Goal: Task Accomplishment & Management: Complete application form

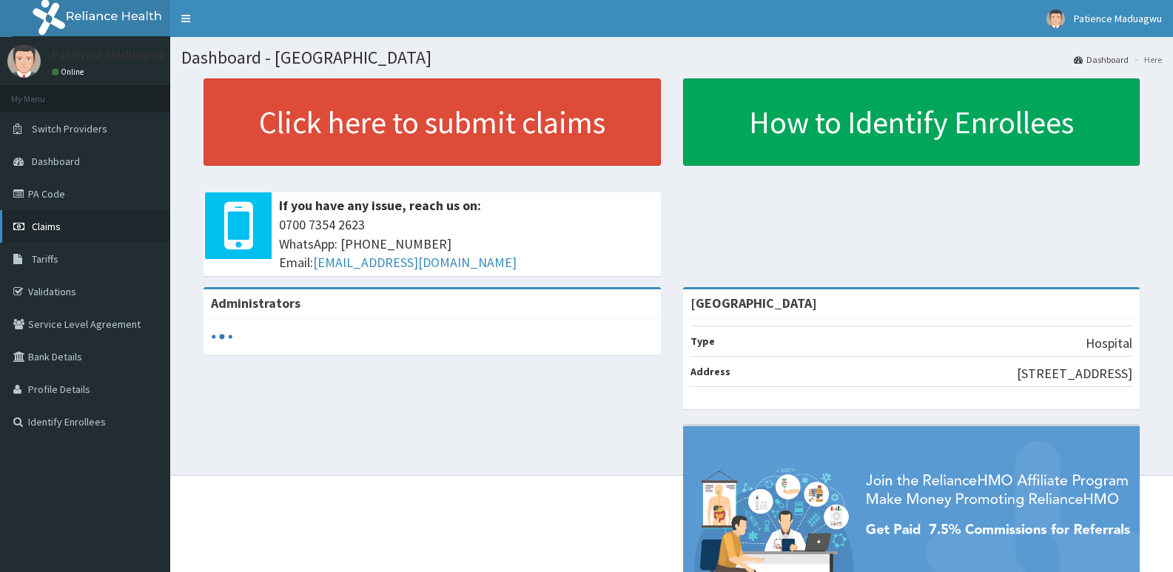
click at [54, 214] on link "Claims" at bounding box center [85, 226] width 170 height 33
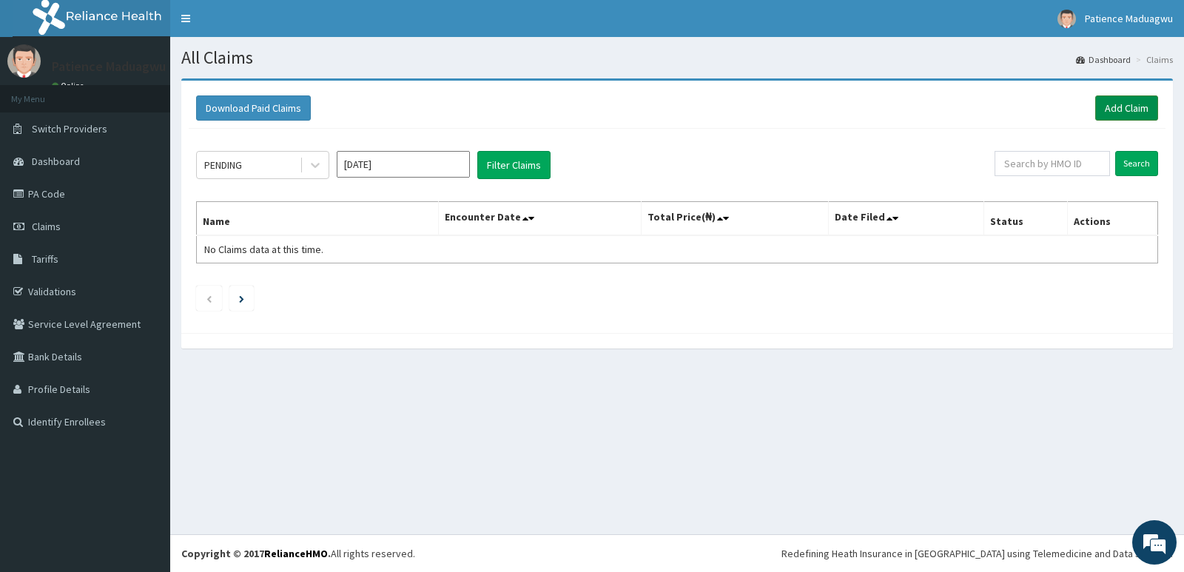
click at [1120, 108] on link "Add Claim" at bounding box center [1127, 107] width 63 height 25
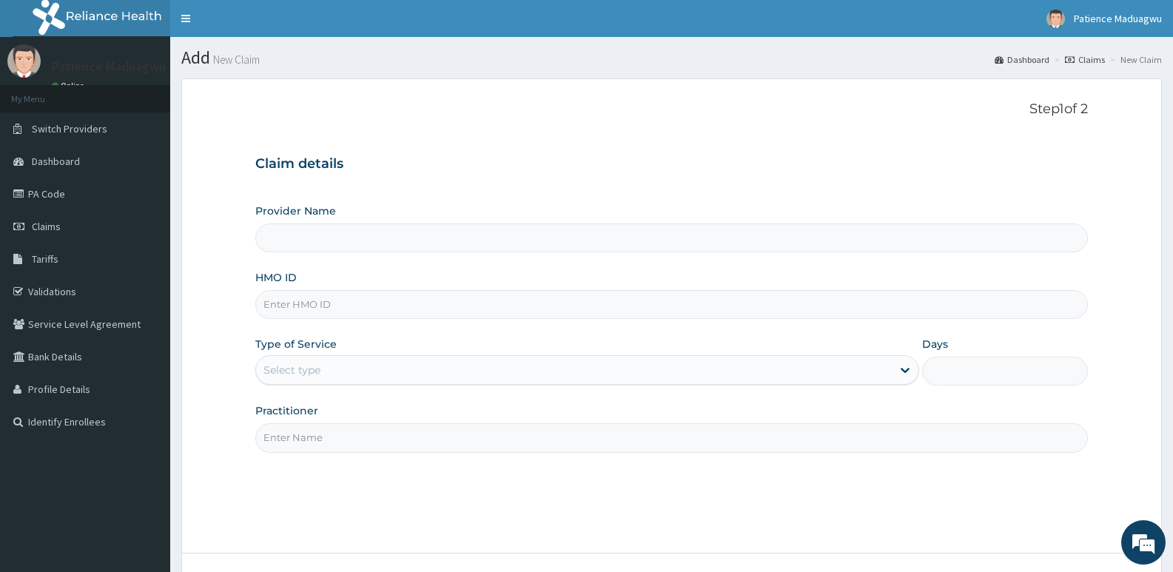
type input "Faleti Medical Centre"
click at [418, 300] on input "HMO ID" at bounding box center [671, 304] width 833 height 29
paste input "TOO/10186/A"
type input "TOO/10186/A"
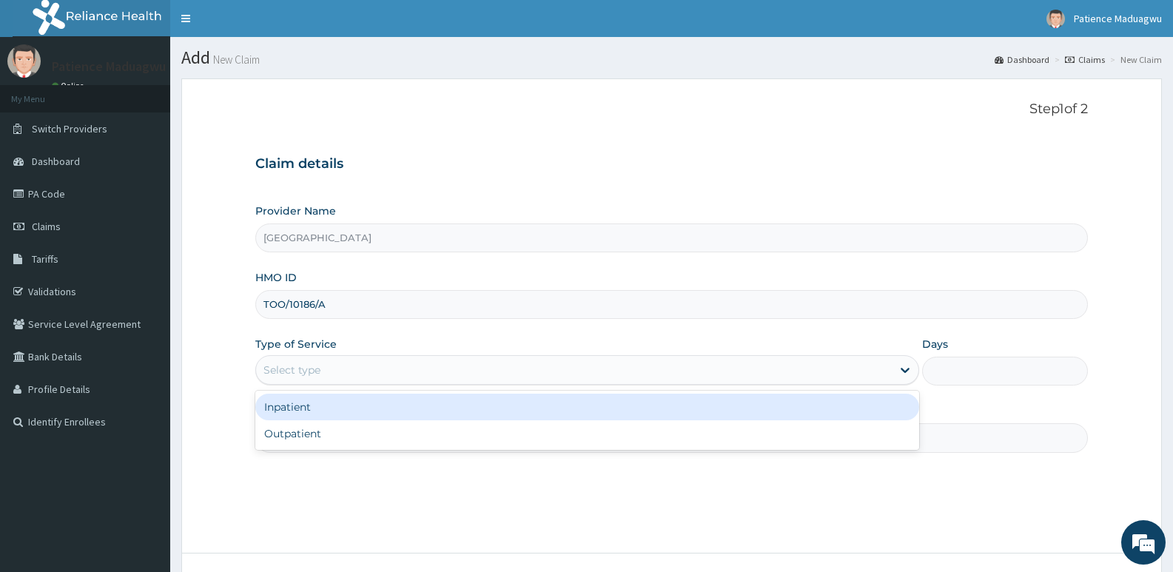
click at [392, 366] on div "Select type" at bounding box center [573, 370] width 635 height 24
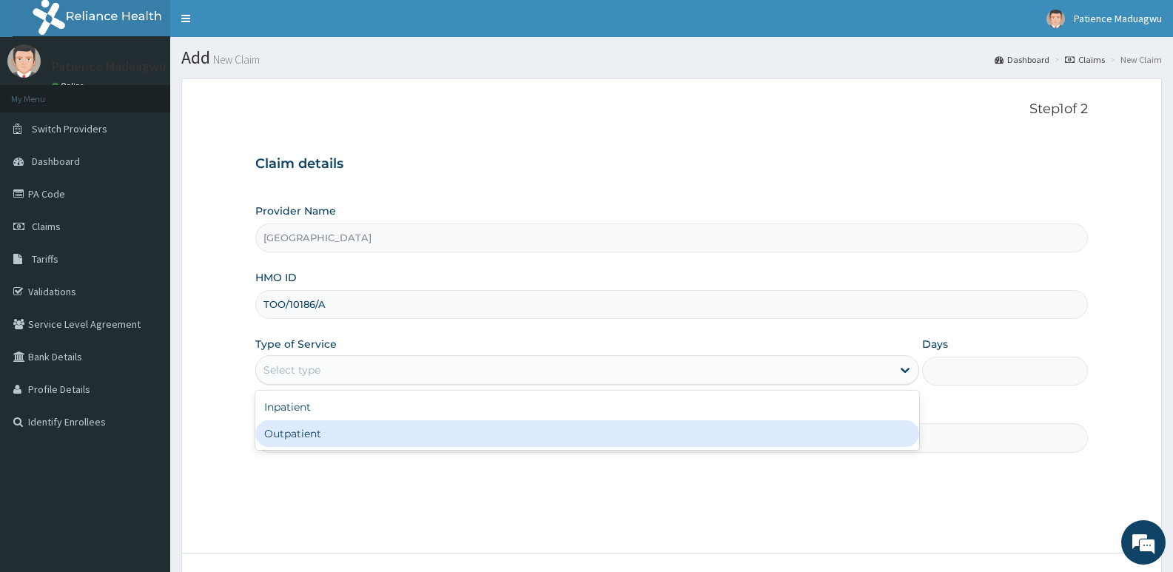
click at [327, 436] on div "Outpatient" at bounding box center [586, 433] width 663 height 27
type input "1"
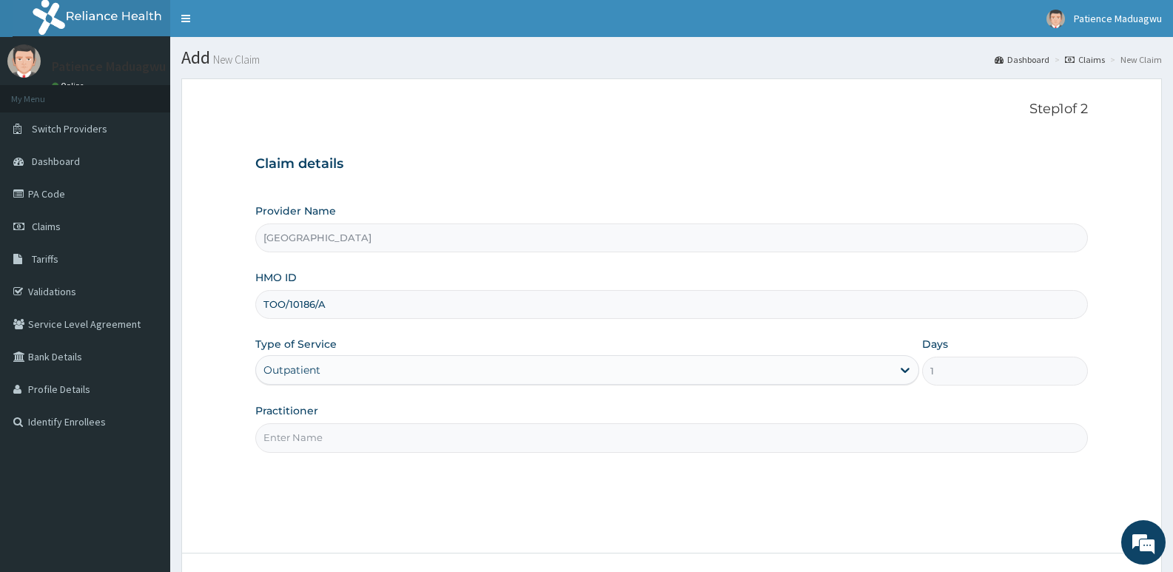
click at [311, 443] on input "Practitioner" at bounding box center [671, 437] width 833 height 29
type input "[PERSON_NAME]"
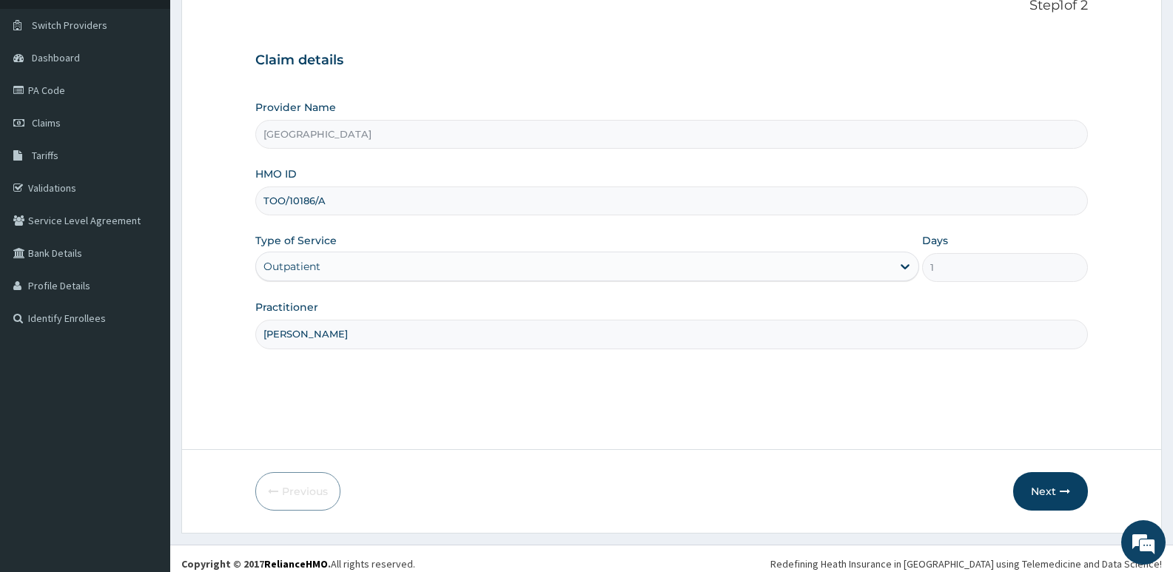
scroll to position [114, 0]
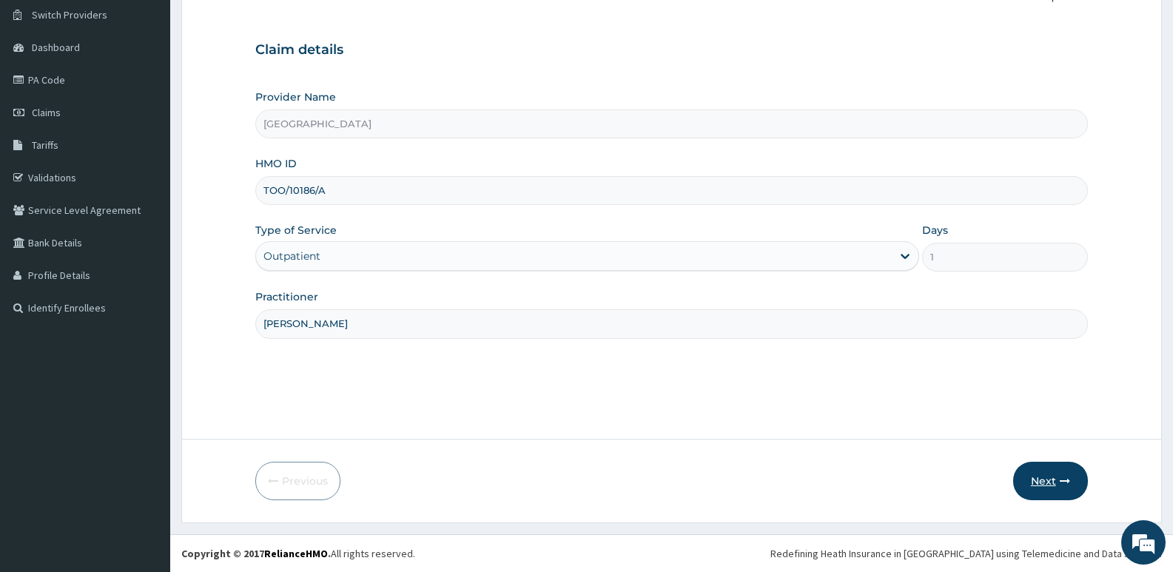
click at [1053, 484] on button "Next" at bounding box center [1050, 481] width 75 height 38
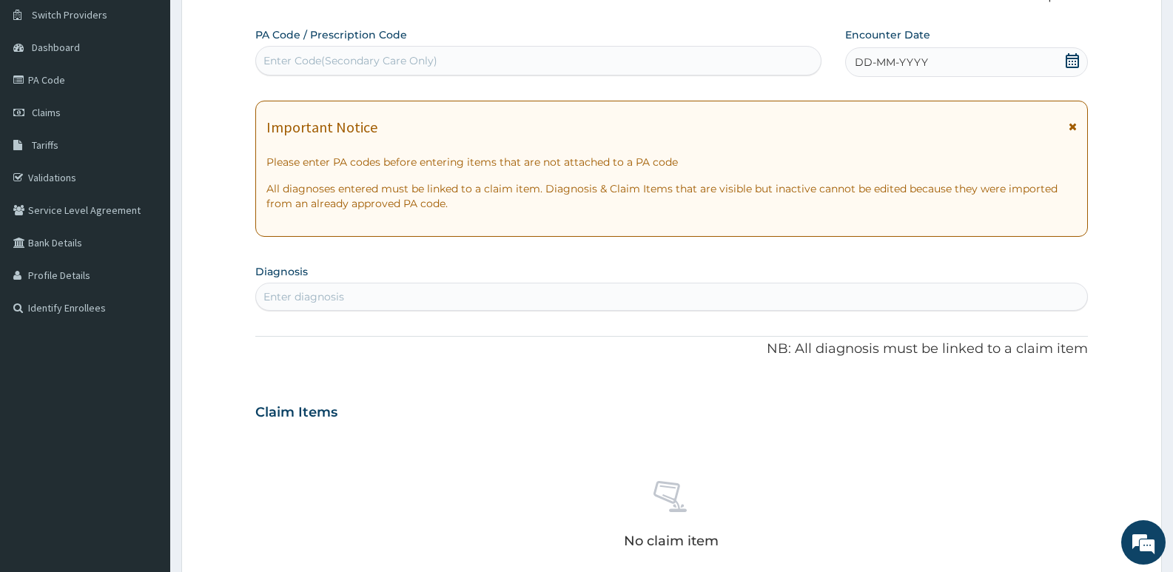
click at [400, 61] on div "Enter Code(Secondary Care Only)" at bounding box center [351, 60] width 174 height 15
paste input "PA/300EC4"
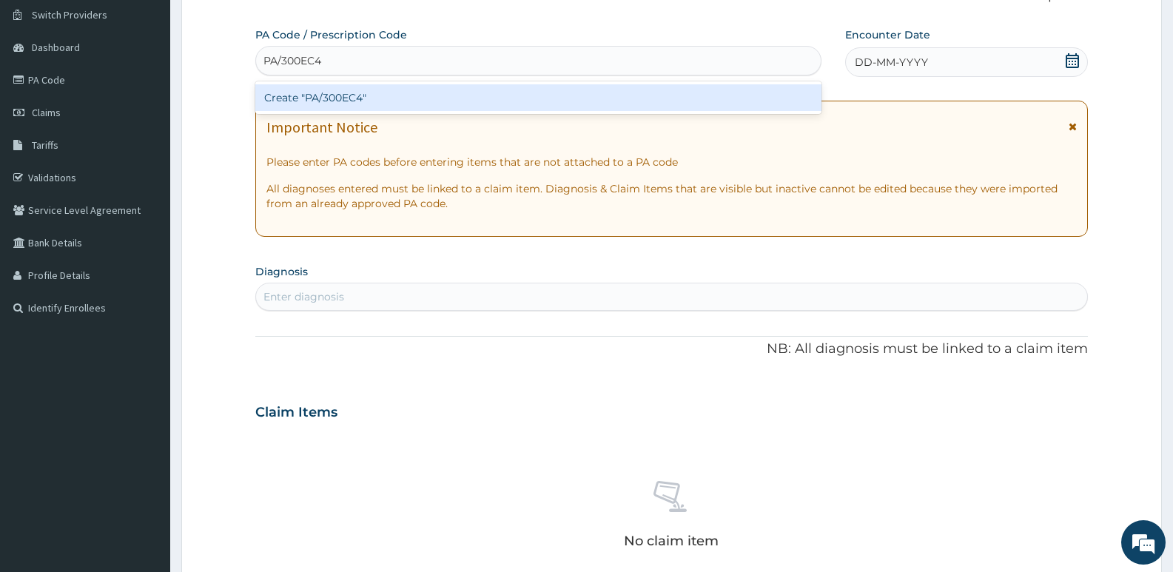
type input "PA/300EC4"
click at [400, 85] on div "Create "PA/300EC4"" at bounding box center [538, 97] width 566 height 27
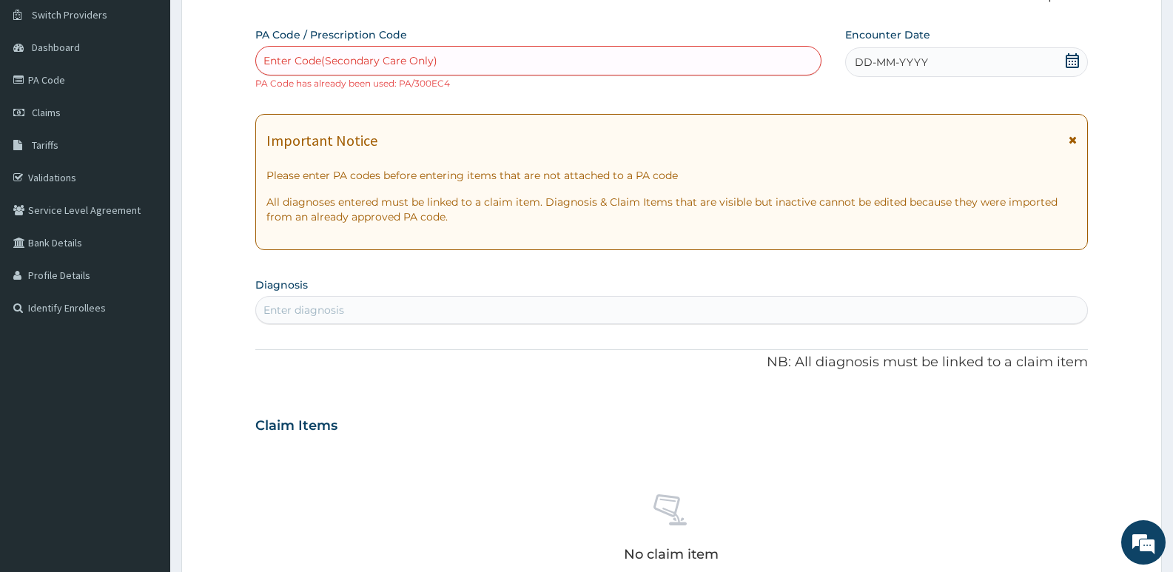
click at [492, 69] on div "Enter Code(Secondary Care Only)" at bounding box center [538, 61] width 565 height 24
click at [505, 55] on div "Enter Code(Secondary Care Only)" at bounding box center [538, 61] width 565 height 24
click at [304, 68] on div "Enter Code(Secondary Care Only)" at bounding box center [351, 60] width 174 height 15
paste input "PA/300EC4"
type input "PA/300EC4"
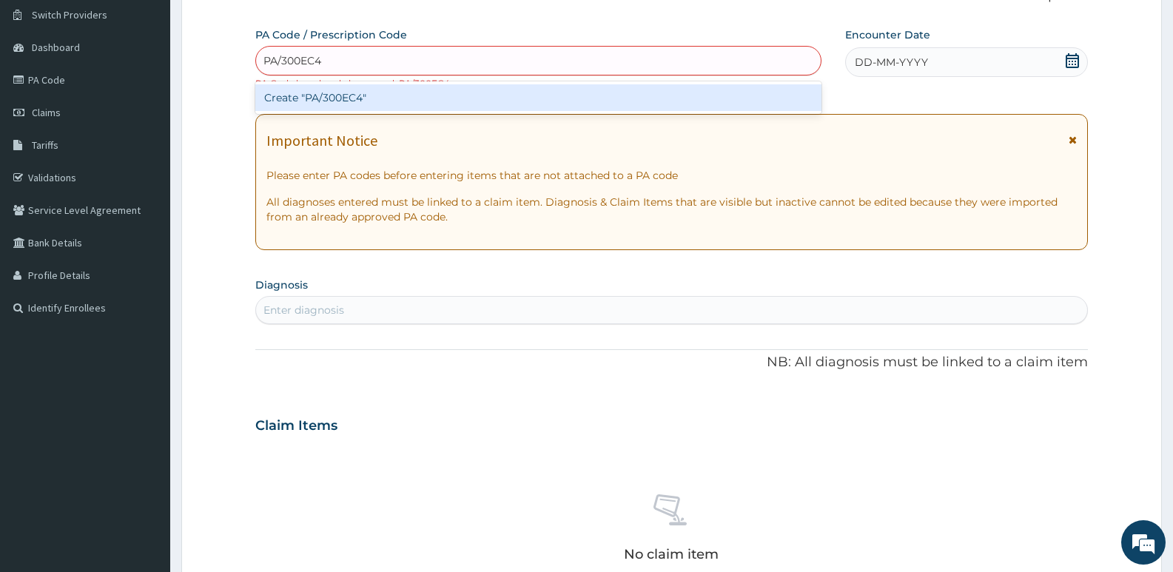
click at [323, 89] on div "Create "PA/300EC4"" at bounding box center [538, 97] width 566 height 27
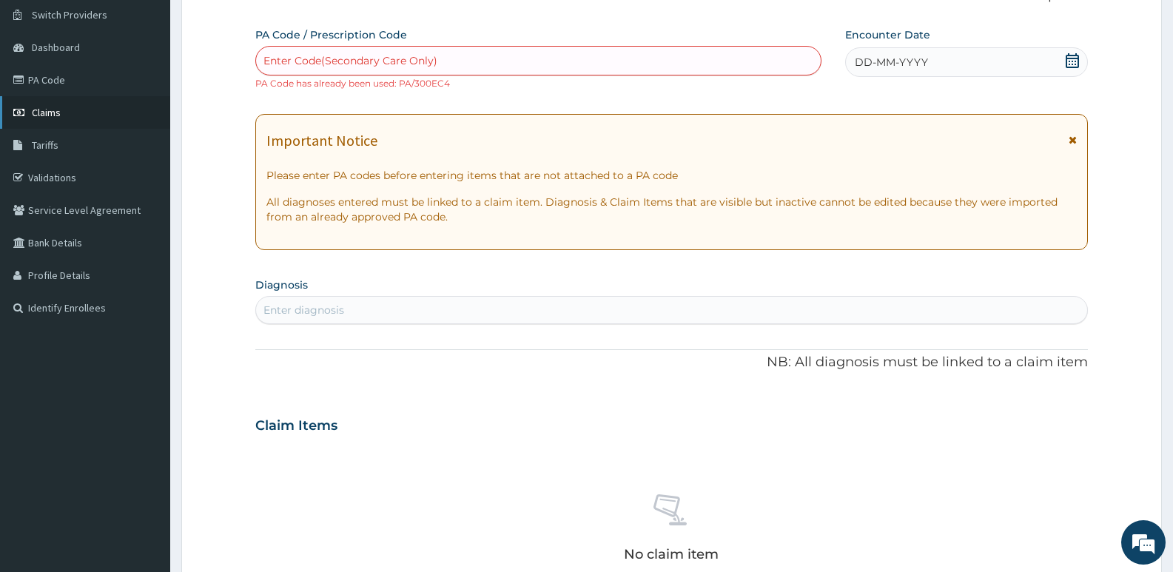
click at [33, 108] on span "Claims" at bounding box center [46, 112] width 29 height 13
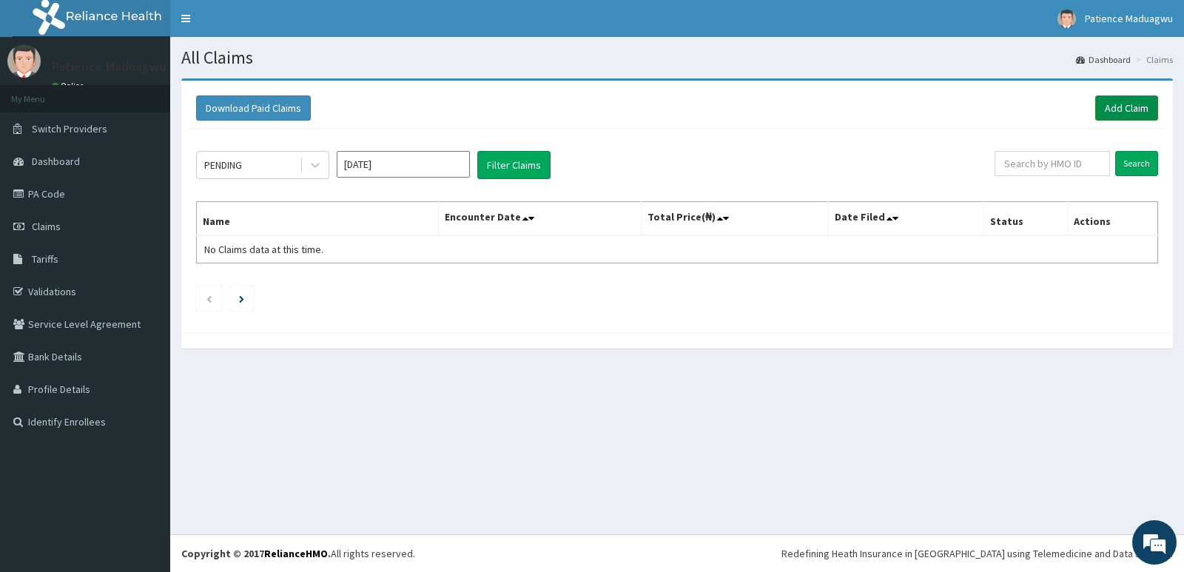
click at [1124, 107] on link "Add Claim" at bounding box center [1127, 107] width 63 height 25
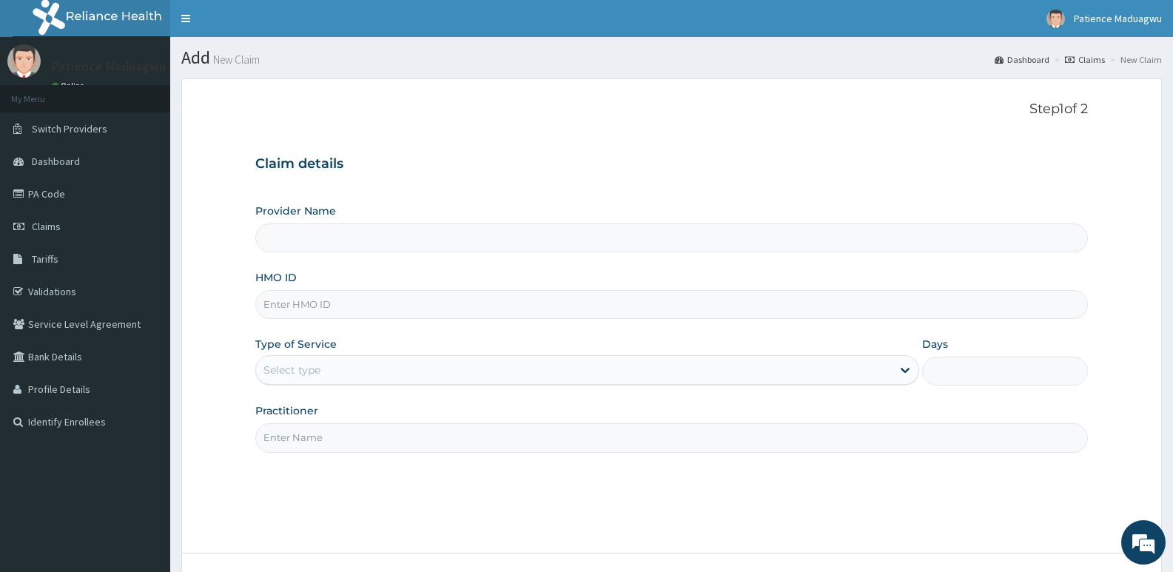
click at [395, 244] on input "Provider Name" at bounding box center [671, 238] width 833 height 29
click at [337, 308] on input "HMO ID" at bounding box center [671, 304] width 833 height 29
paste input "DMI/10029/C"
type input "DMI/10029/C"
type input "[GEOGRAPHIC_DATA]"
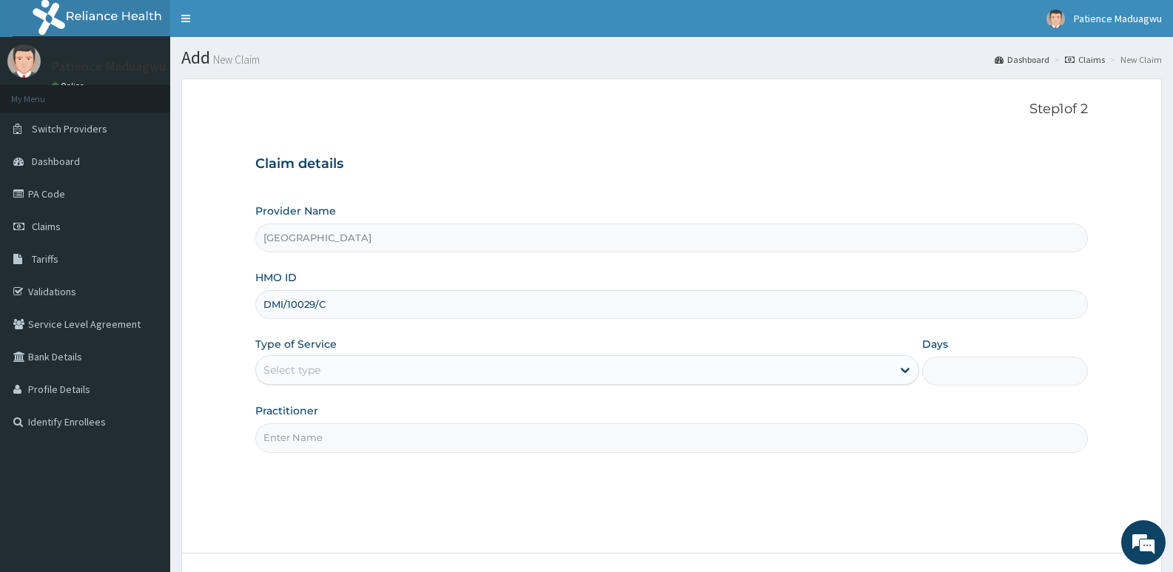
type input "DMI/10029/C"
click at [325, 369] on div "Select type" at bounding box center [573, 370] width 635 height 24
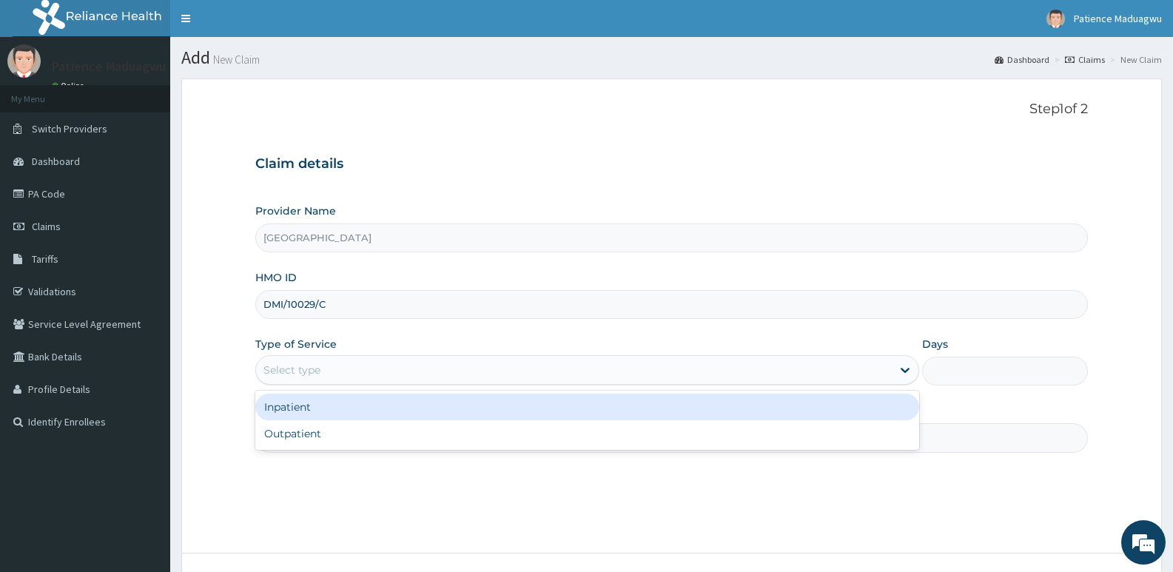
click at [325, 412] on div "Inpatient" at bounding box center [586, 407] width 663 height 27
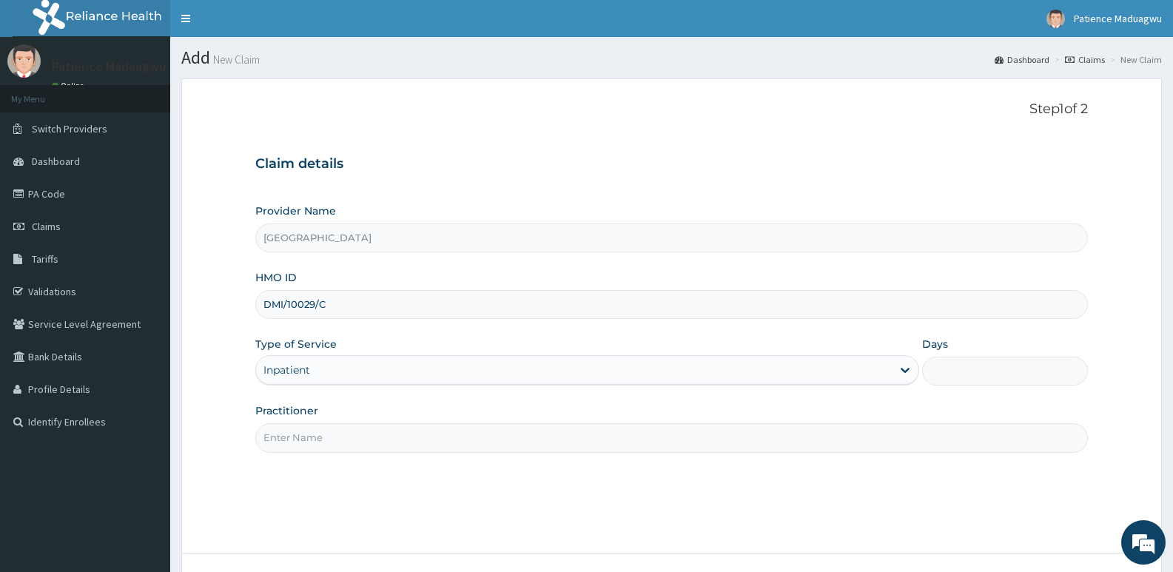
click at [301, 437] on input "Practitioner" at bounding box center [671, 437] width 833 height 29
click at [312, 426] on input "Practitioner" at bounding box center [671, 437] width 833 height 29
type input "[PERSON_NAME]"
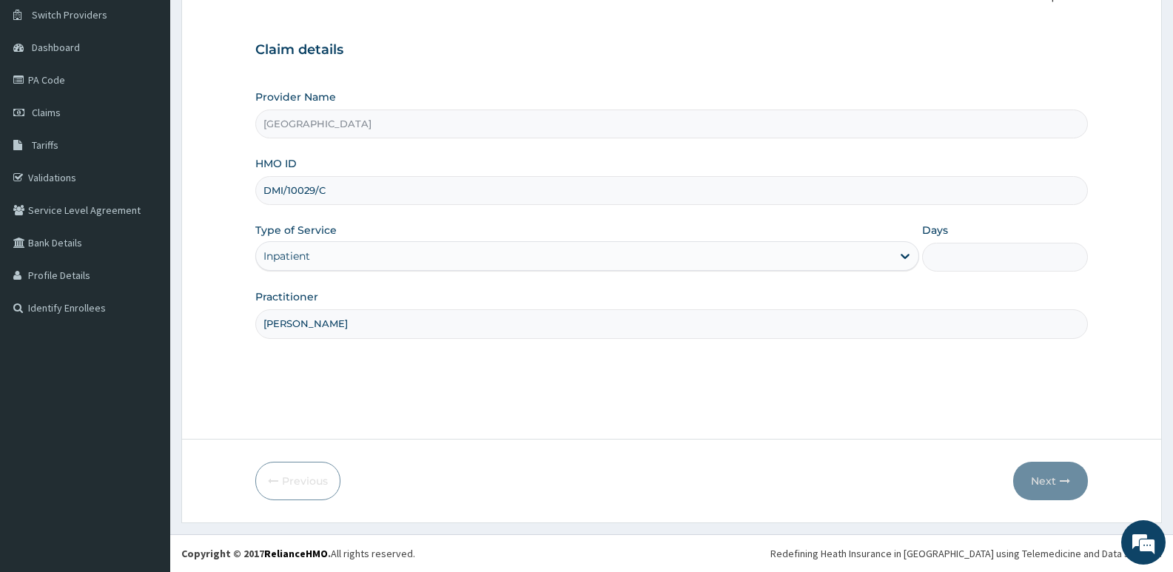
click at [1003, 258] on input "Days" at bounding box center [1005, 257] width 166 height 29
type input "2"
click at [1036, 473] on button "Next" at bounding box center [1050, 481] width 75 height 38
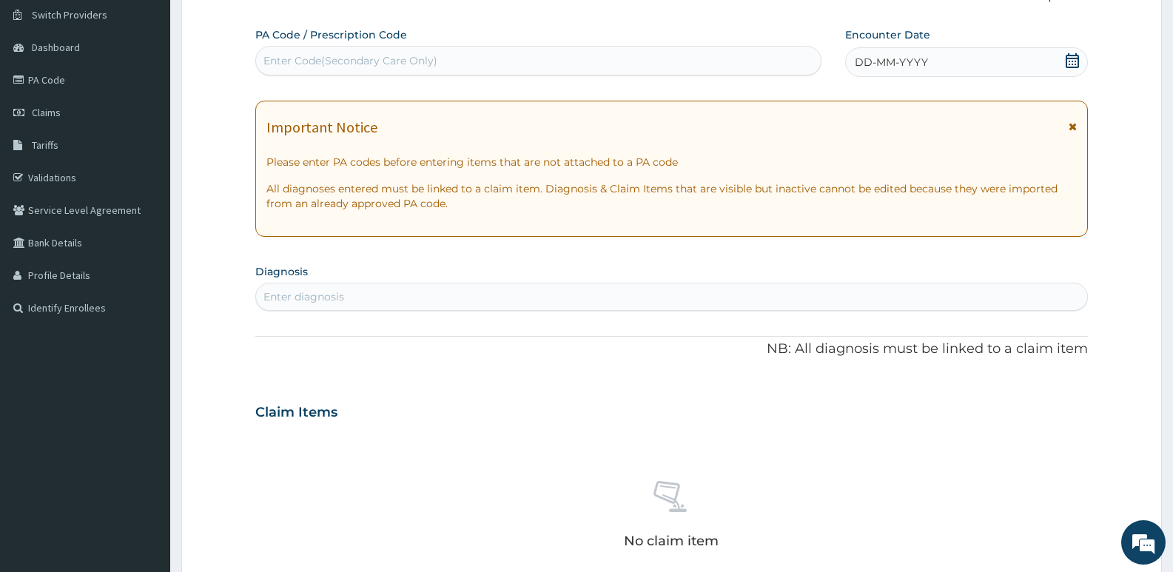
click at [327, 66] on div "Enter Code(Secondary Care Only)" at bounding box center [351, 60] width 174 height 15
paste input "PA/96B514"
type input "PA/96B514"
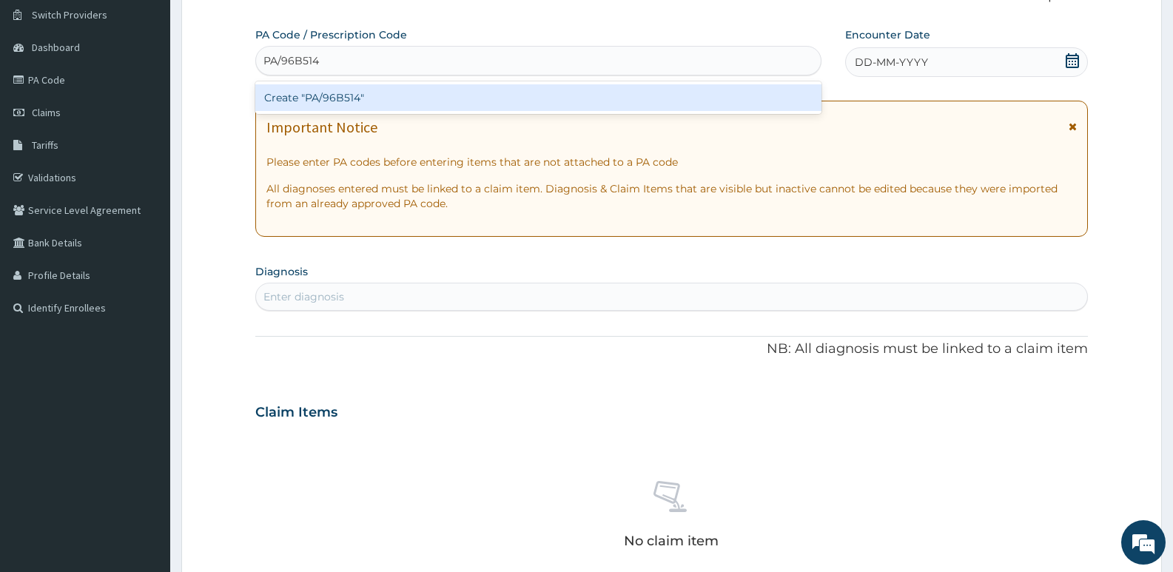
click at [346, 101] on div "Create "PA/96B514"" at bounding box center [538, 97] width 566 height 27
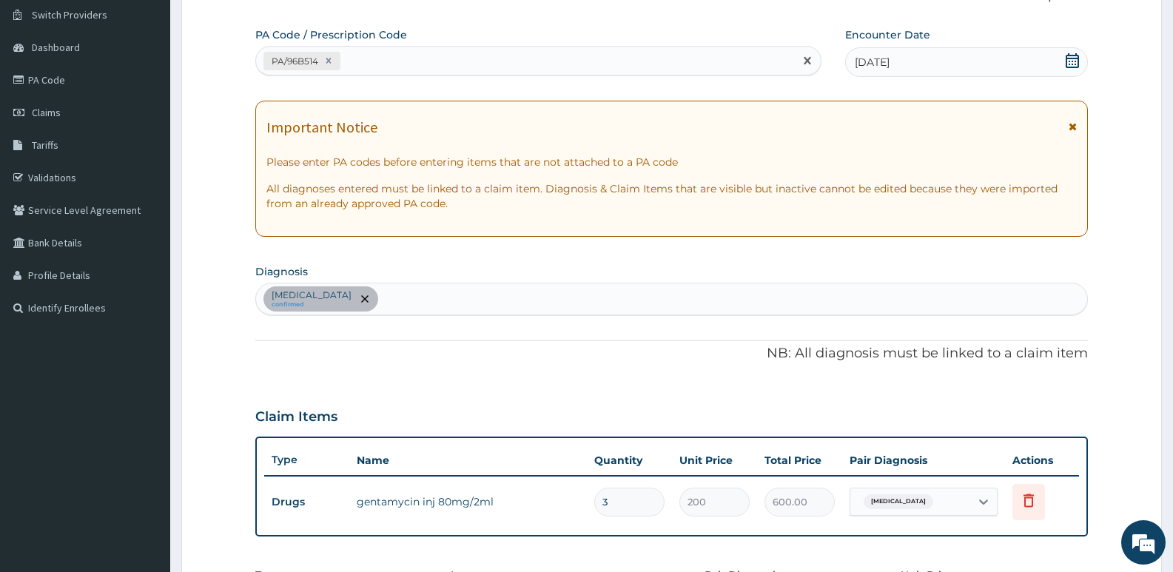
click at [429, 64] on div "PA/96B514" at bounding box center [525, 61] width 538 height 24
paste input "PA/984E25"
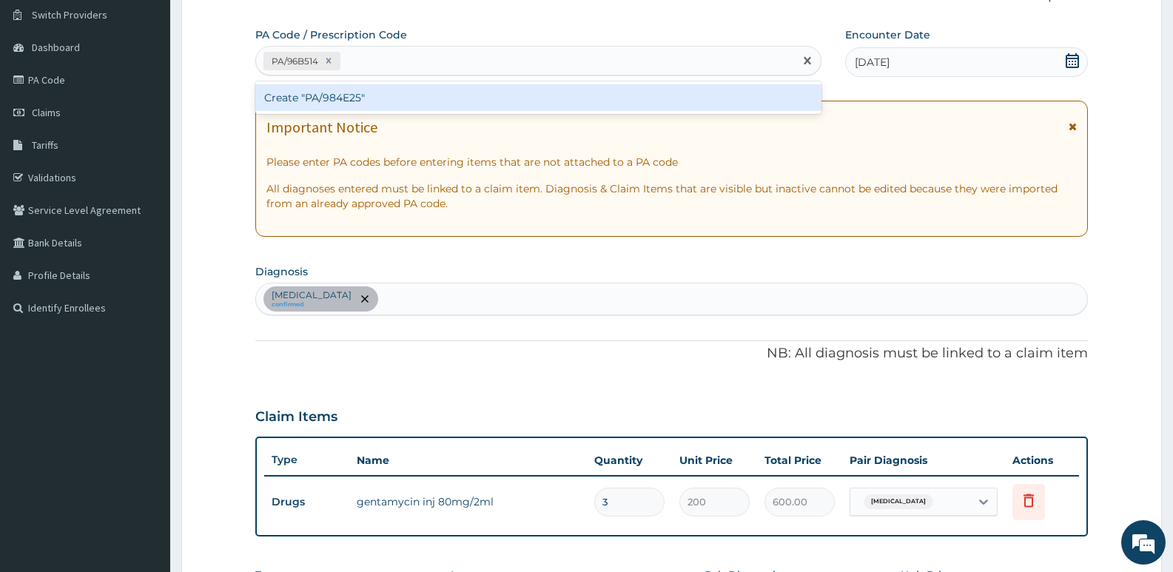
type input "PA/984E25"
click at [432, 98] on div "Create "PA/984E25"" at bounding box center [538, 97] width 566 height 27
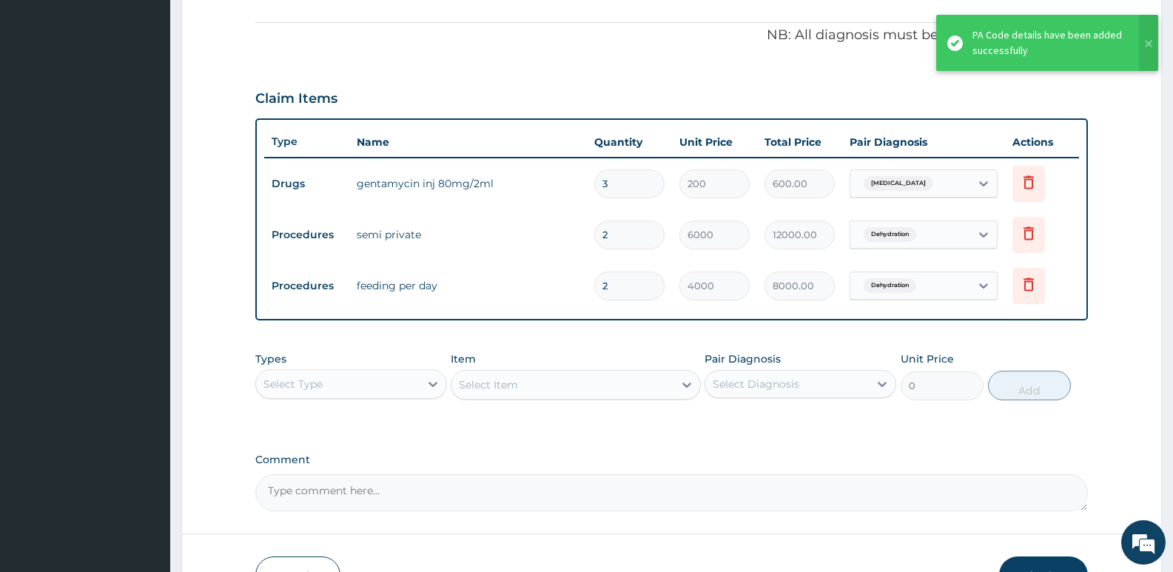
scroll to position [527, 0]
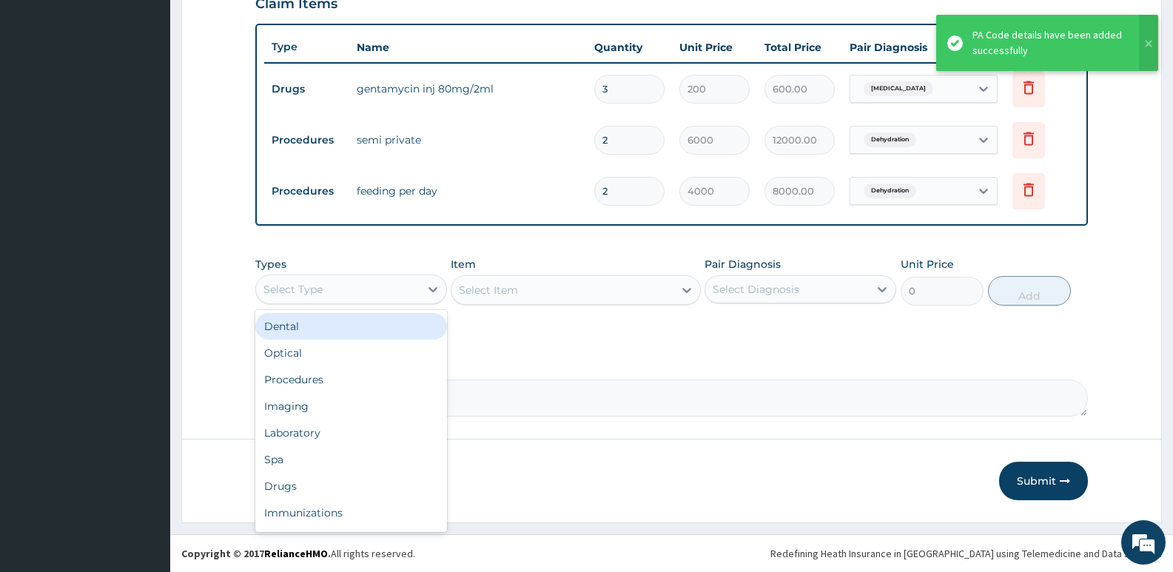
click at [298, 283] on div "Select Type" at bounding box center [293, 289] width 59 height 15
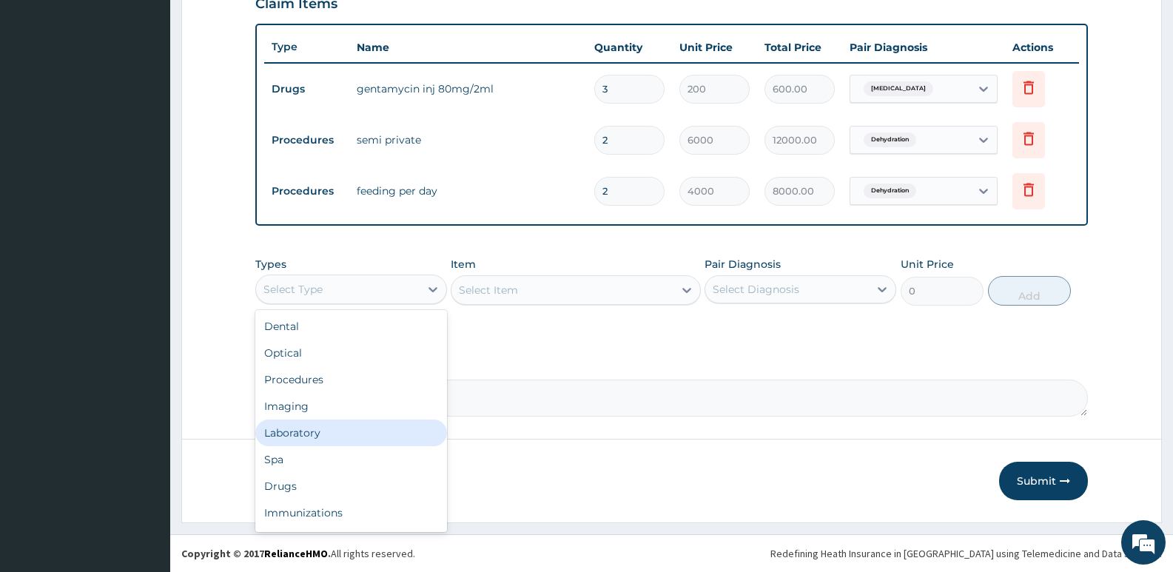
click at [303, 439] on div "Laboratory" at bounding box center [351, 433] width 192 height 27
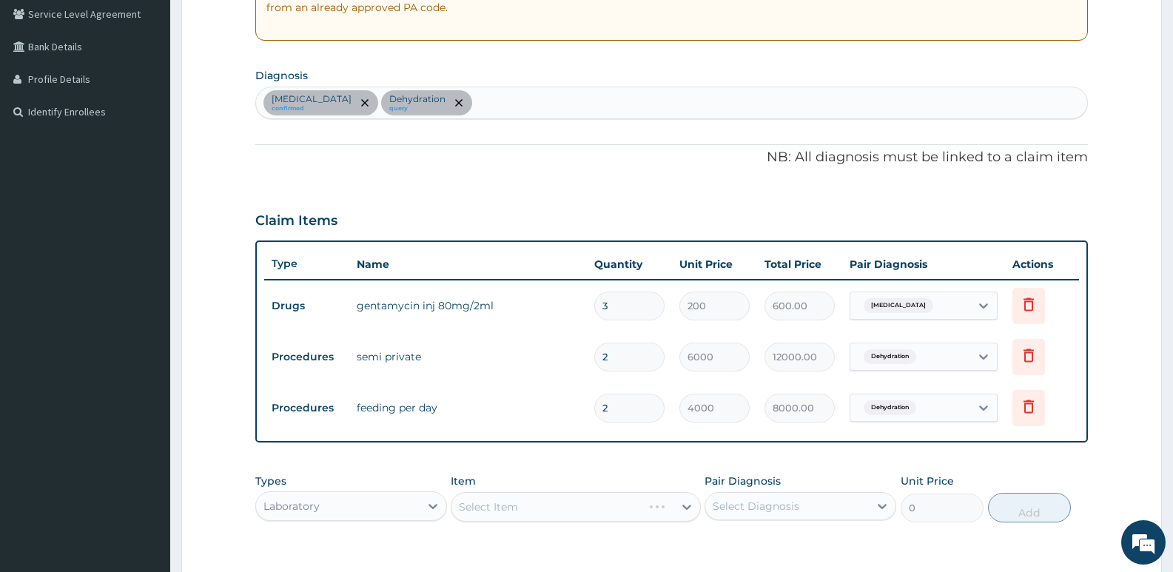
scroll to position [305, 0]
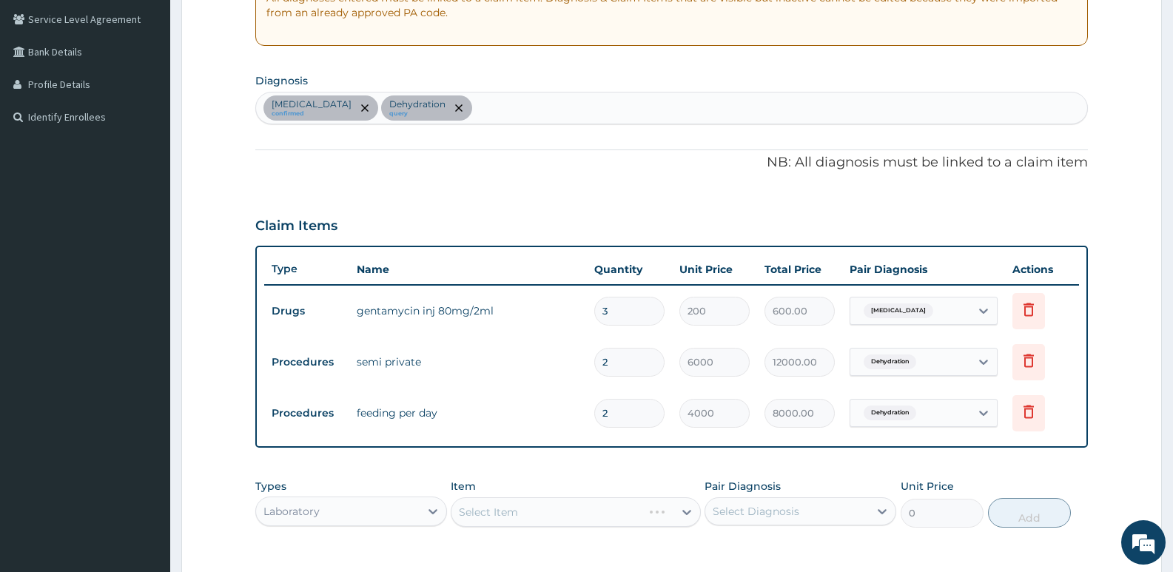
click at [494, 117] on div "Sepsis confirmed Dehydration query" at bounding box center [671, 108] width 831 height 31
type input "malar"
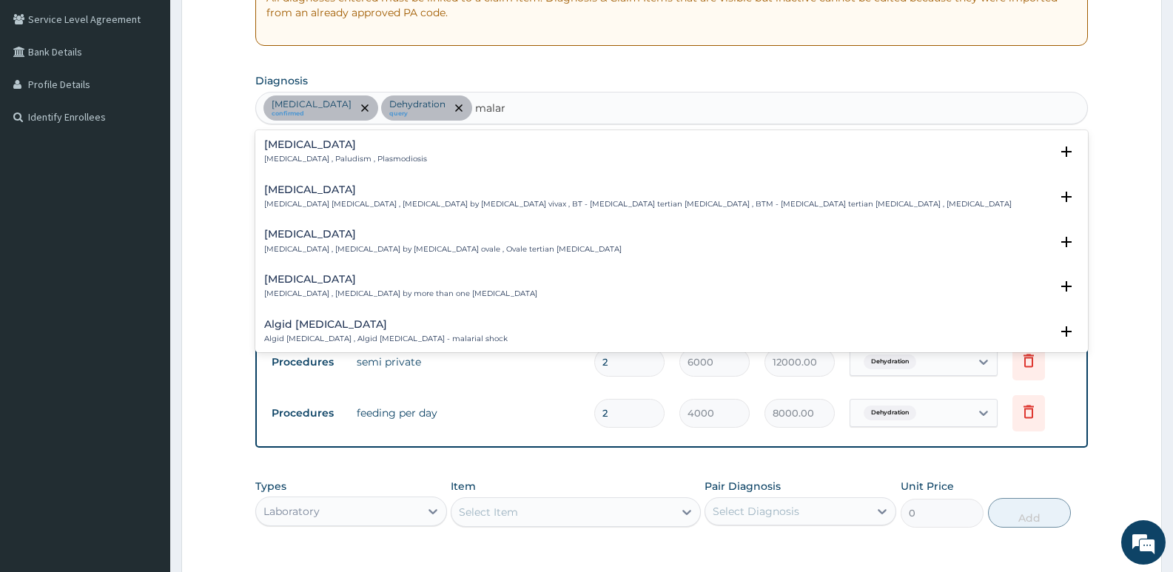
click at [333, 143] on h4 "Malaria" at bounding box center [345, 144] width 163 height 11
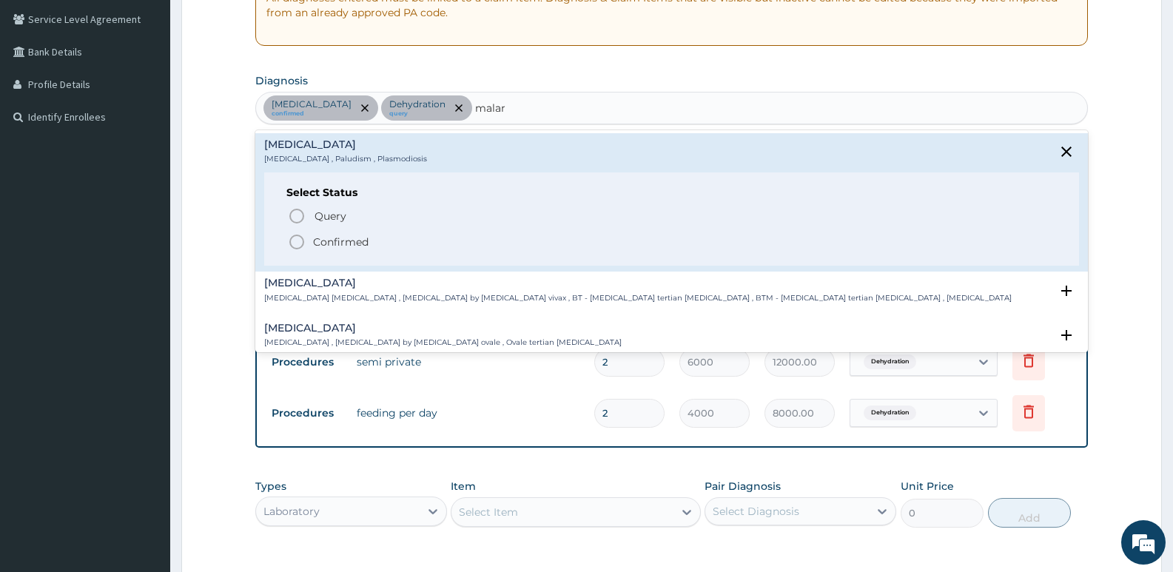
click at [316, 239] on p "Confirmed" at bounding box center [341, 242] width 56 height 15
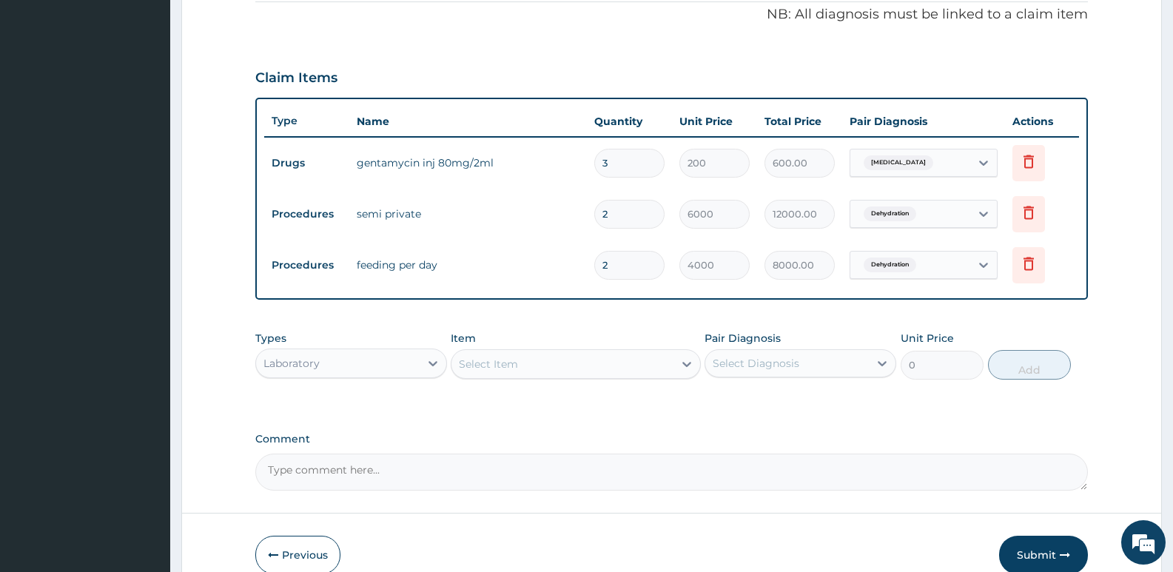
scroll to position [527, 0]
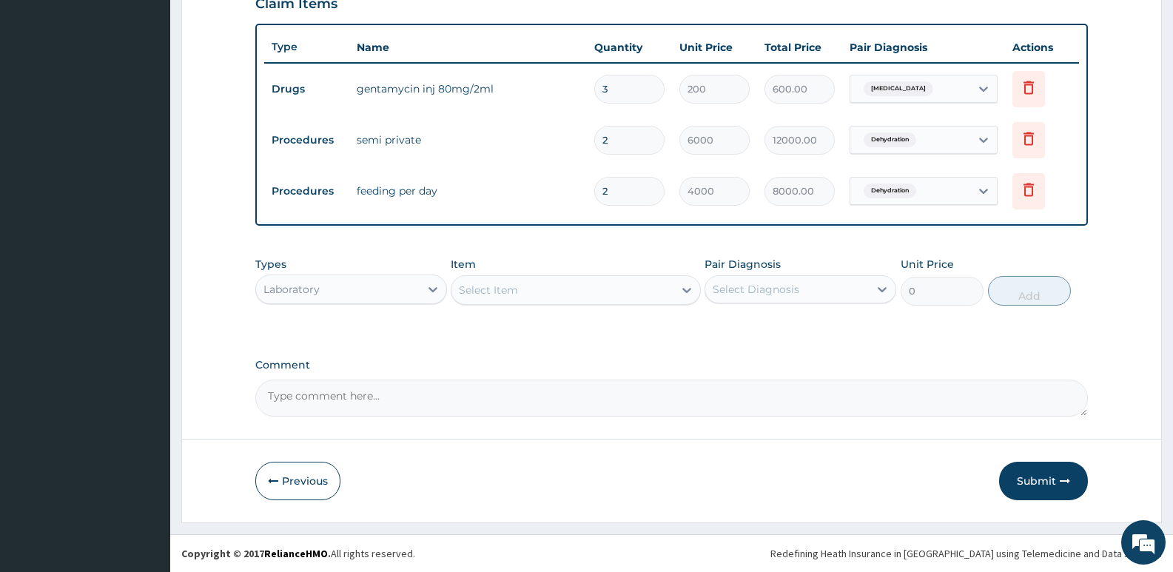
click at [502, 283] on div "Select Item" at bounding box center [488, 290] width 59 height 15
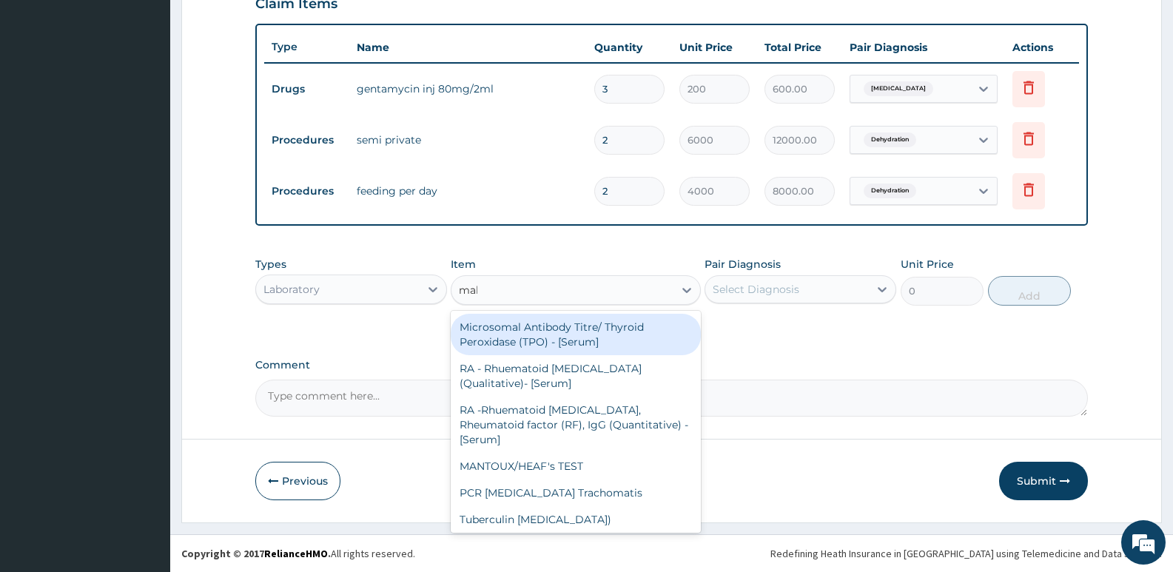
type input "mala"
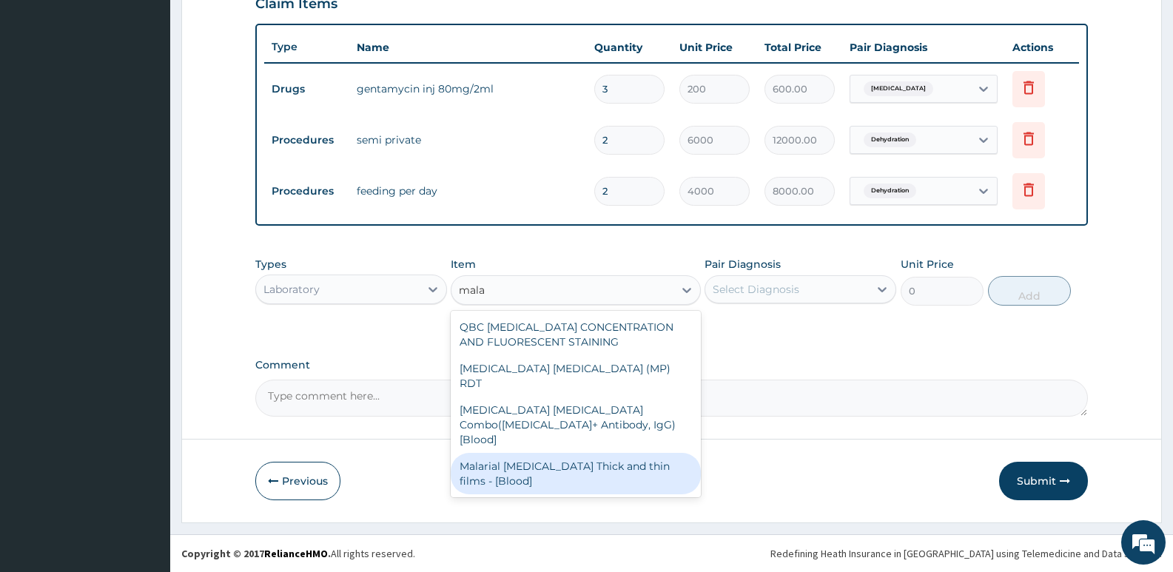
click at [554, 453] on div "Malarial Parasite Thick and thin films - [Blood]" at bounding box center [575, 473] width 249 height 41
type input "1650"
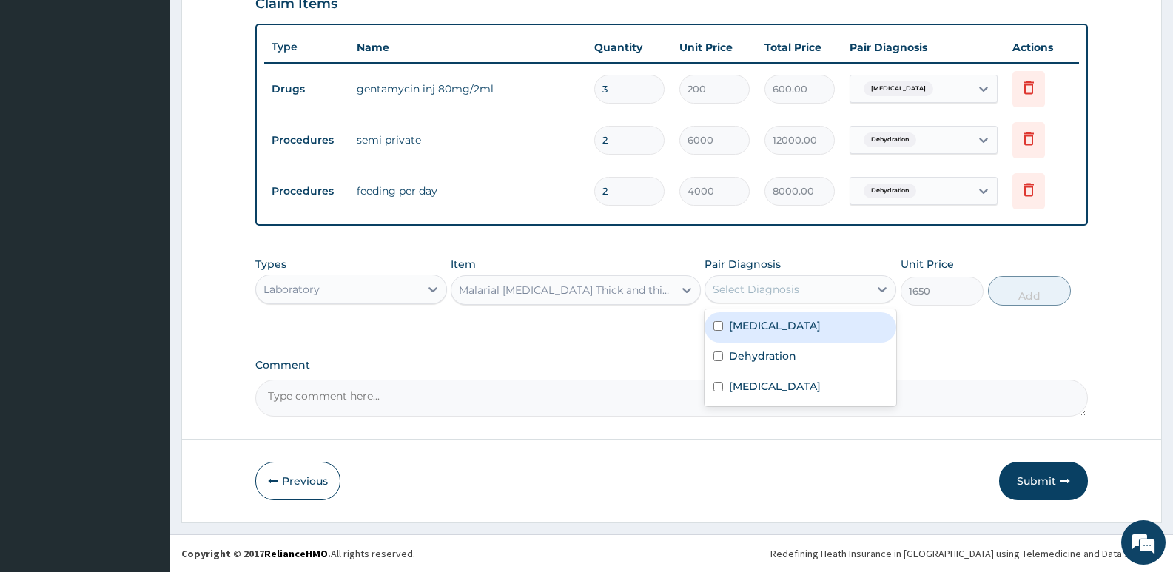
click at [782, 293] on div "Select Diagnosis" at bounding box center [756, 289] width 87 height 15
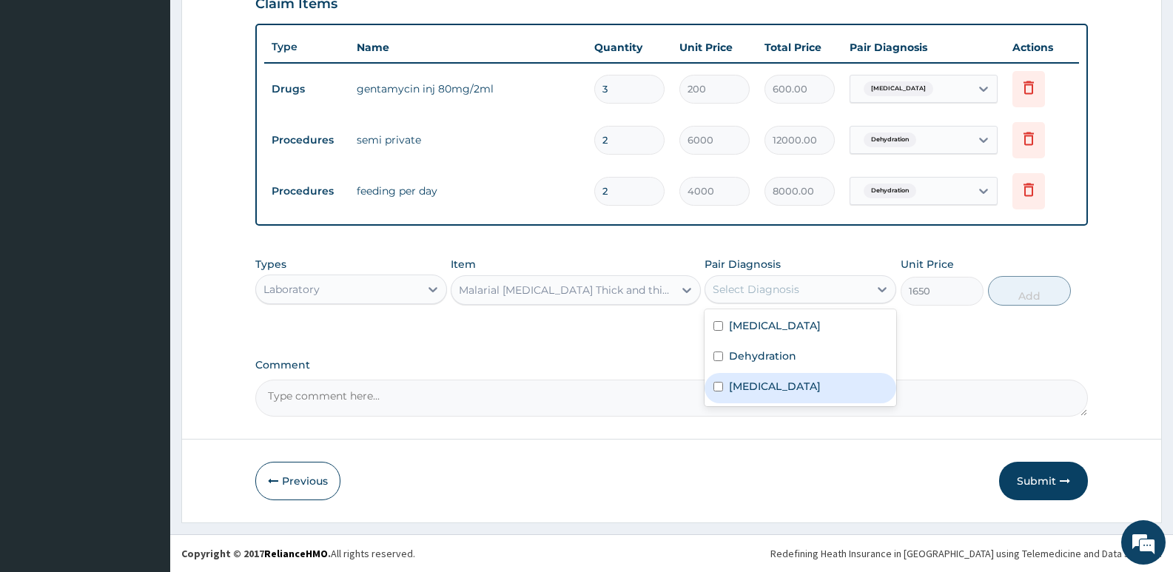
click at [745, 378] on div "Malaria" at bounding box center [801, 388] width 192 height 30
checkbox input "true"
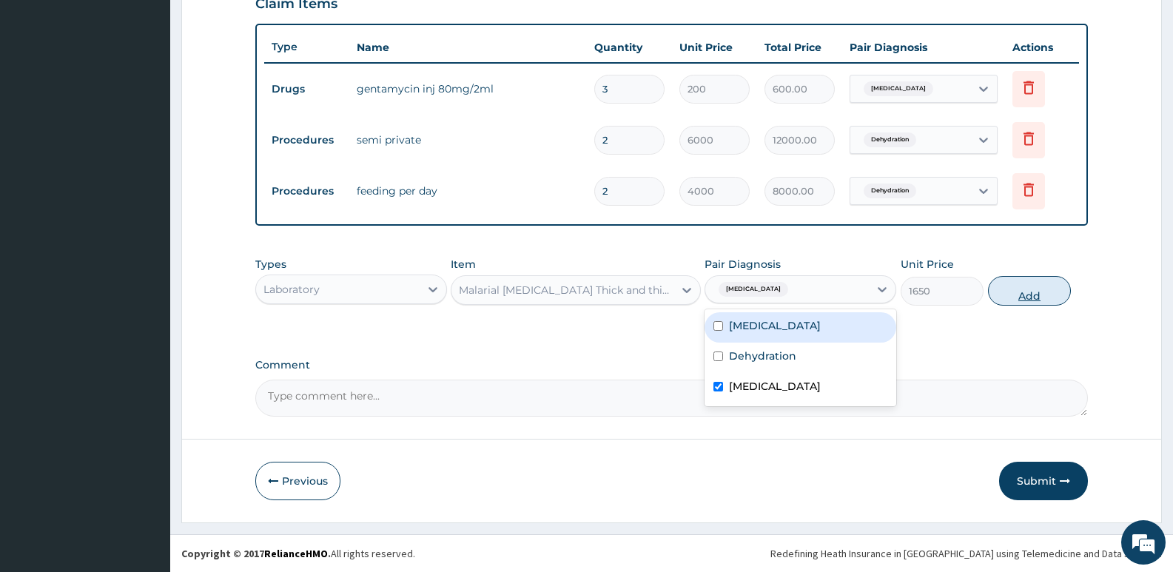
click at [1016, 298] on button "Add" at bounding box center [1029, 291] width 83 height 30
type input "0"
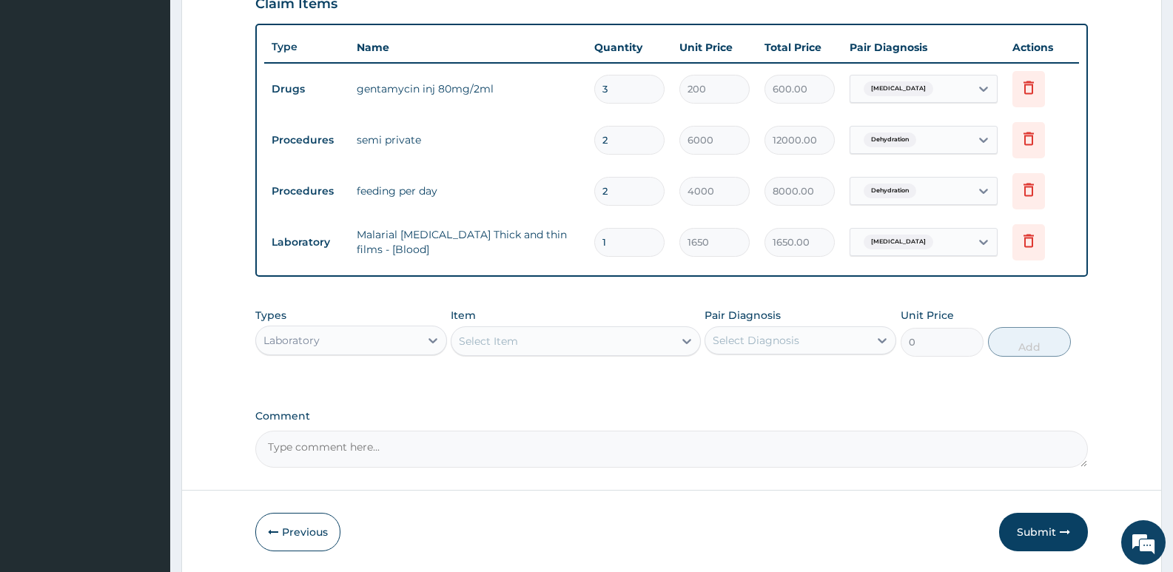
click at [577, 346] on div "Select Item" at bounding box center [562, 341] width 221 height 24
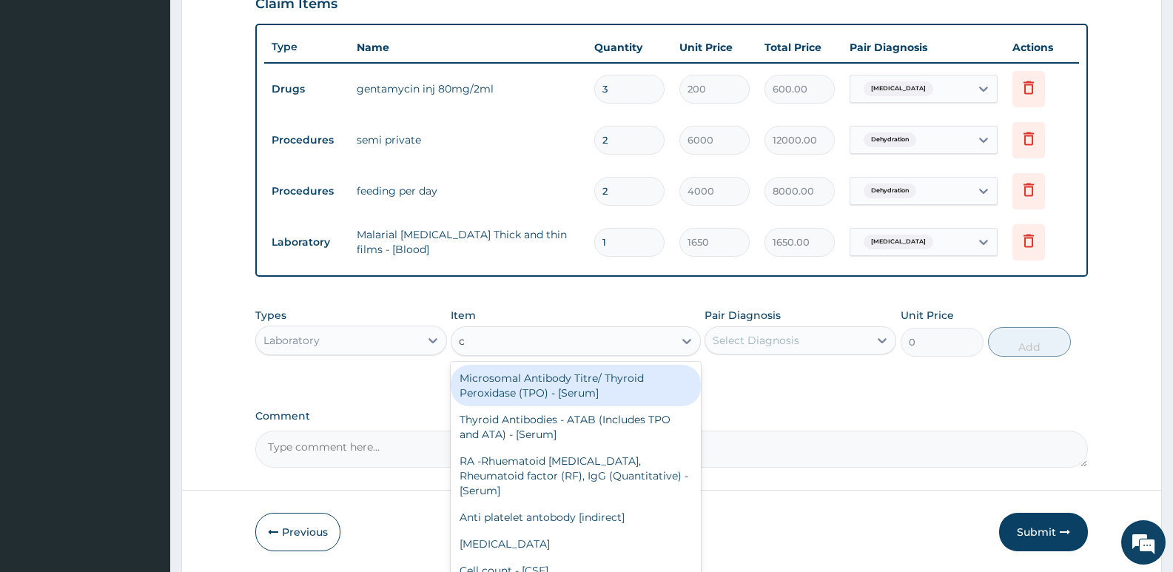
type input "cb"
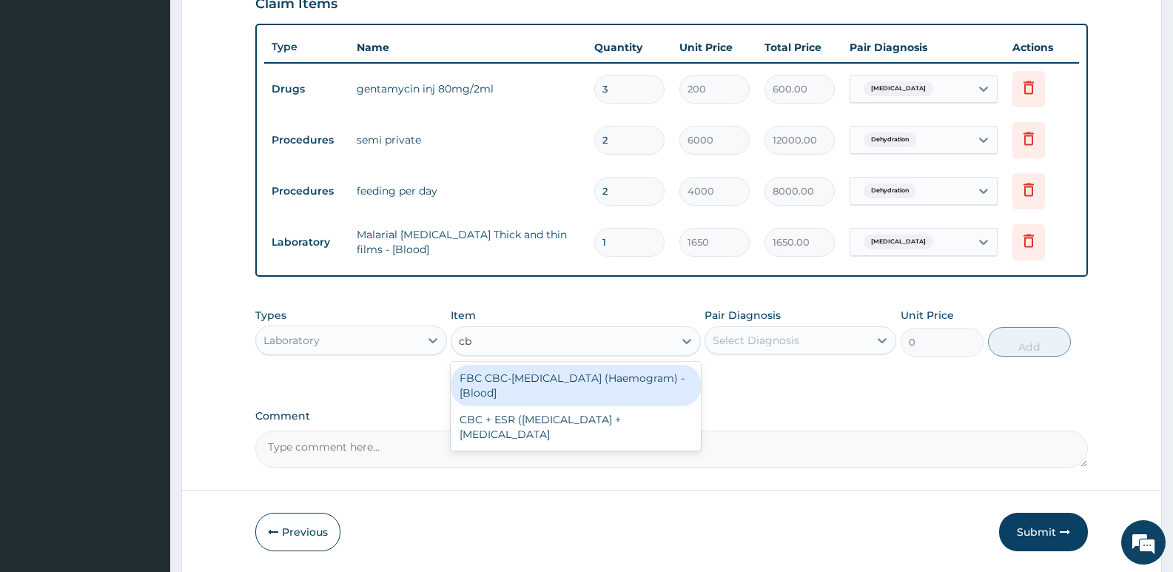
click at [574, 378] on div "FBC CBC-Complete Blood Count (Haemogram) - [Blood]" at bounding box center [575, 385] width 249 height 41
type input "3300"
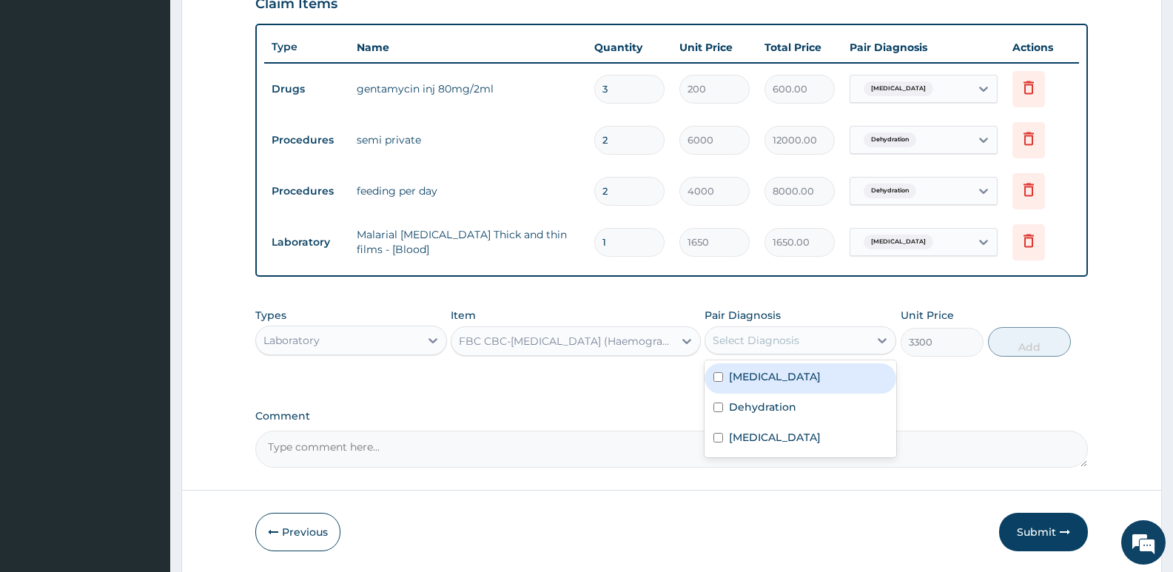
click at [828, 340] on div "Select Diagnosis" at bounding box center [787, 341] width 164 height 24
click at [759, 372] on label "Sepsis" at bounding box center [775, 376] width 92 height 15
checkbox input "true"
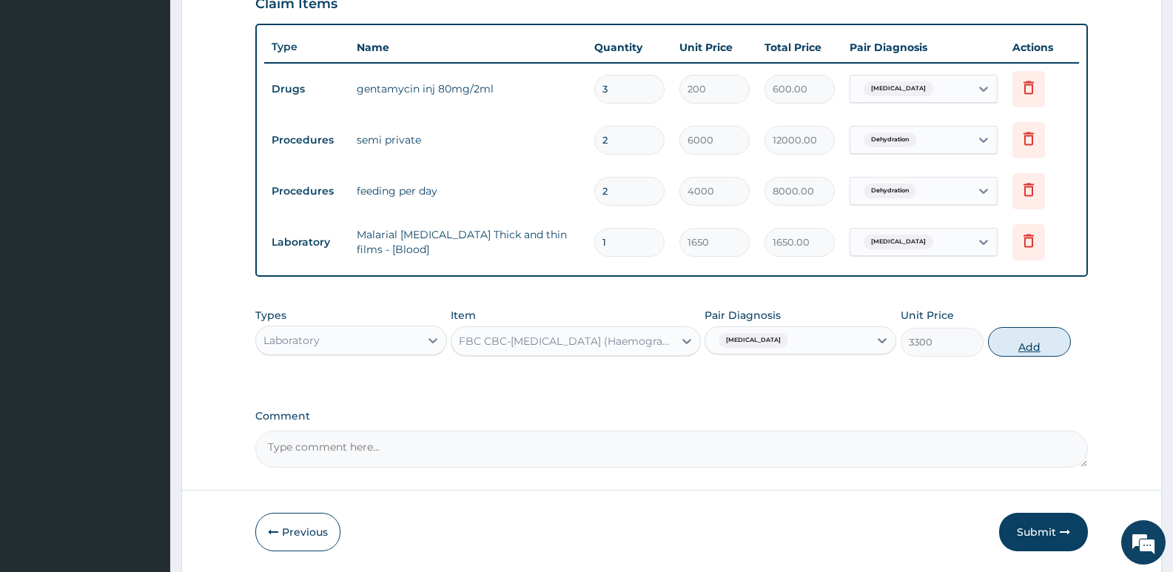
click at [1008, 338] on button "Add" at bounding box center [1029, 342] width 83 height 30
type input "0"
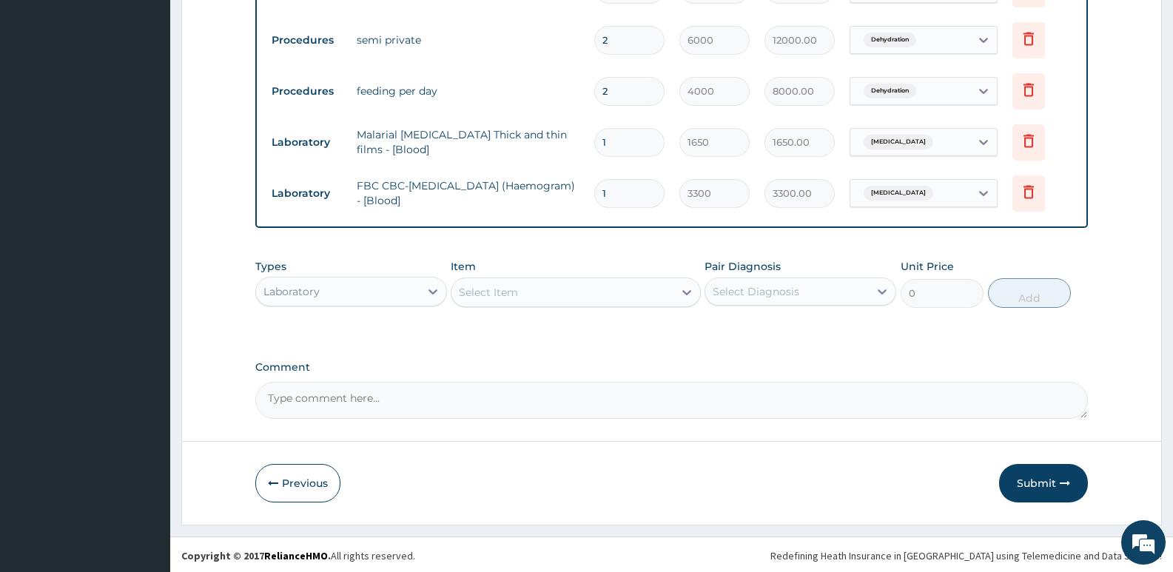
scroll to position [629, 0]
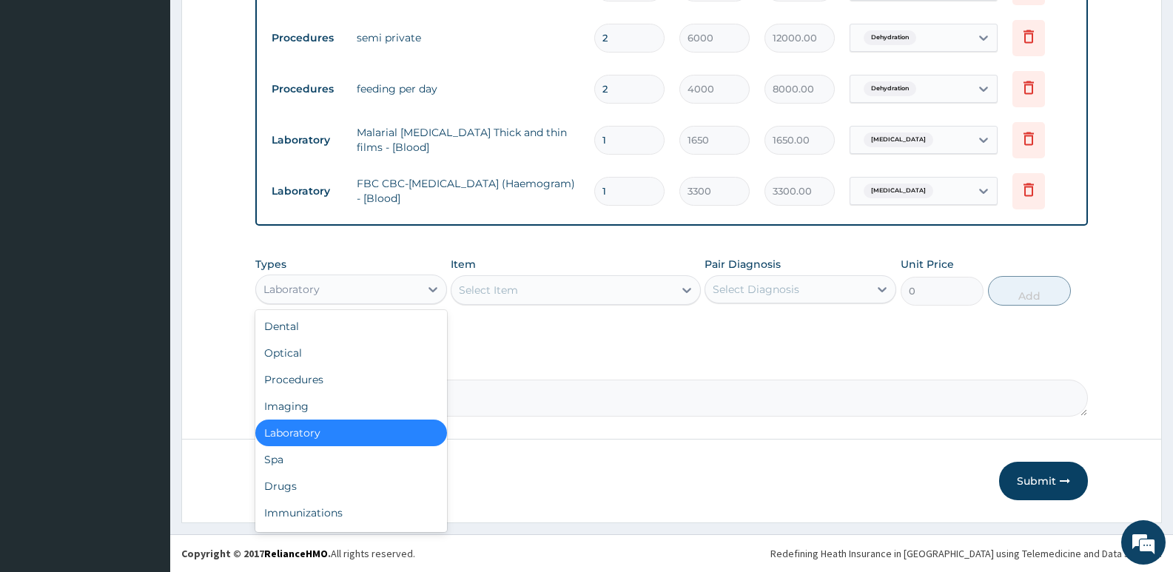
click at [329, 288] on div "Laboratory" at bounding box center [338, 290] width 164 height 24
drag, startPoint x: 304, startPoint y: 470, endPoint x: 304, endPoint y: 481, distance: 11.1
click at [304, 473] on div "Dental Optical Procedures Imaging Laboratory Spa Drugs Immunizations Others Gym" at bounding box center [351, 421] width 192 height 222
click at [297, 488] on div "Drugs" at bounding box center [351, 486] width 192 height 27
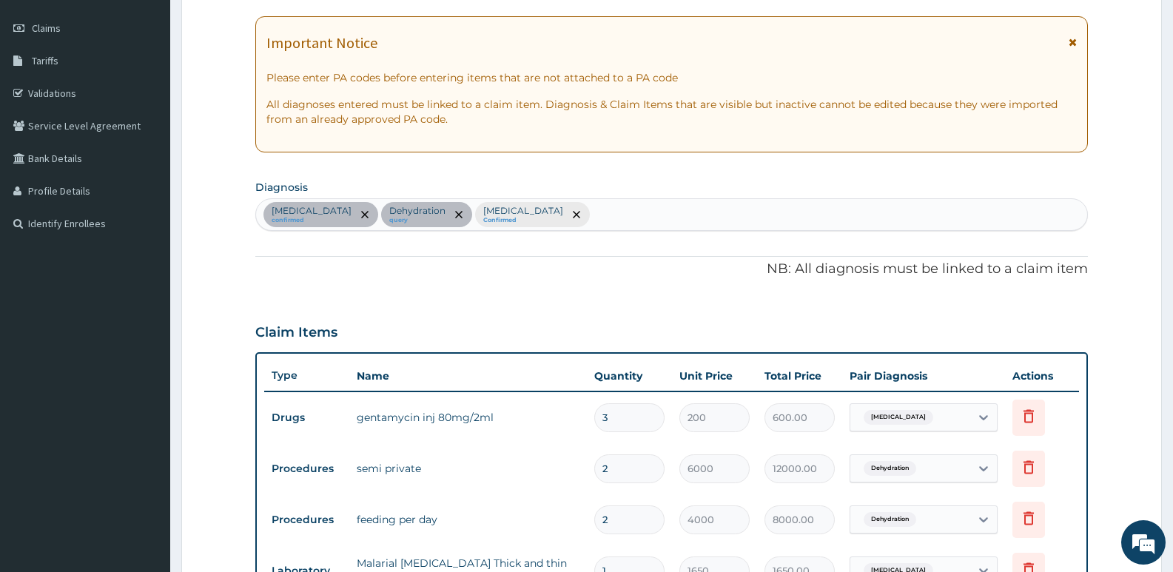
scroll to position [185, 0]
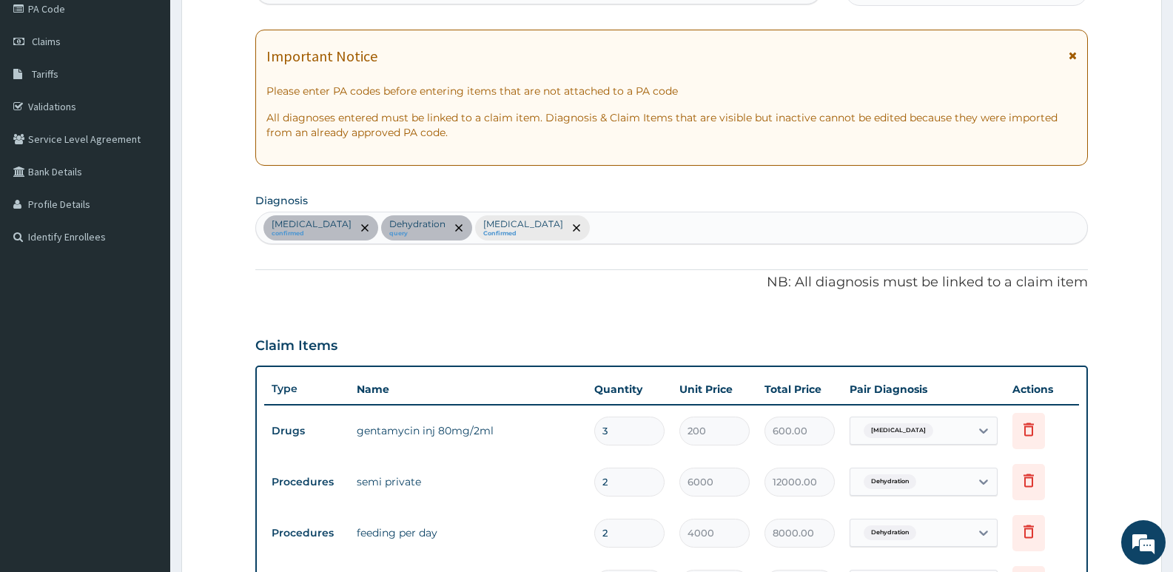
click at [536, 232] on div "Sepsis confirmed Dehydration query Malaria Confirmed" at bounding box center [671, 227] width 831 height 31
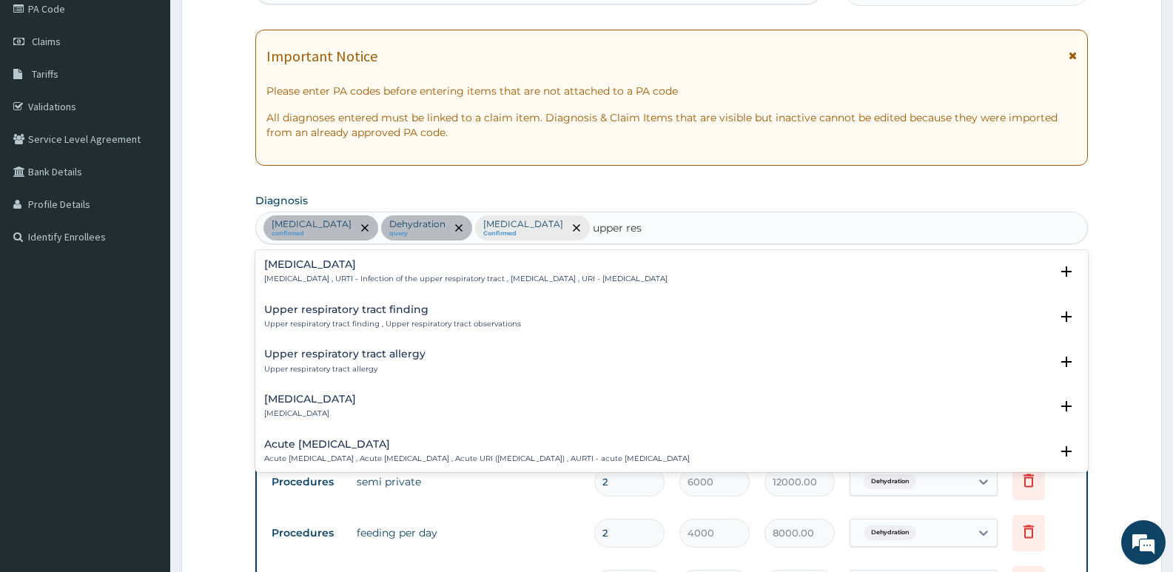
type input "upper resp"
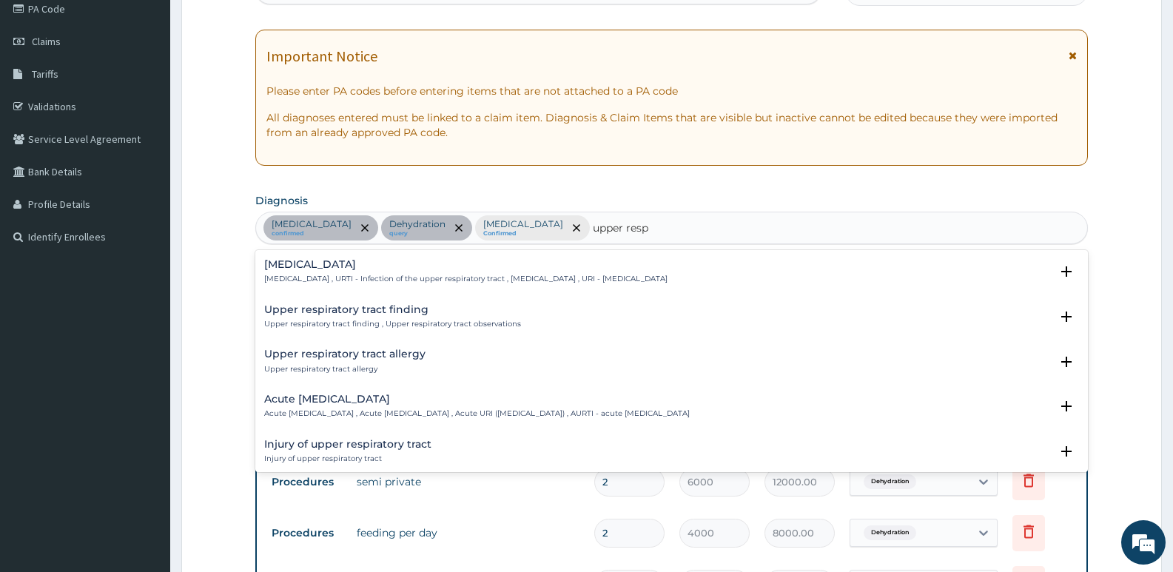
click at [303, 275] on p "Upper respiratory infection , URTI - Infection of the upper respiratory tract ,…" at bounding box center [465, 279] width 403 height 10
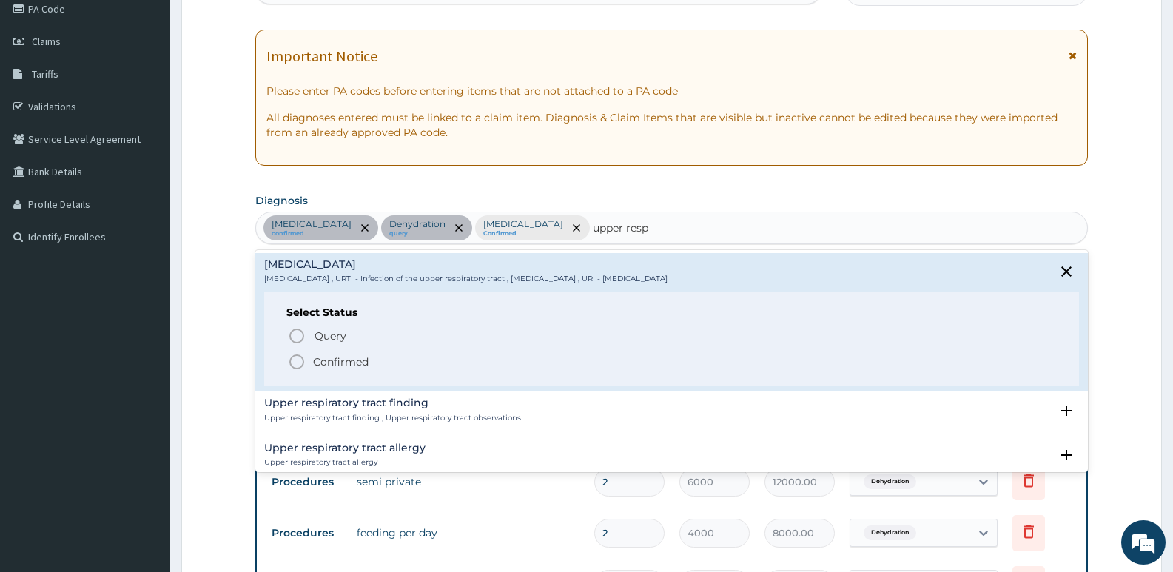
click at [301, 364] on icon "status option filled" at bounding box center [297, 362] width 18 height 18
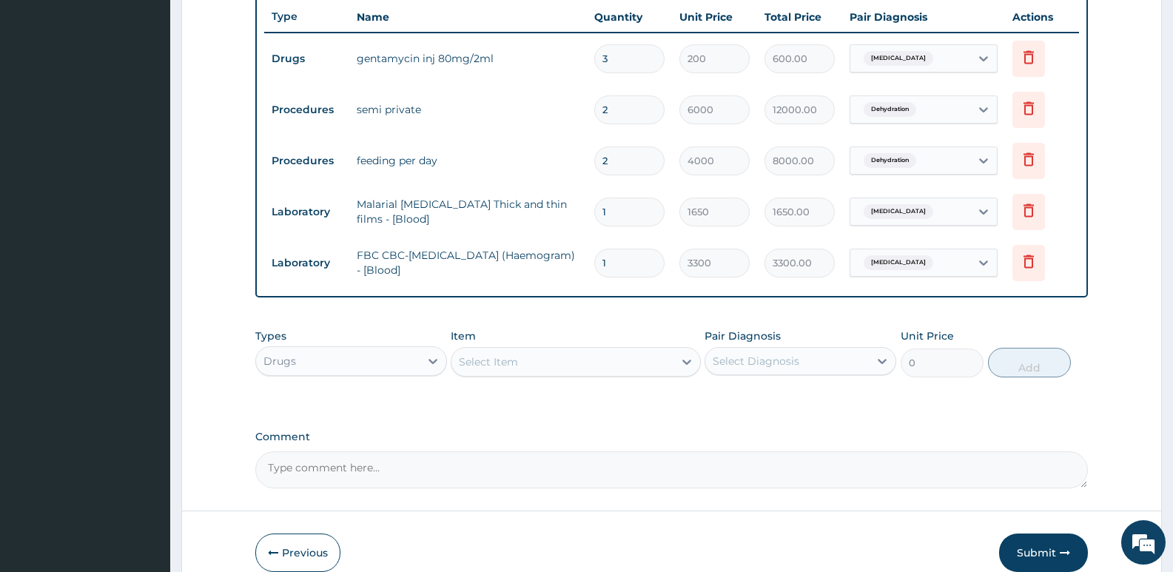
scroll to position [629, 0]
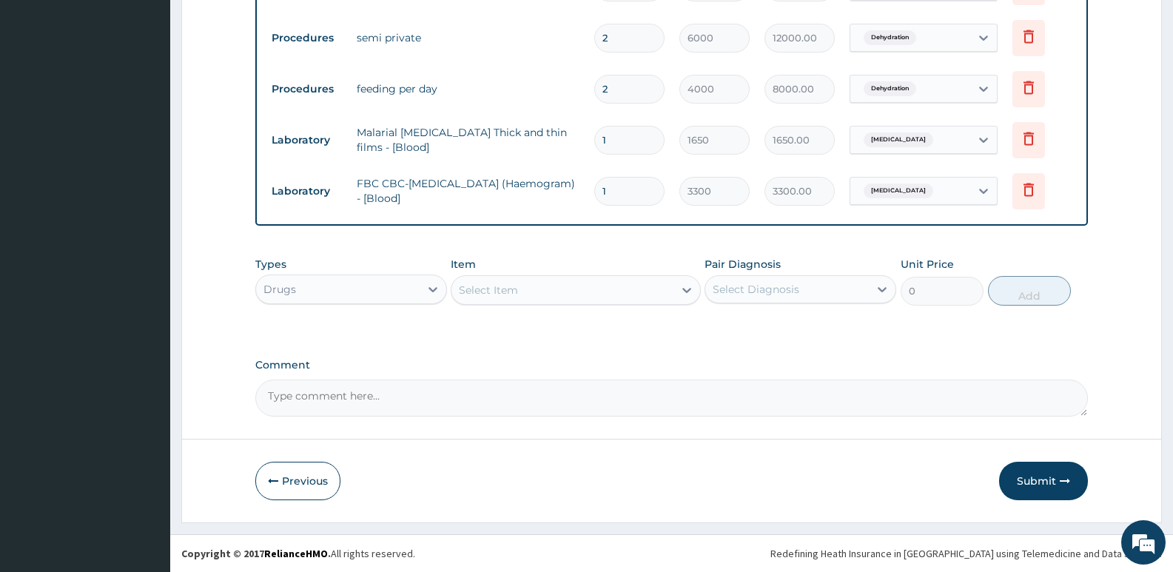
click at [504, 300] on div "Select Item" at bounding box center [562, 290] width 221 height 24
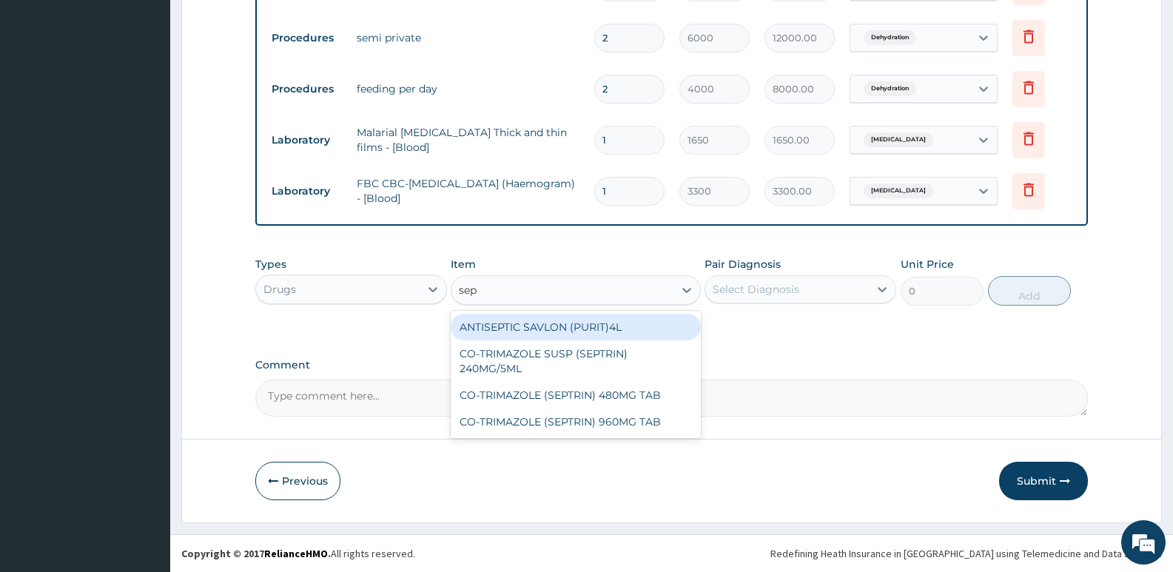
type input "sept"
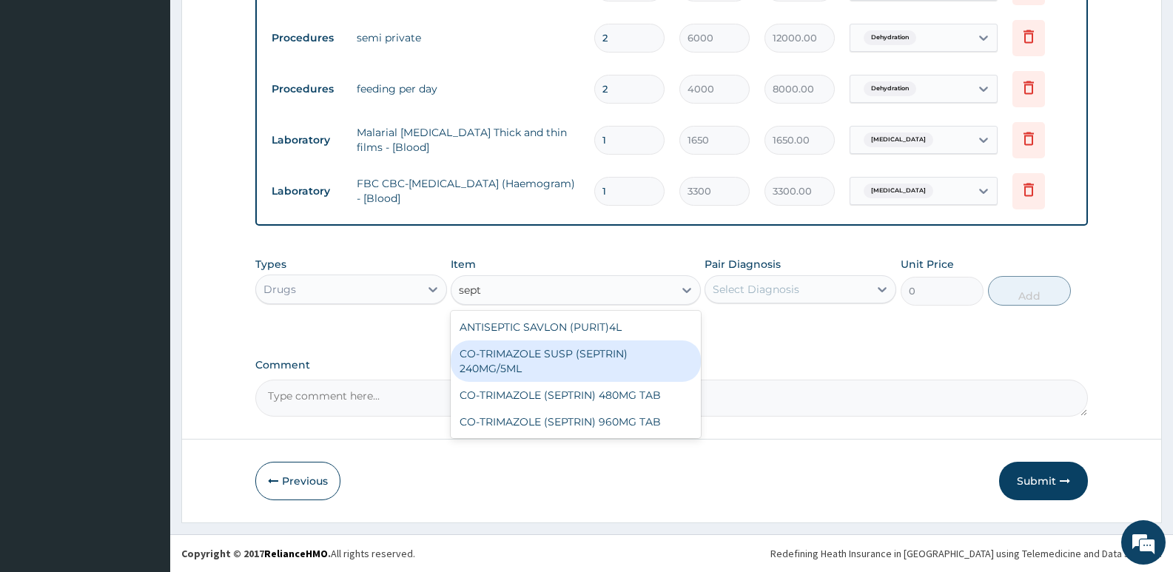
click at [520, 365] on div "CO-TRIMAZOLE SUSP (SEPTRIN) 240MG/5ML" at bounding box center [575, 361] width 249 height 41
type input "500"
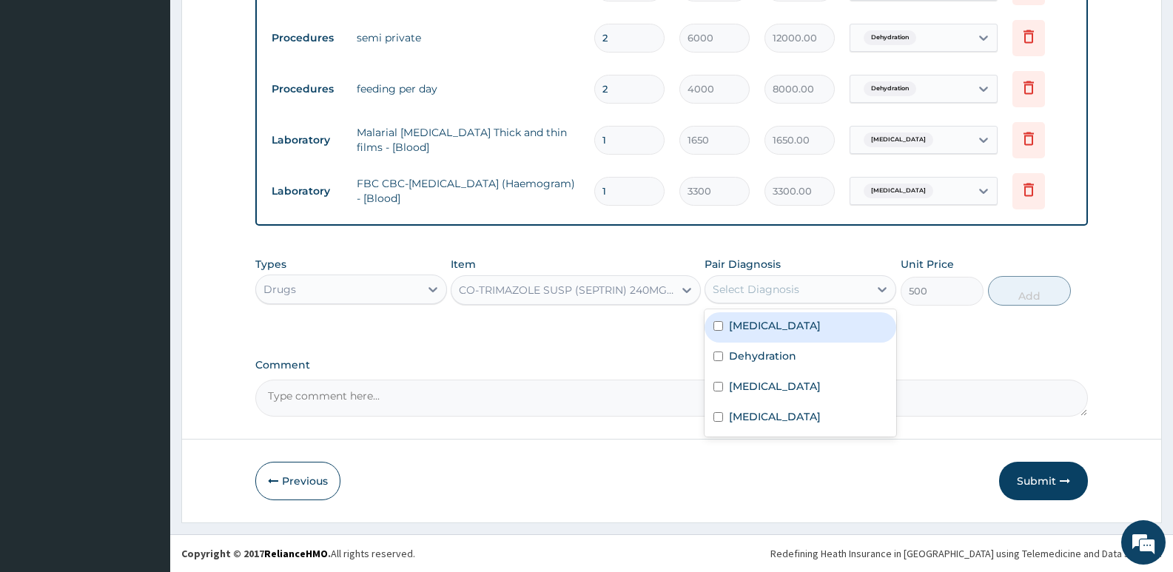
click at [780, 301] on div "Select Diagnosis" at bounding box center [787, 290] width 164 height 24
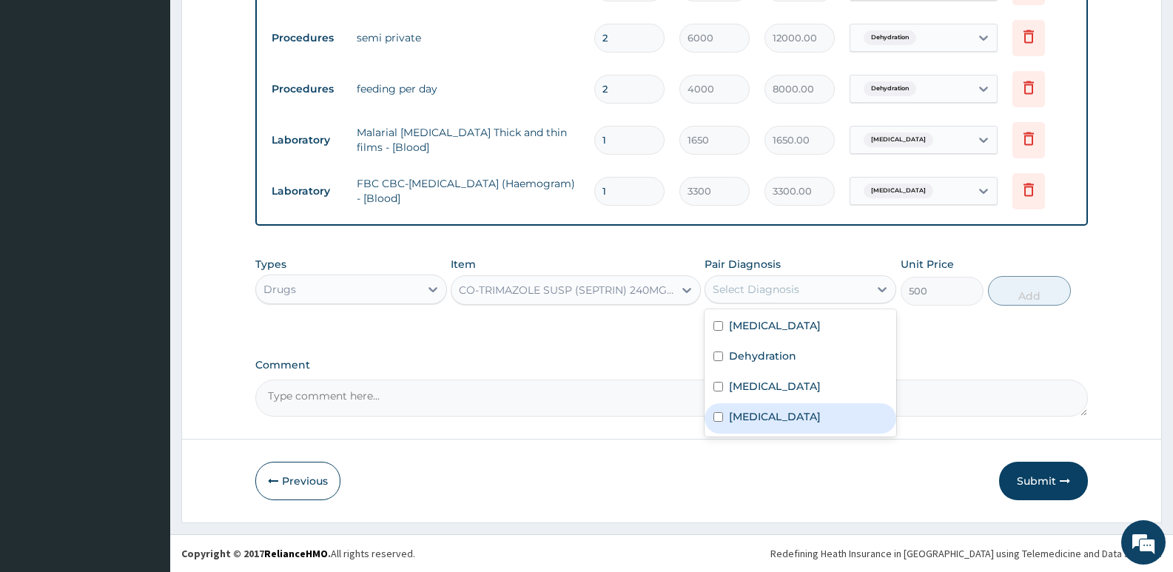
click at [757, 420] on label "Upper respiratory infection" at bounding box center [775, 416] width 92 height 15
checkbox input "true"
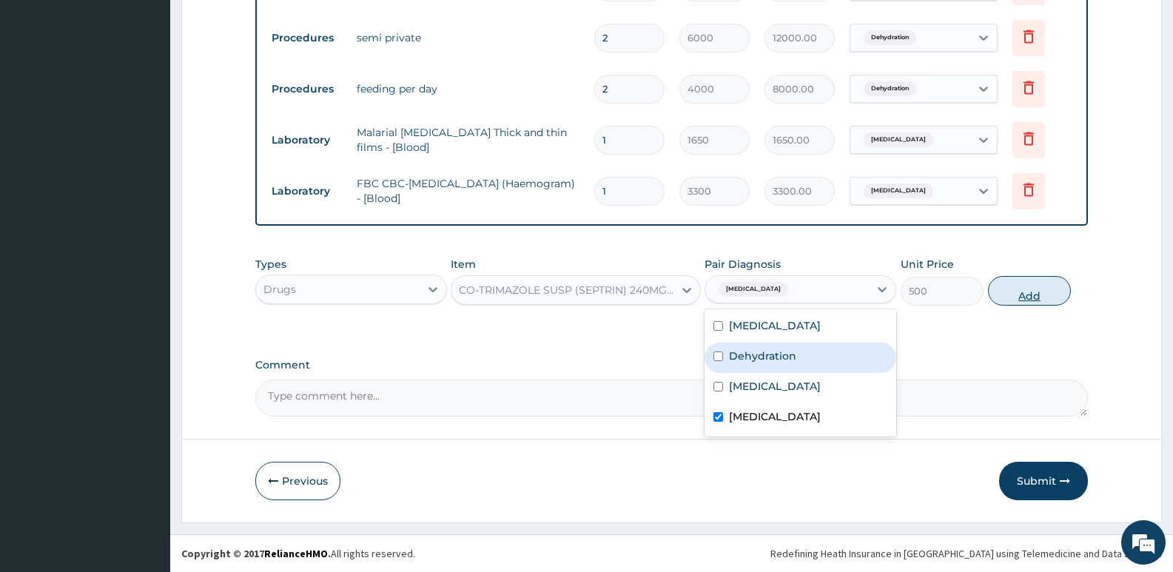
click at [1036, 286] on button "Add" at bounding box center [1029, 291] width 83 height 30
type input "0"
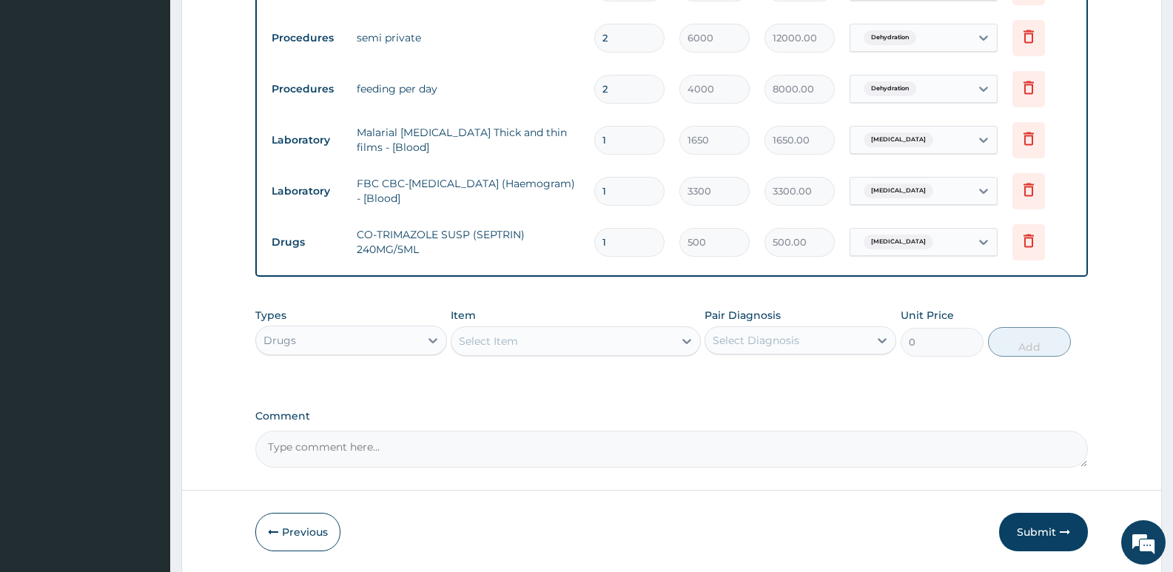
click at [494, 346] on div "Select Item" at bounding box center [488, 341] width 59 height 15
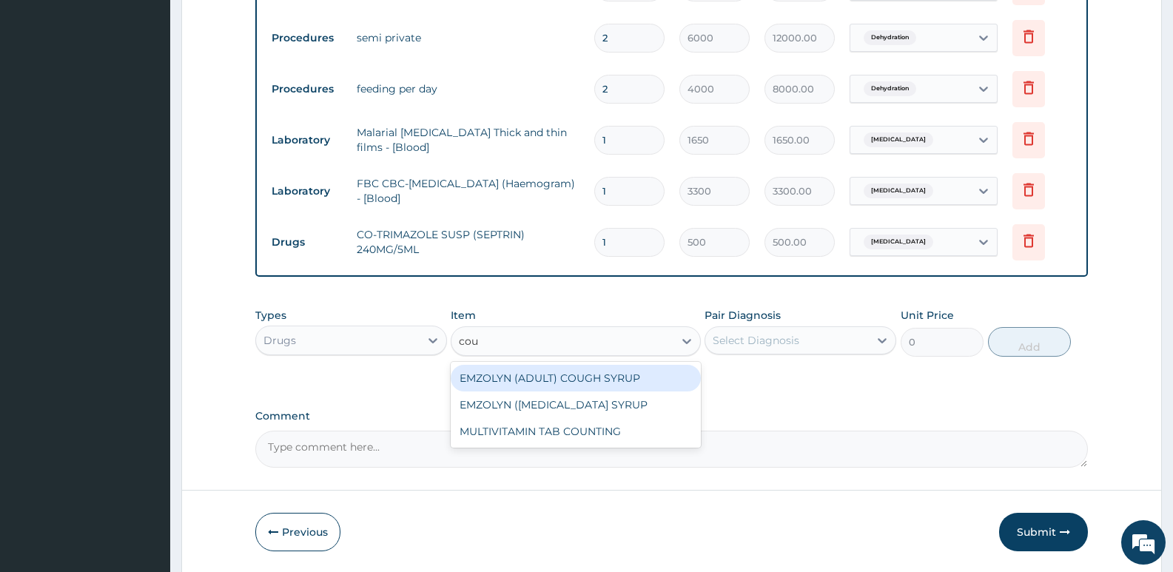
type input "coug"
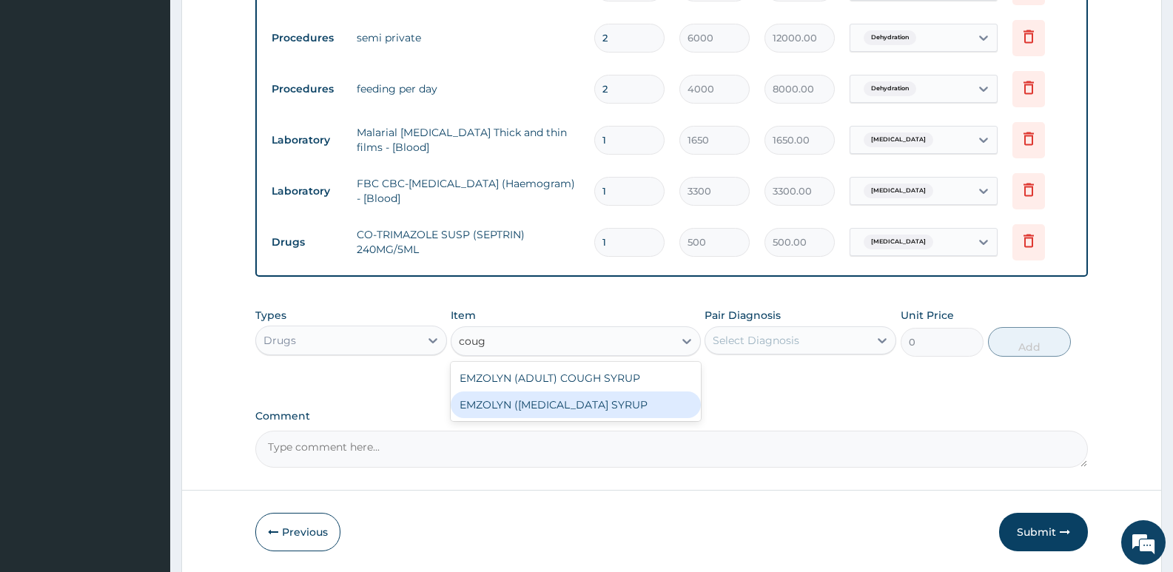
click at [517, 395] on div "EMZOLYN (PEDIATRIC) COUGH SYRUP" at bounding box center [575, 405] width 249 height 27
type input "500"
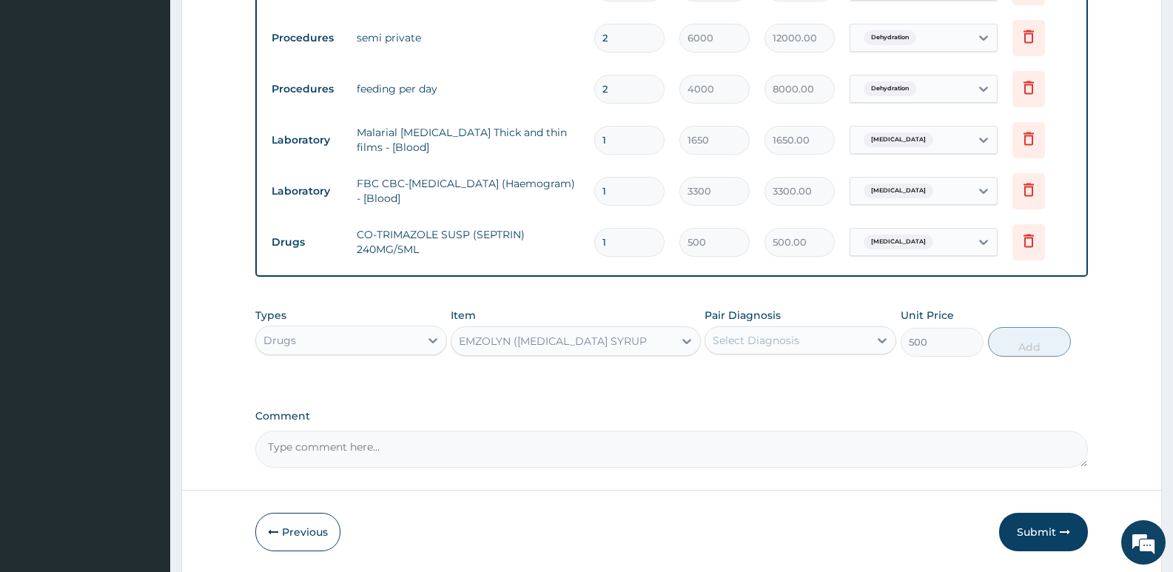
click at [734, 335] on div "Select Diagnosis" at bounding box center [756, 340] width 87 height 15
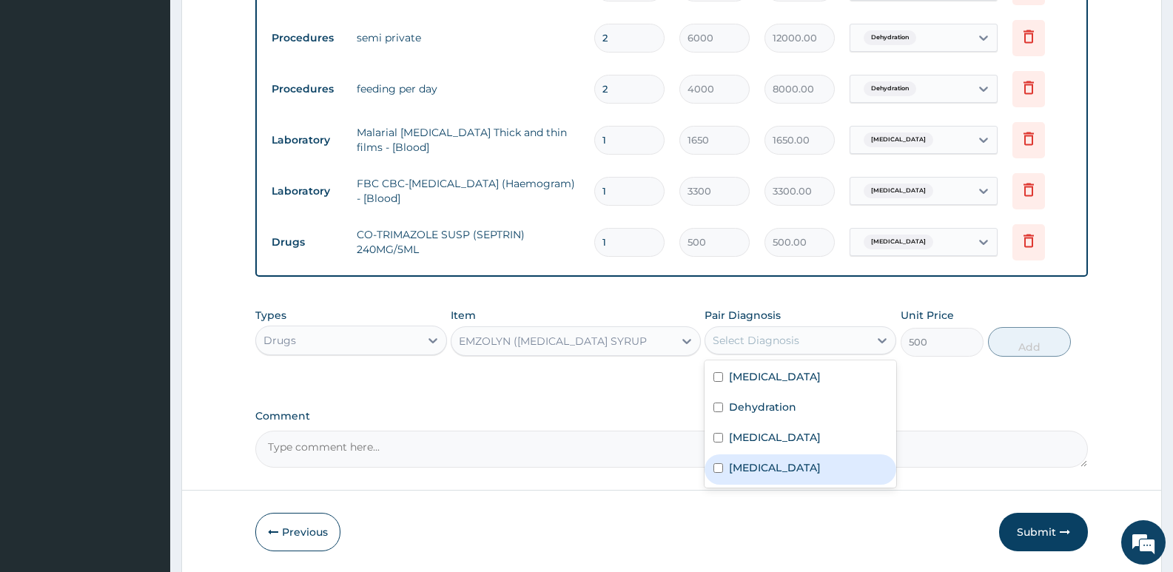
drag, startPoint x: 751, startPoint y: 466, endPoint x: 808, endPoint y: 434, distance: 65.3
click at [752, 466] on label "Upper respiratory infection" at bounding box center [775, 467] width 92 height 15
checkbox input "true"
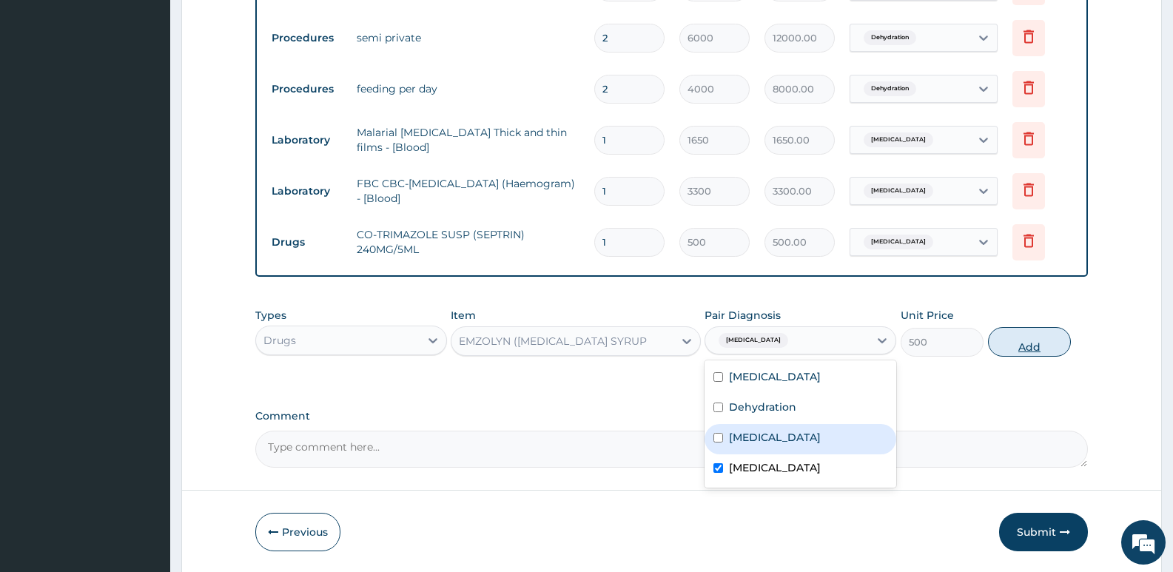
click at [1032, 349] on button "Add" at bounding box center [1029, 342] width 83 height 30
type input "0"
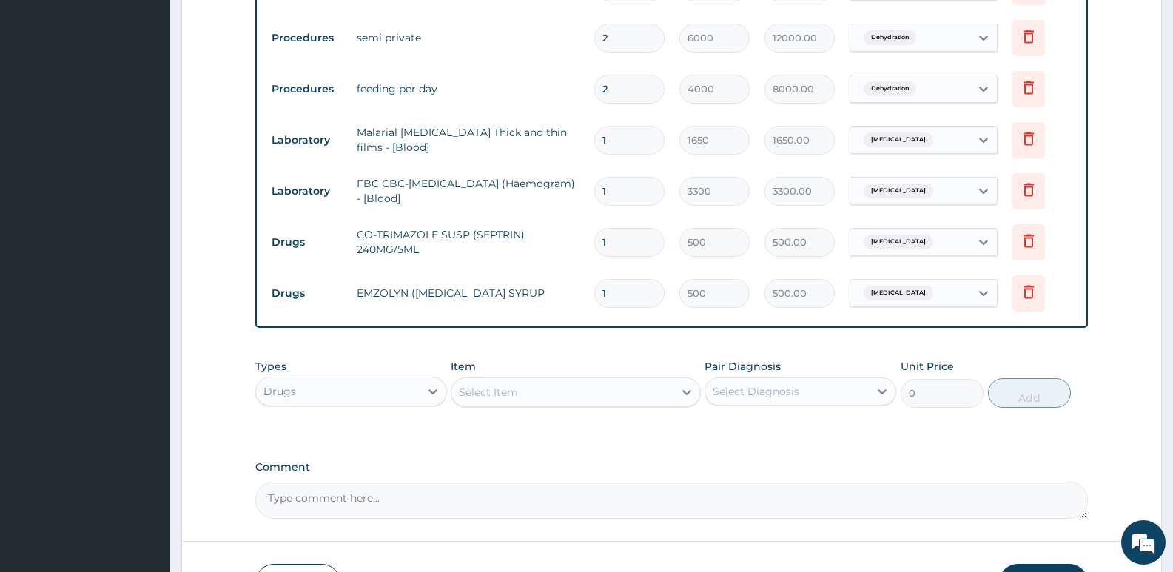
click at [482, 390] on div "Select Item" at bounding box center [488, 392] width 59 height 15
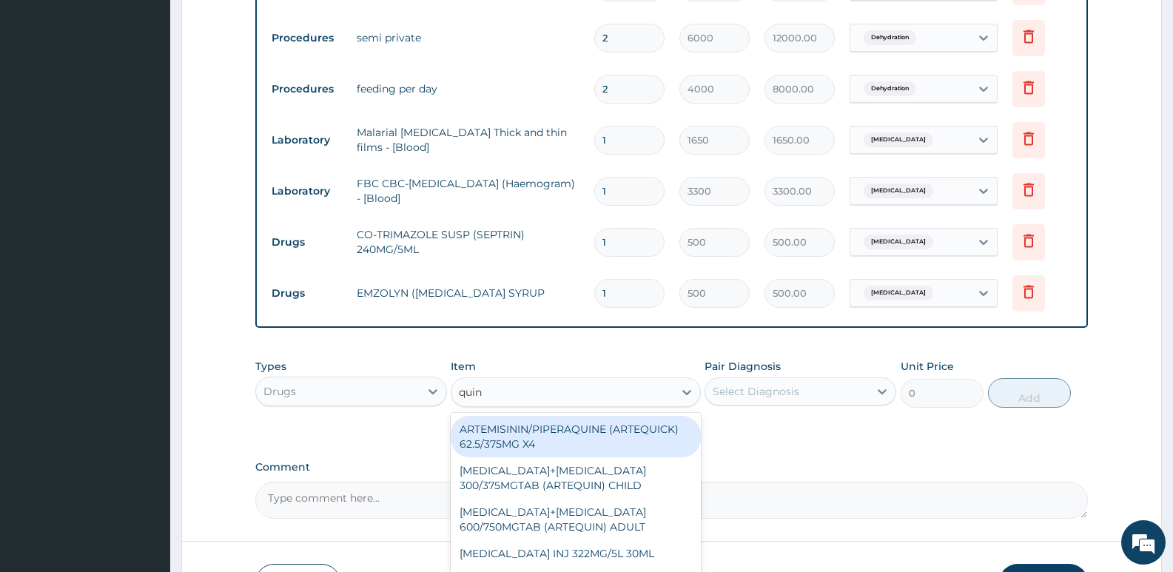
type input "quini"
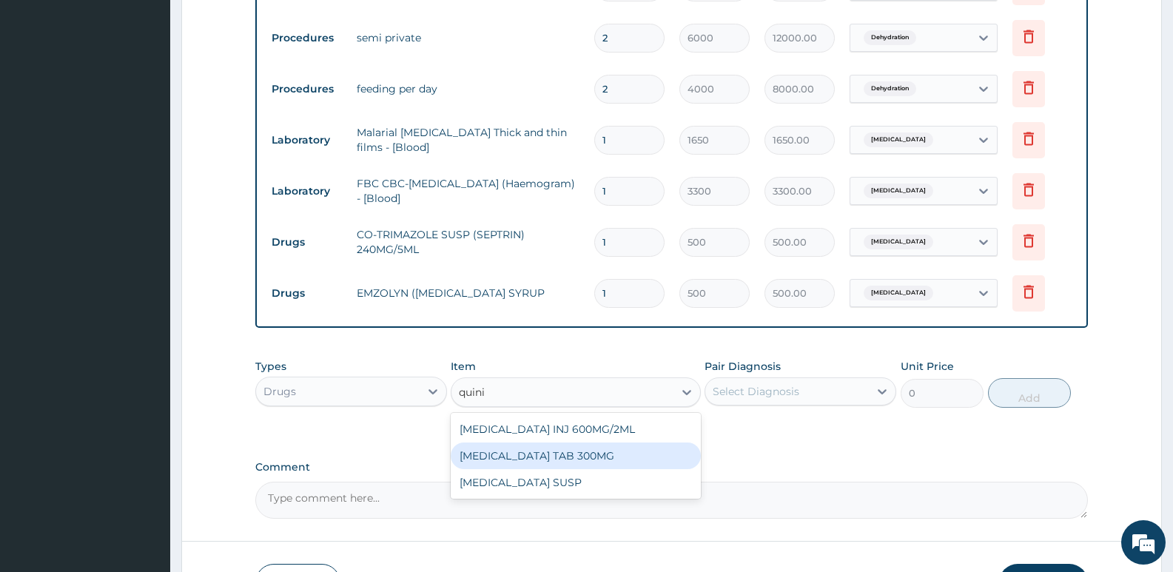
click at [549, 453] on div "QUININE TAB 300MG" at bounding box center [575, 456] width 249 height 27
type input "80"
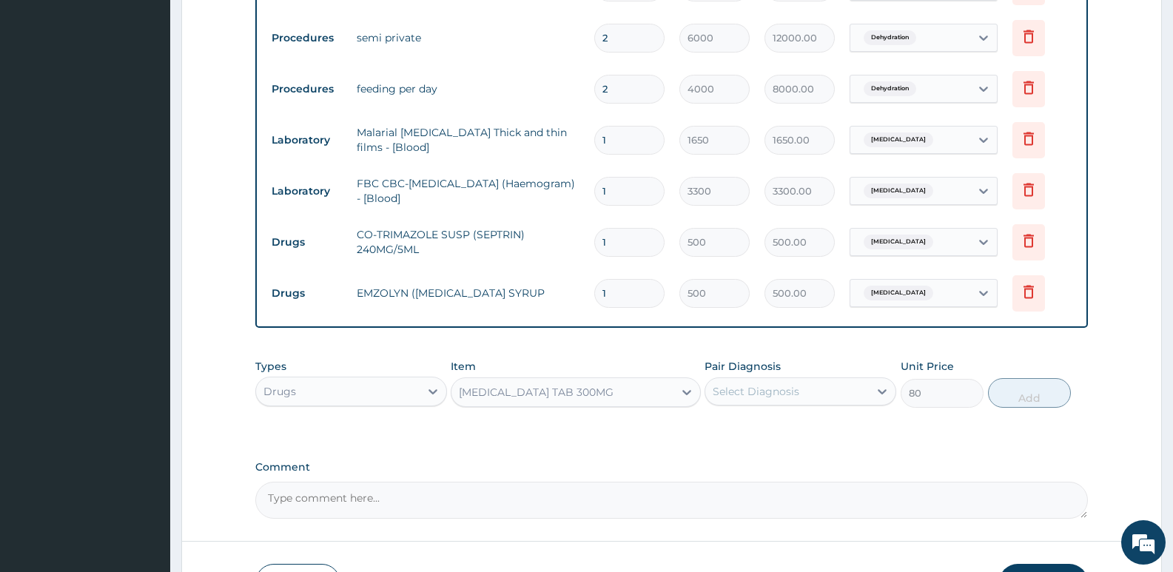
click at [739, 394] on div "Select Diagnosis" at bounding box center [756, 391] width 87 height 15
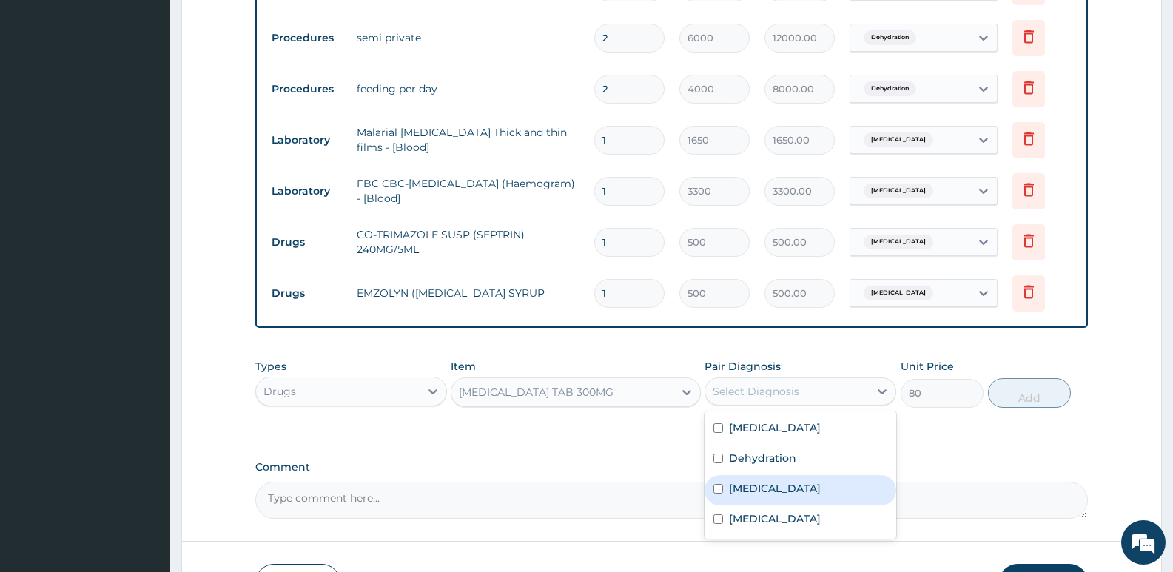
click at [739, 485] on label "Malaria" at bounding box center [775, 488] width 92 height 15
checkbox input "true"
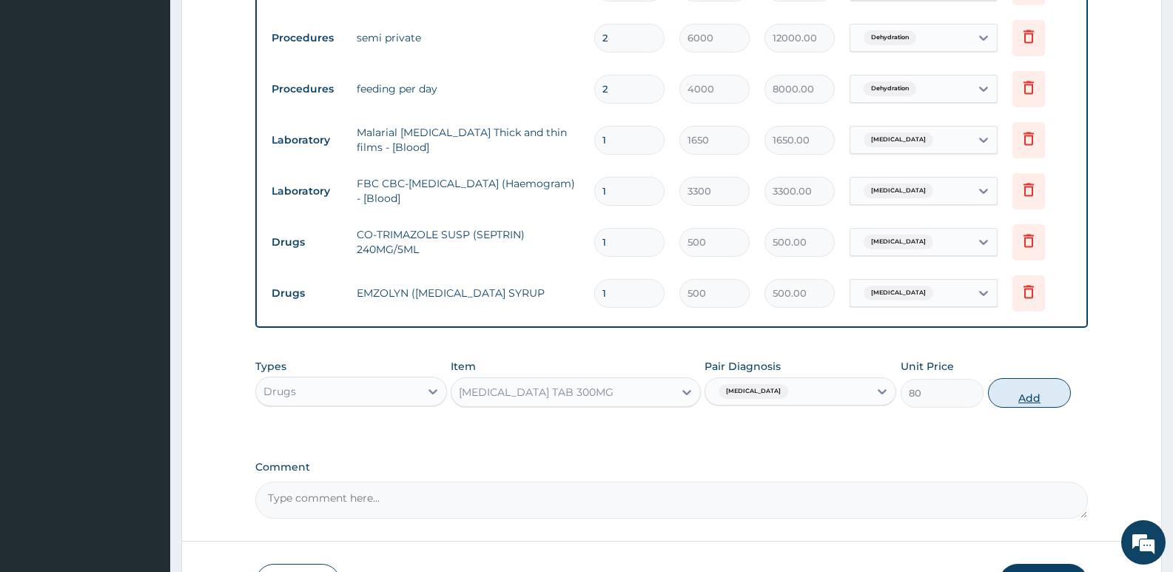
click at [995, 393] on button "Add" at bounding box center [1029, 393] width 83 height 30
type input "0"
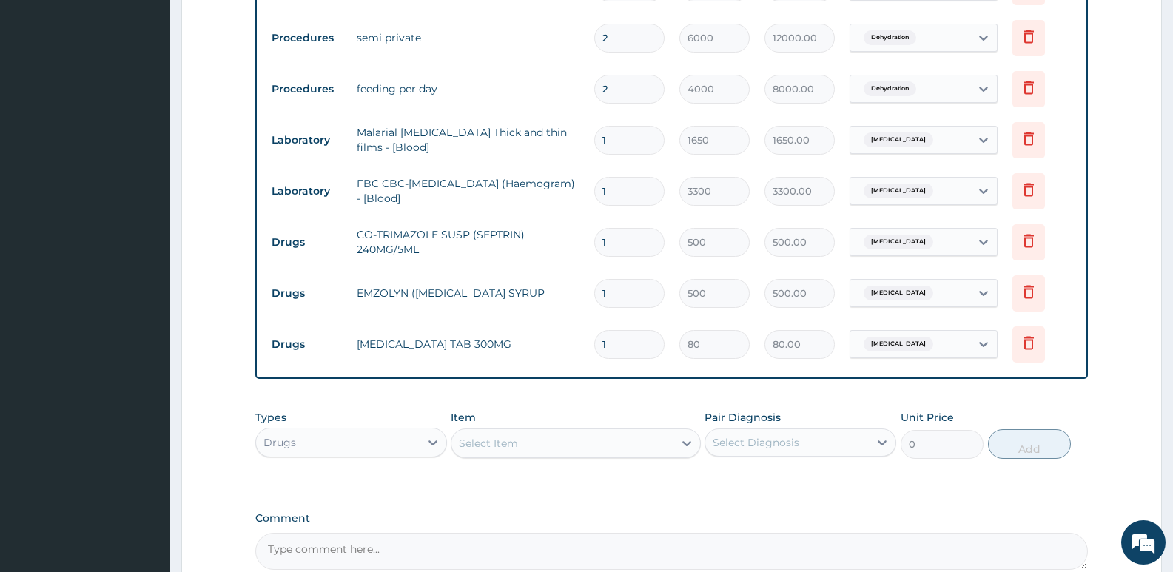
type input "0.00"
type input "5"
type input "400.00"
type input "5"
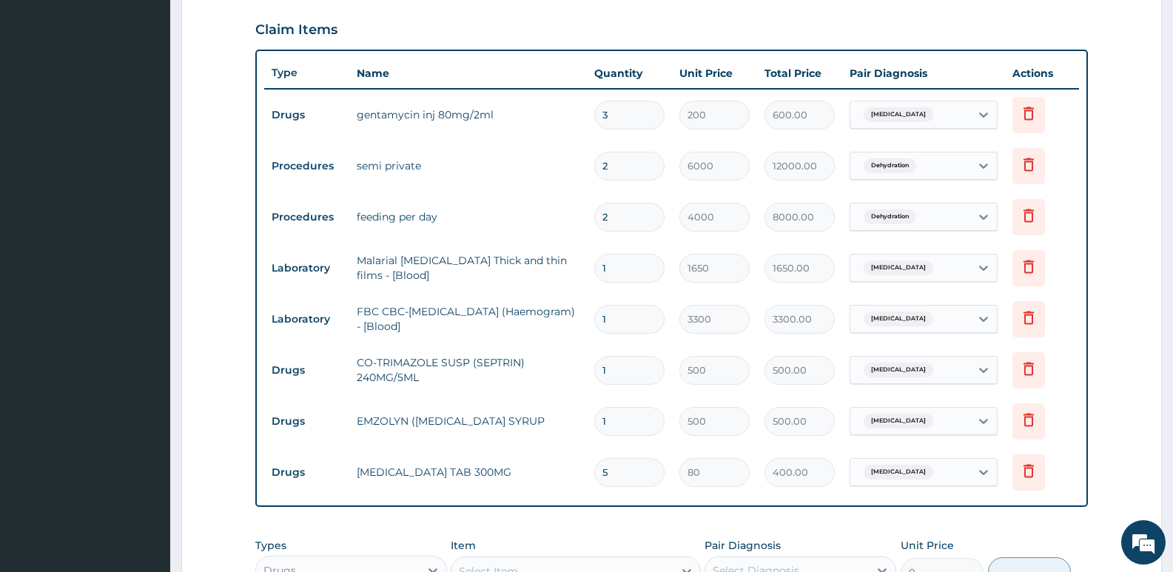
scroll to position [259, 0]
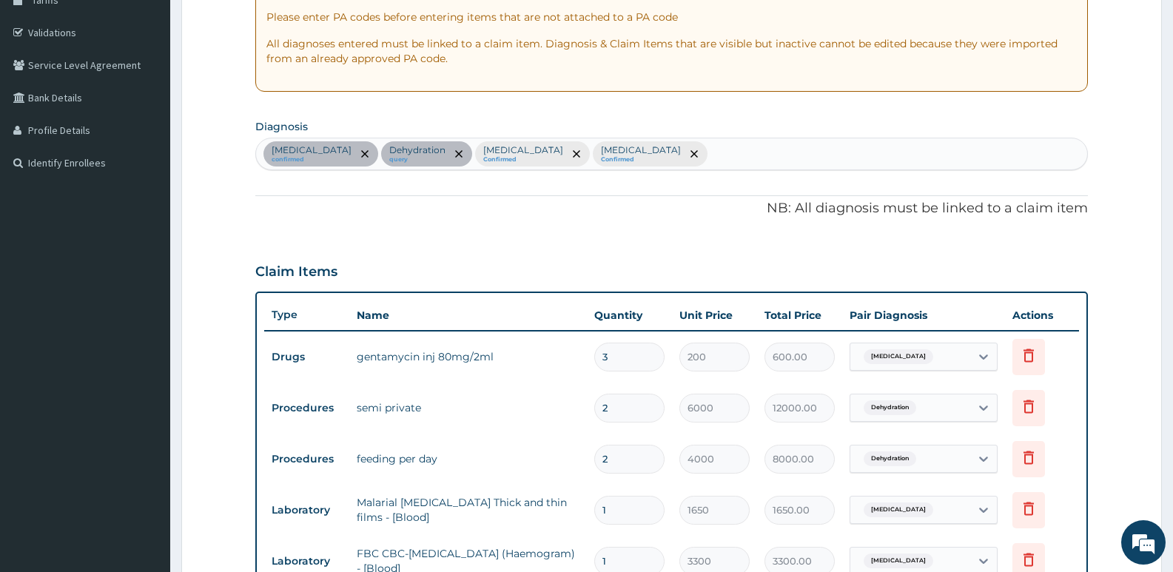
click at [668, 161] on div "Sepsis confirmed Dehydration query Malaria Confirmed Upper respiratory infectio…" at bounding box center [671, 153] width 831 height 31
type input "fever"
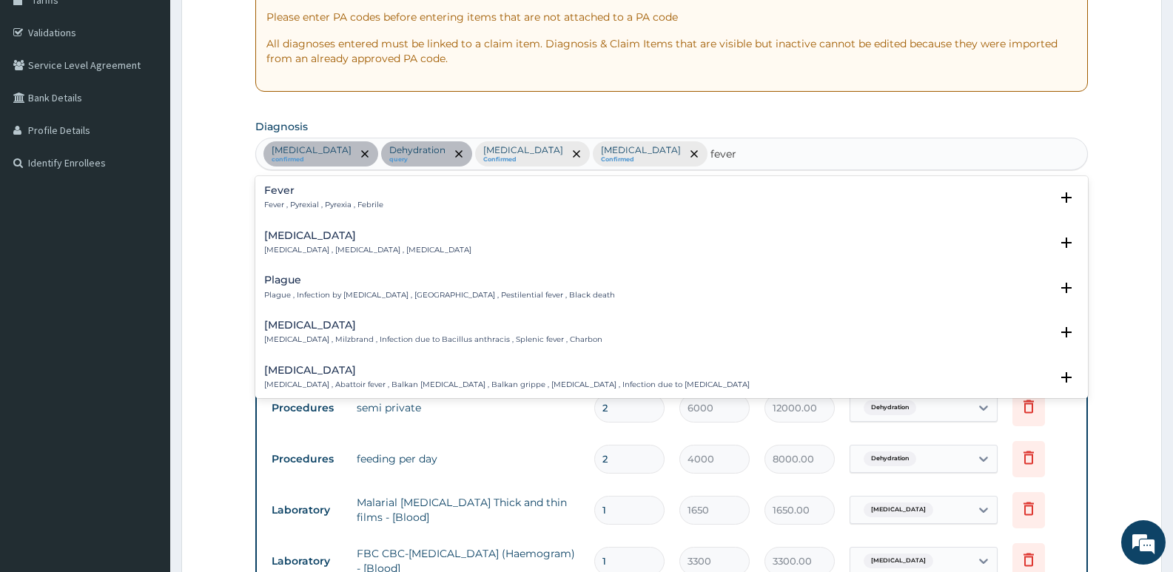
click at [294, 201] on p "Fever , Pyrexial , Pyrexia , Febrile" at bounding box center [323, 205] width 119 height 10
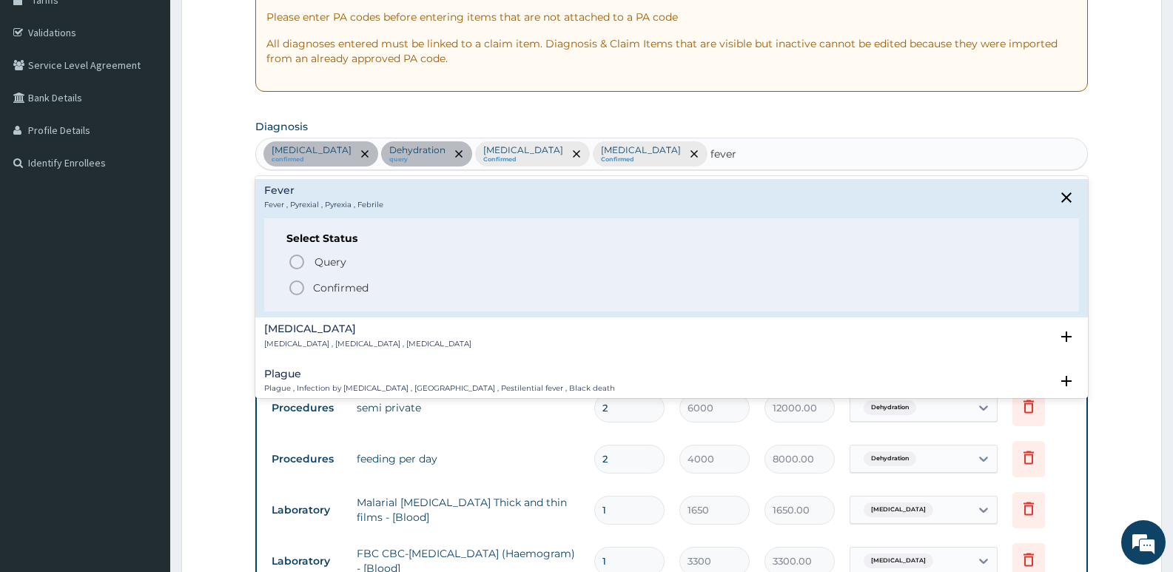
click at [295, 284] on icon "status option filled" at bounding box center [297, 288] width 18 height 18
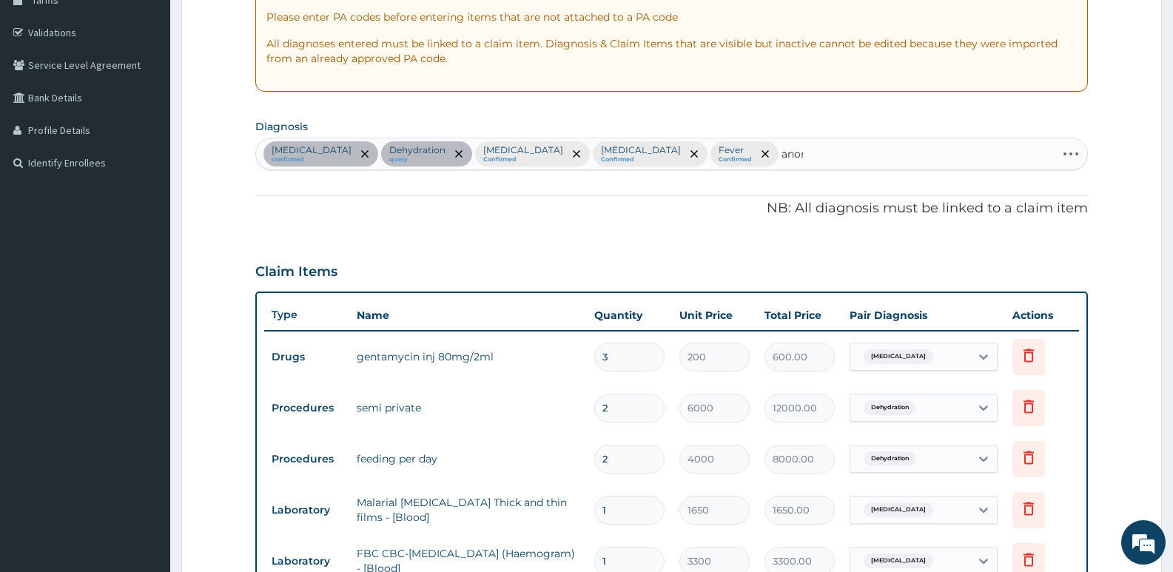
type input "anore"
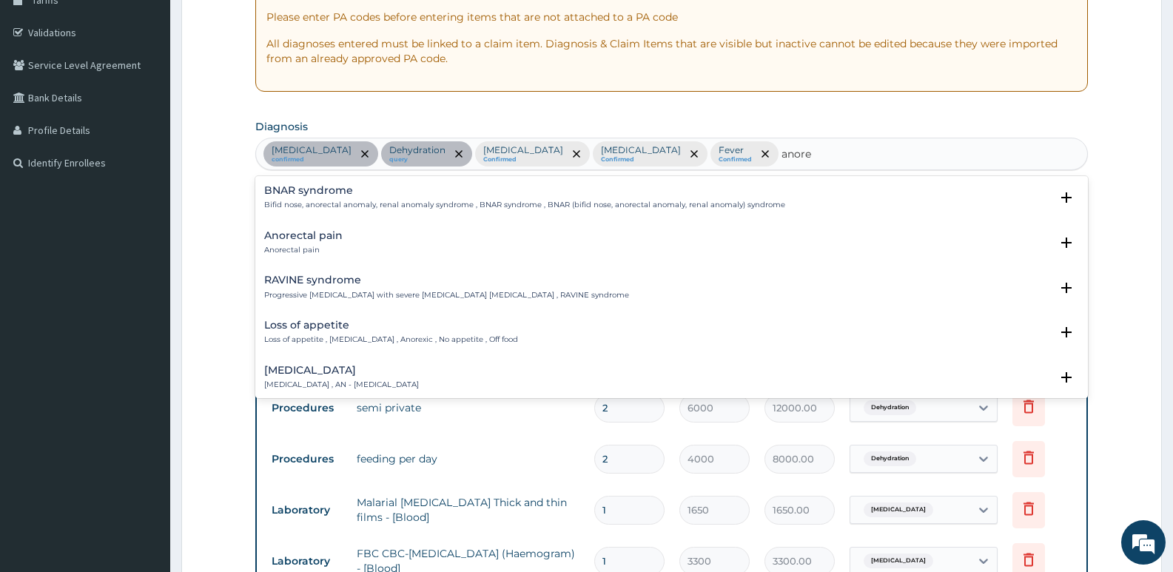
click at [327, 334] on div "Loss of appetite Loss of appetite , Anorexia , Anorexic , No appetite , Off food" at bounding box center [391, 333] width 254 height 26
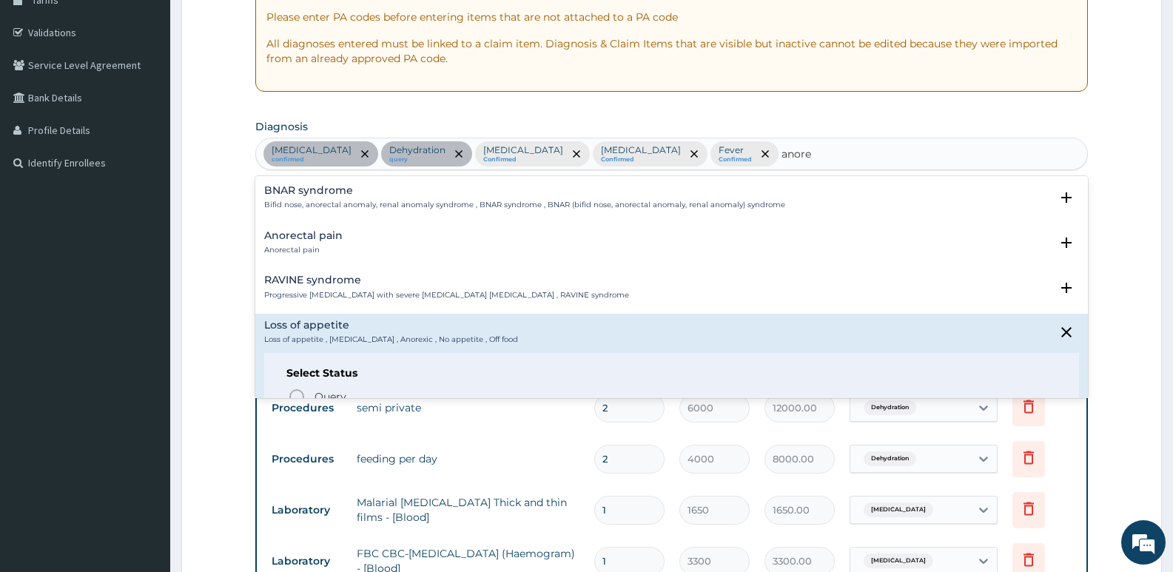
scroll to position [74, 0]
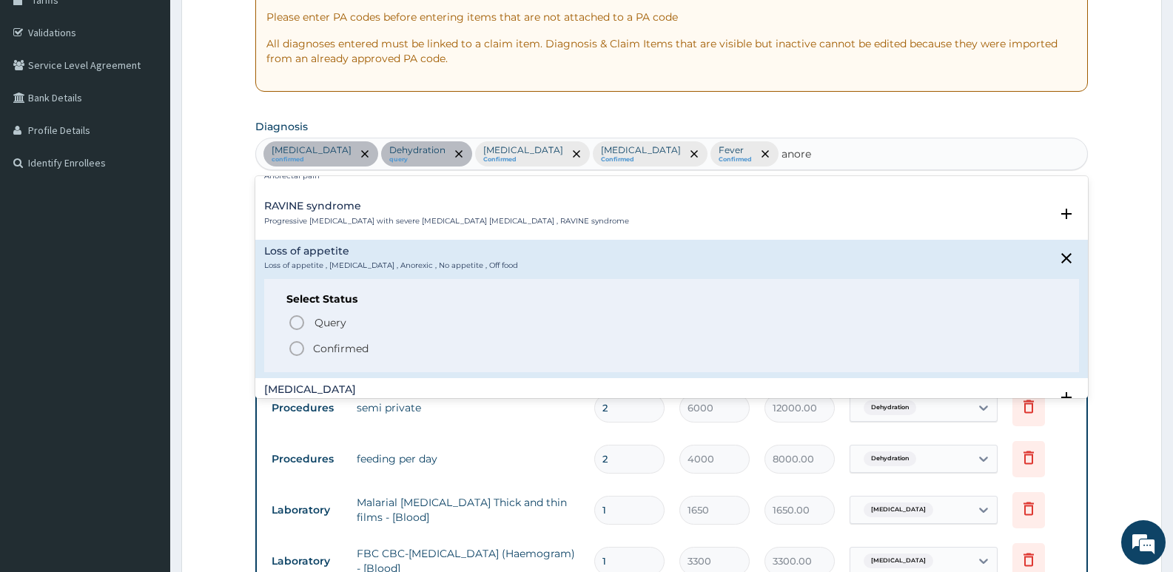
click at [297, 349] on icon "status option filled" at bounding box center [297, 349] width 18 height 18
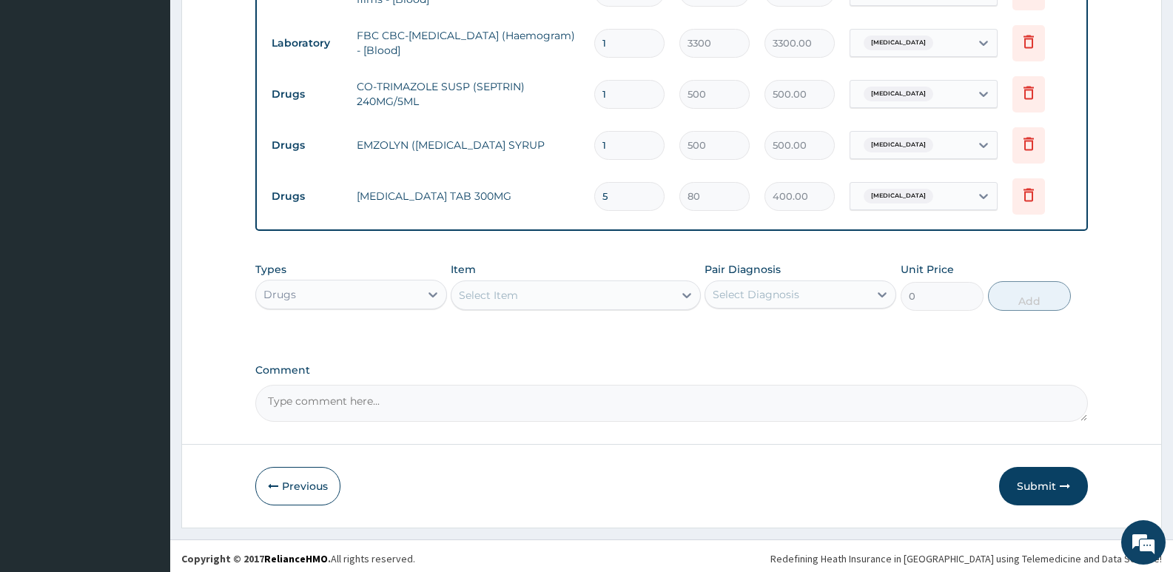
scroll to position [782, 0]
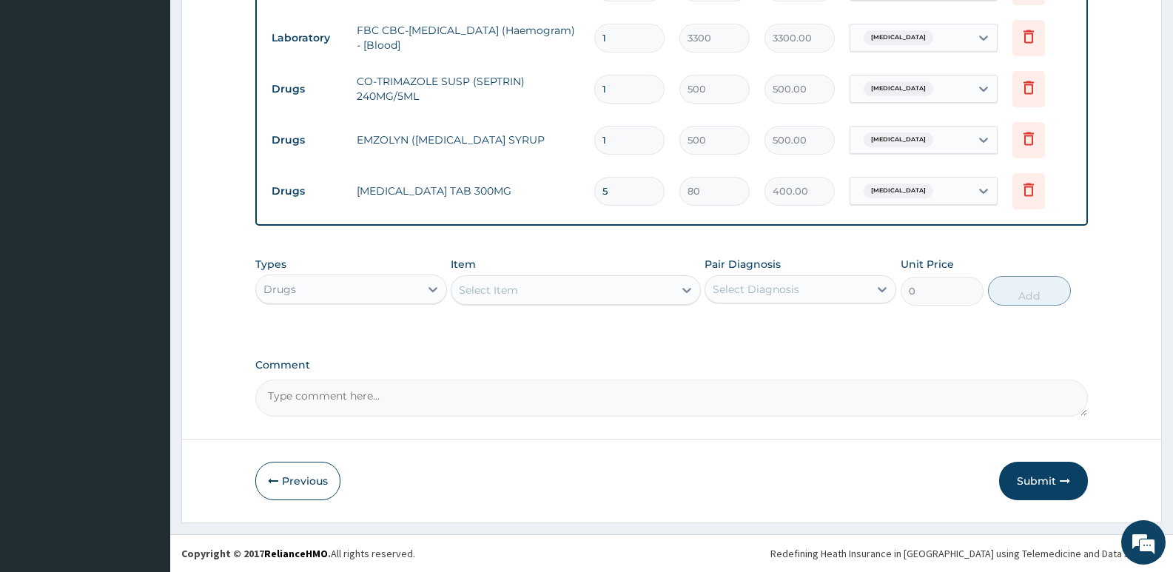
click at [480, 289] on div "Select Item" at bounding box center [488, 290] width 59 height 15
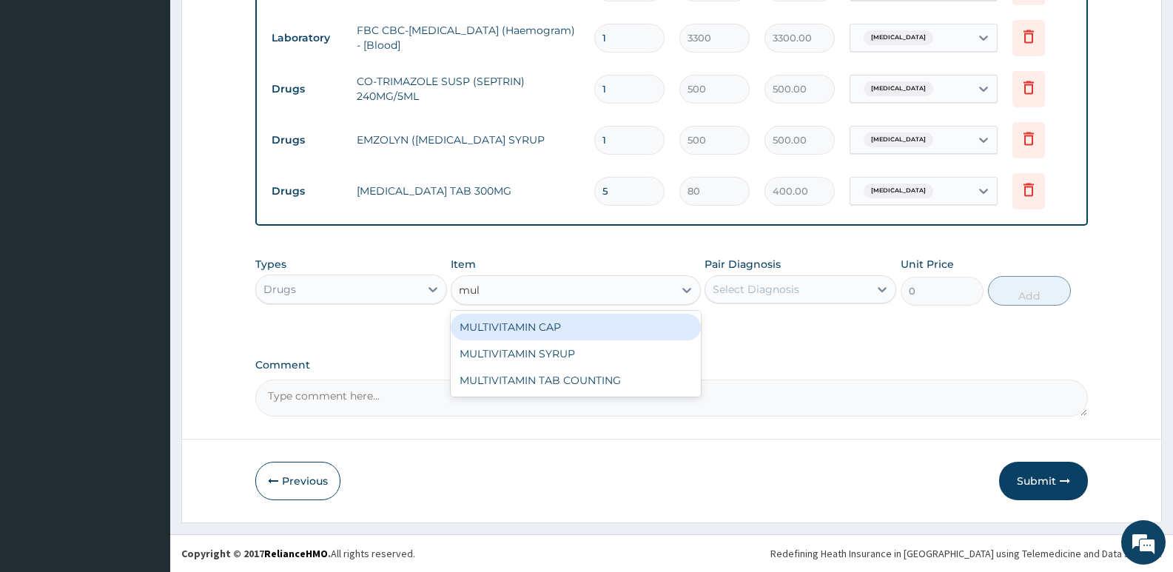
type input "mult"
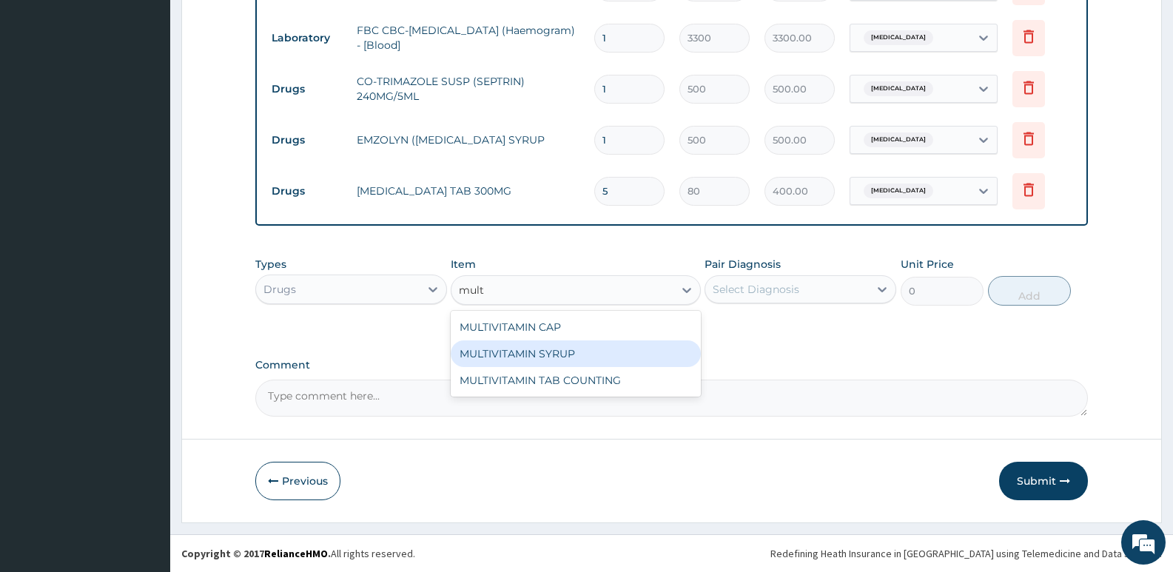
click at [555, 357] on div "MULTIVITAMIN SYRUP" at bounding box center [575, 354] width 249 height 27
type input "400"
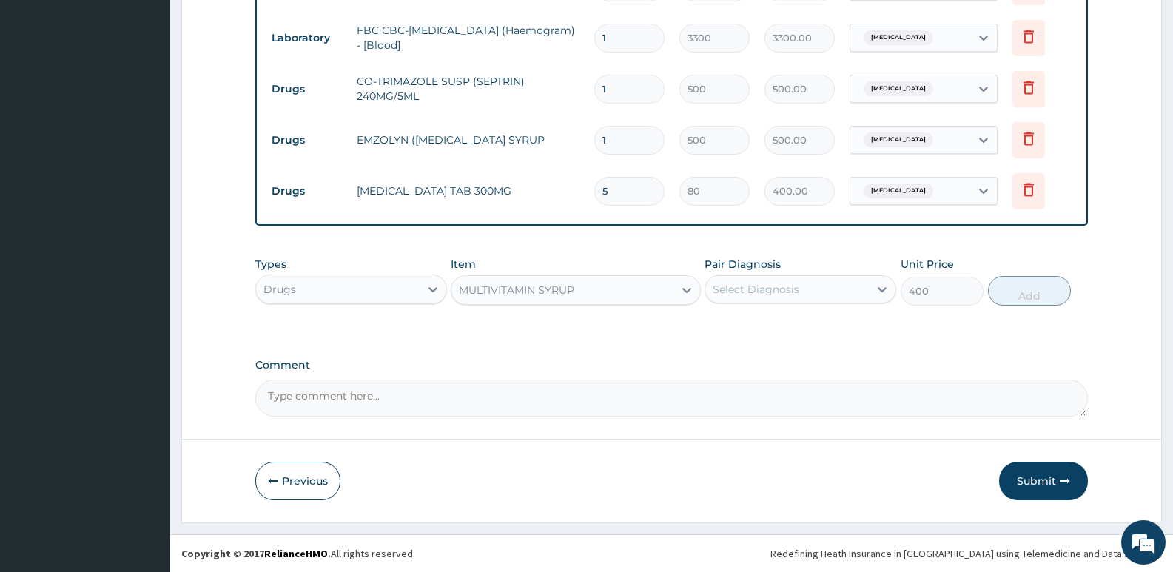
click at [739, 285] on div "Select Diagnosis" at bounding box center [756, 289] width 87 height 15
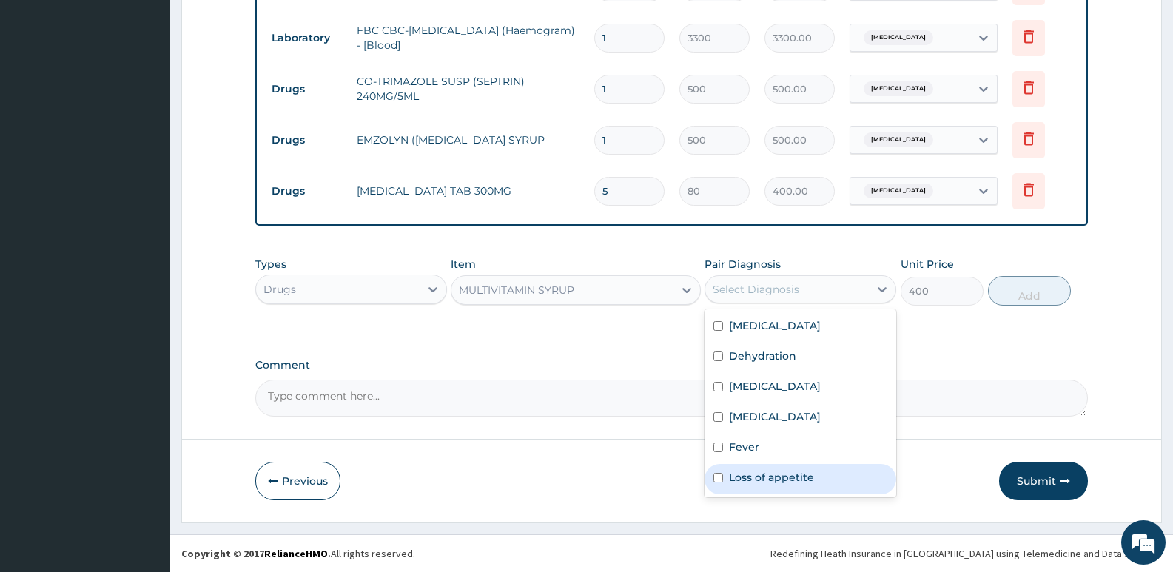
click at [754, 477] on label "Loss of appetite" at bounding box center [771, 477] width 85 height 15
checkbox input "true"
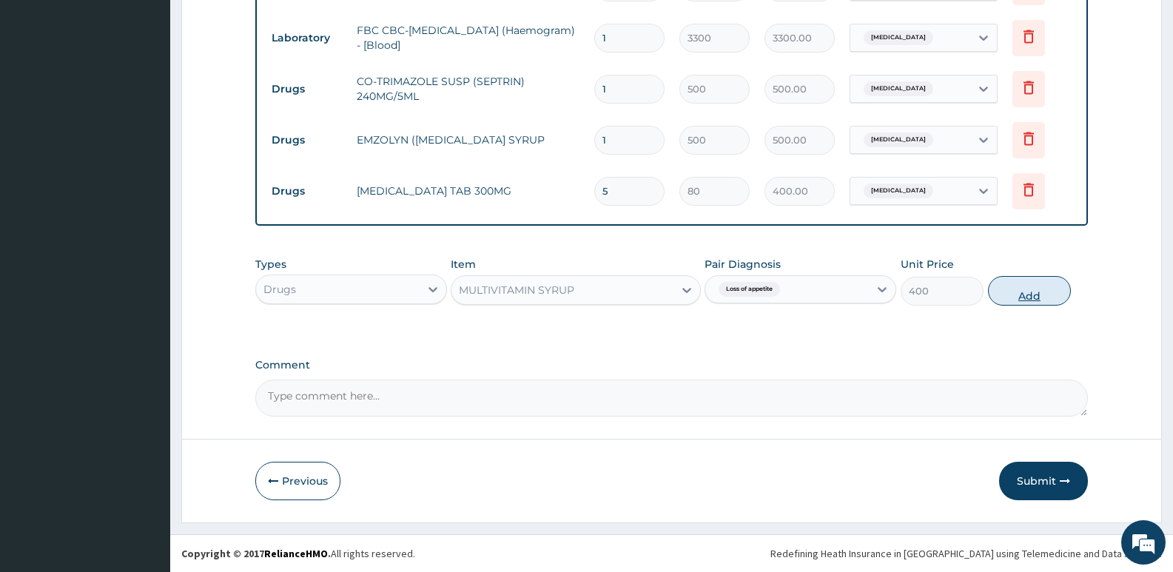
click at [1035, 293] on button "Add" at bounding box center [1029, 291] width 83 height 30
type input "0"
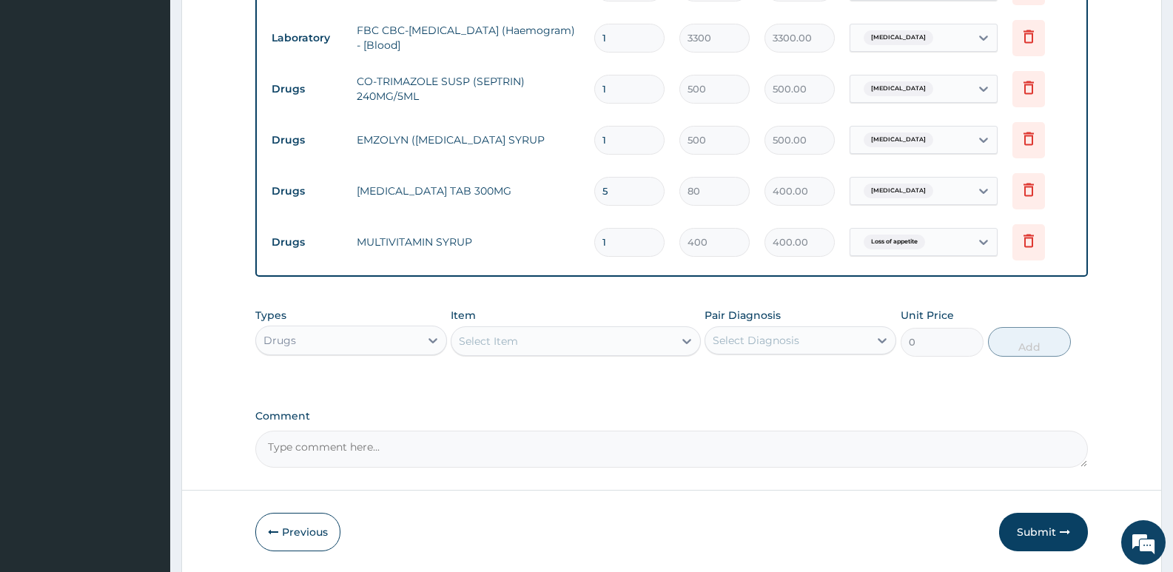
click at [509, 344] on div "Select Item" at bounding box center [488, 341] width 59 height 15
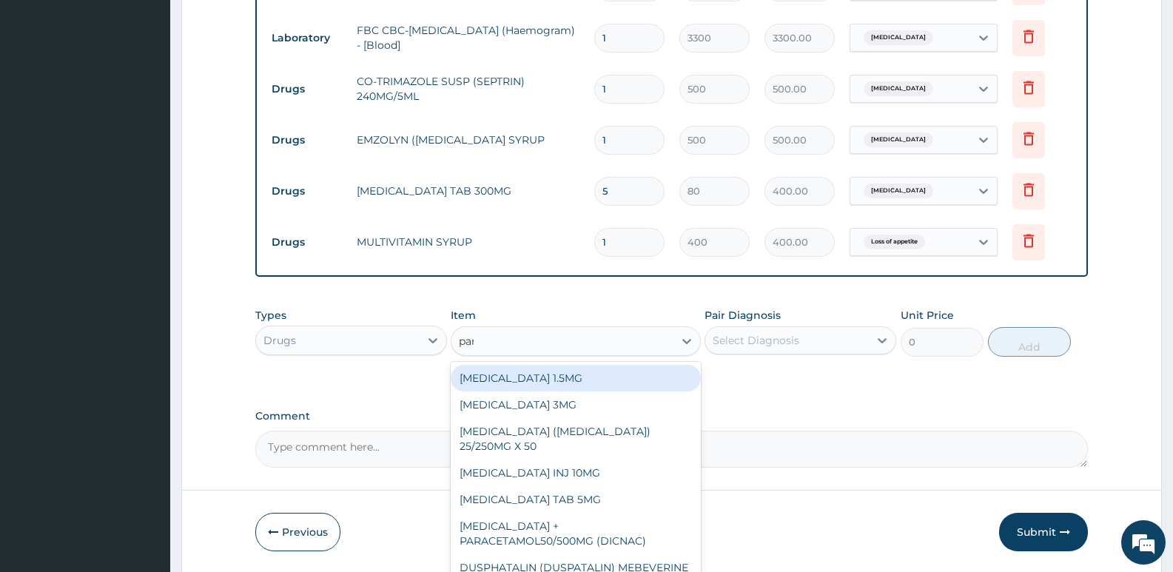
type input "para"
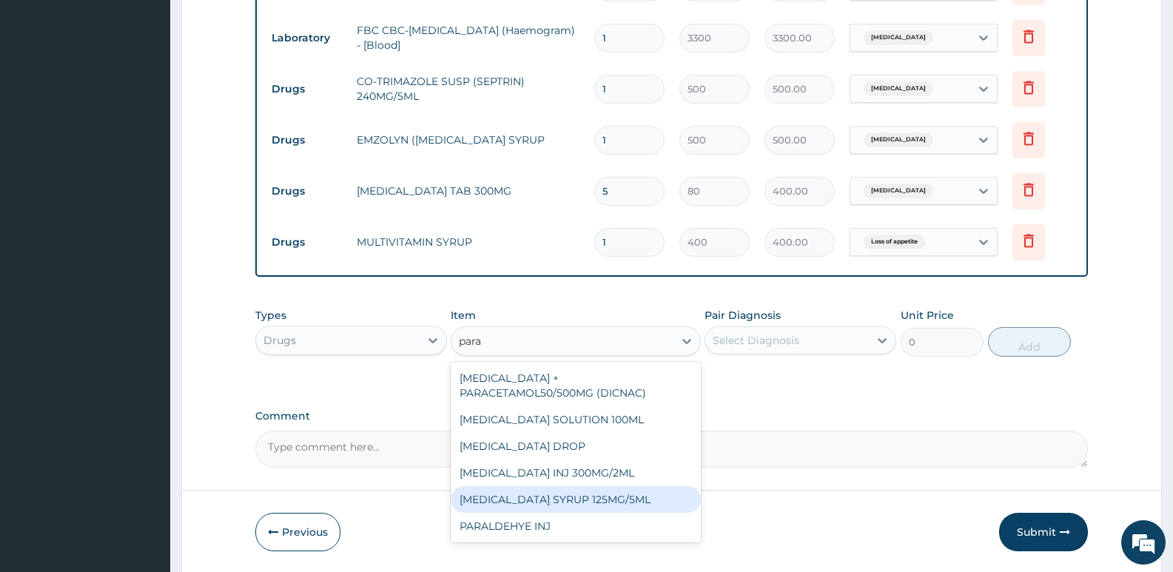
click at [548, 507] on div "PARACETAMOL SYRUP 125MG/5ML" at bounding box center [575, 499] width 249 height 27
type input "300"
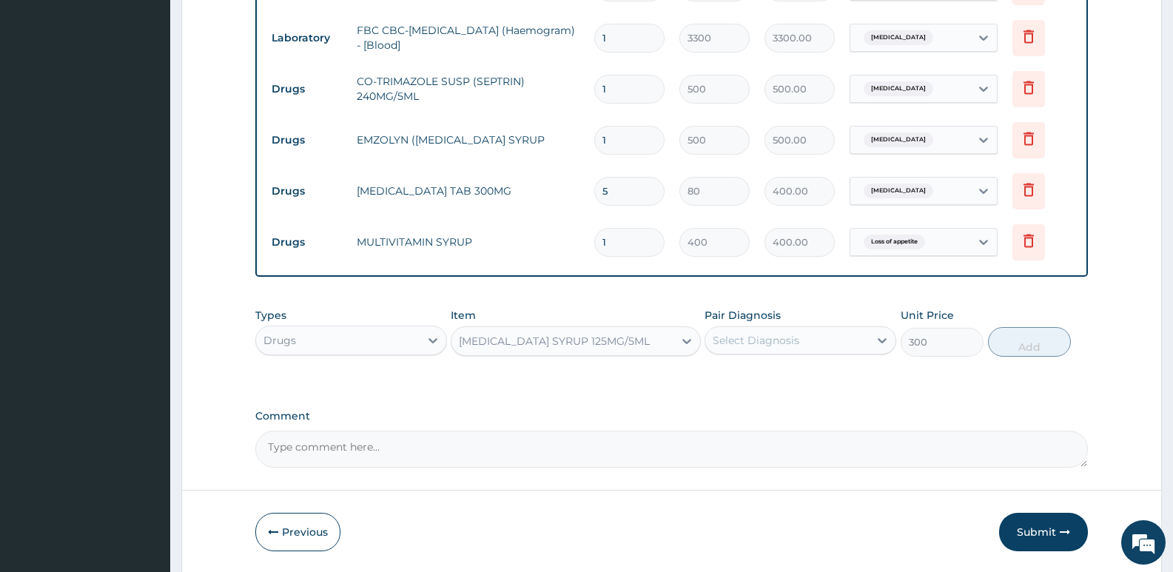
click at [787, 333] on div "Select Diagnosis" at bounding box center [756, 340] width 87 height 15
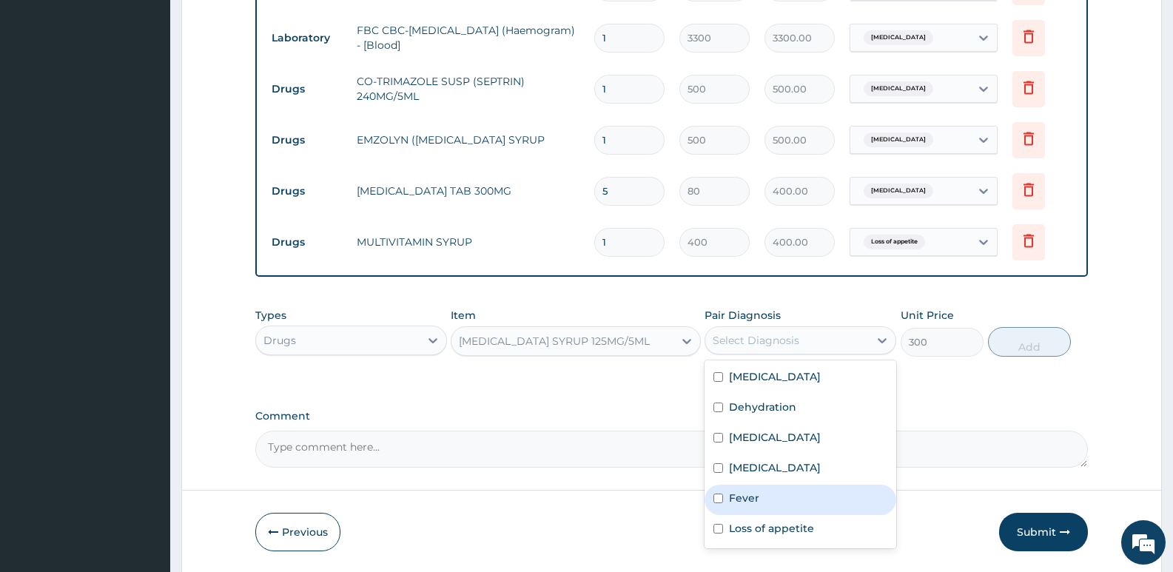
click at [752, 494] on label "Fever" at bounding box center [744, 498] width 30 height 15
checkbox input "true"
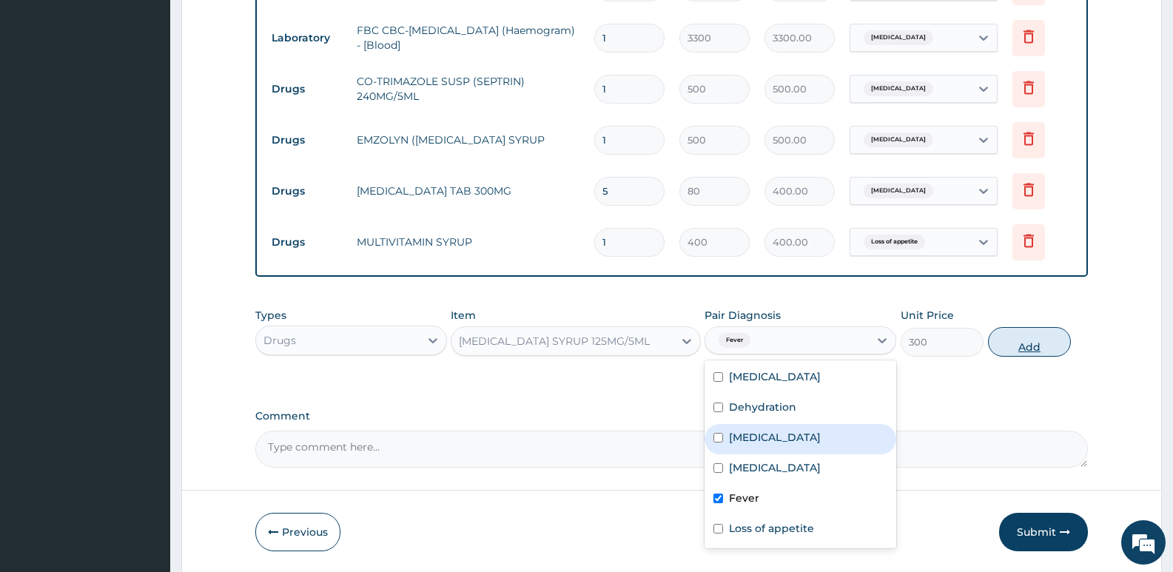
click at [1024, 348] on button "Add" at bounding box center [1029, 342] width 83 height 30
type input "0"
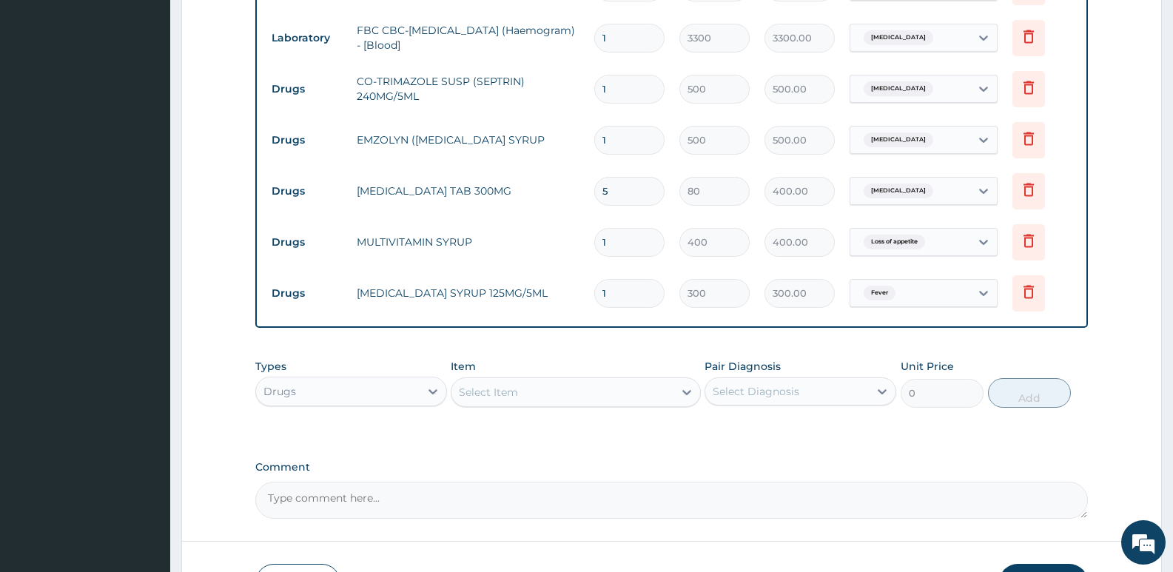
click at [474, 395] on div "Select Item" at bounding box center [488, 392] width 59 height 15
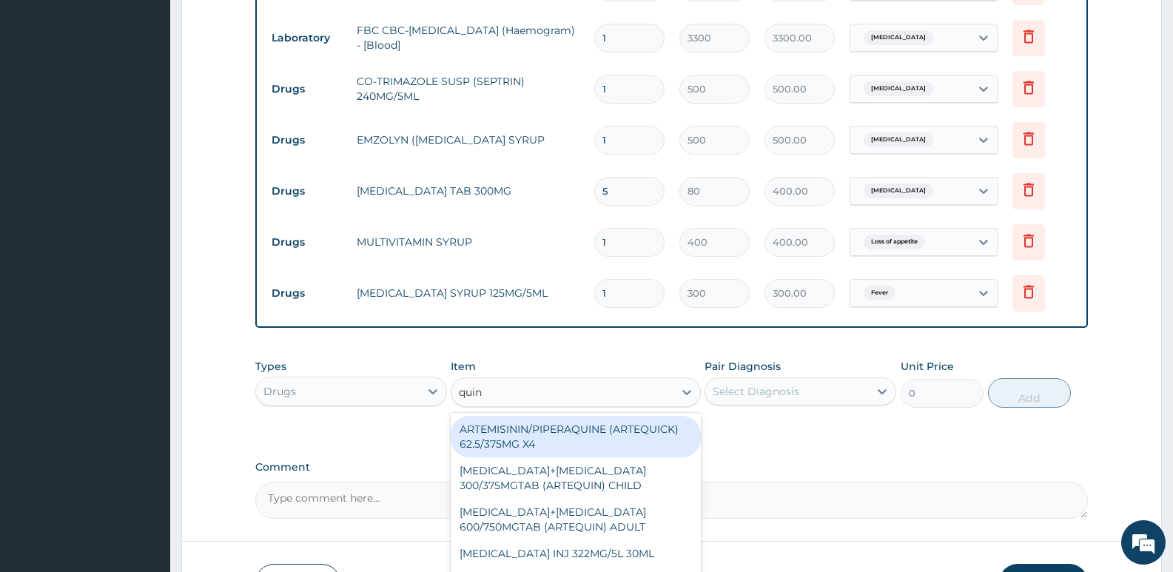
type input "quini"
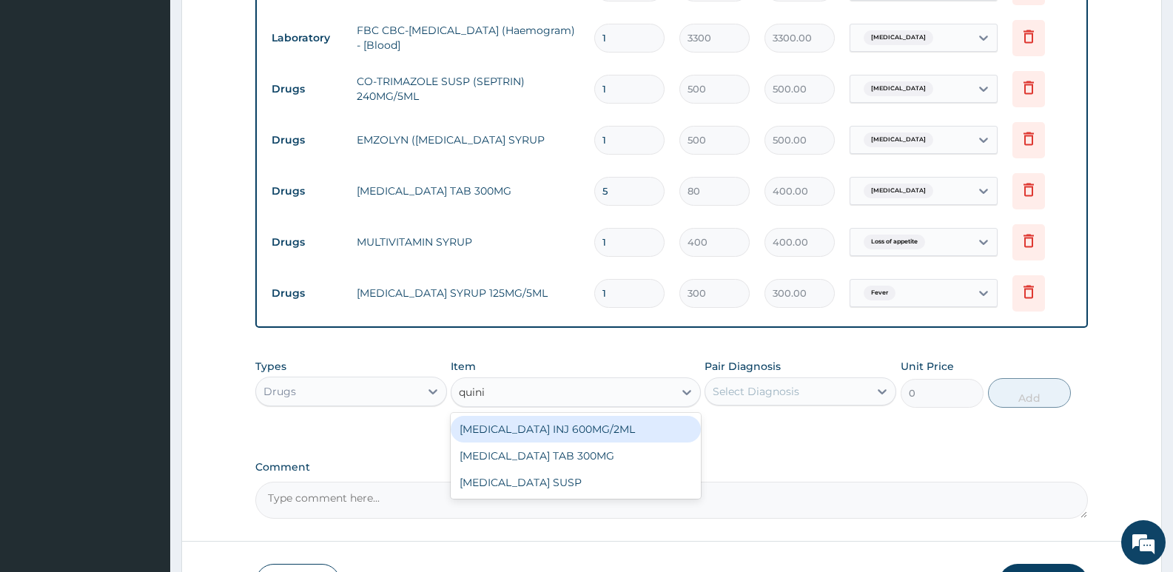
click at [517, 426] on div "QUININE INJ 600MG/2ML" at bounding box center [575, 429] width 249 height 27
type input "200"
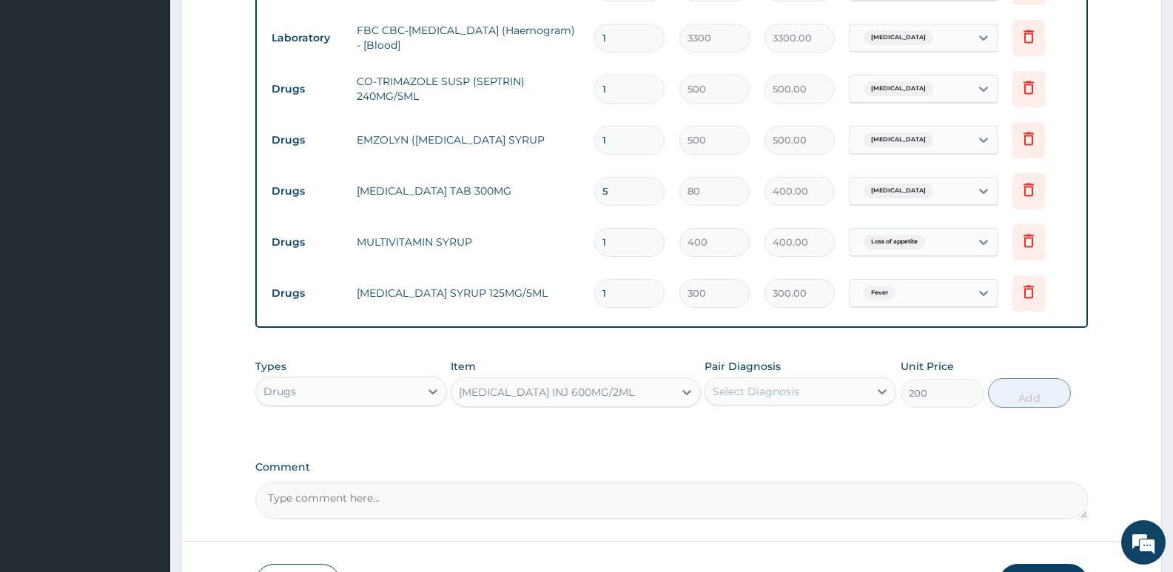
click at [733, 381] on div "Select Diagnosis" at bounding box center [787, 392] width 164 height 24
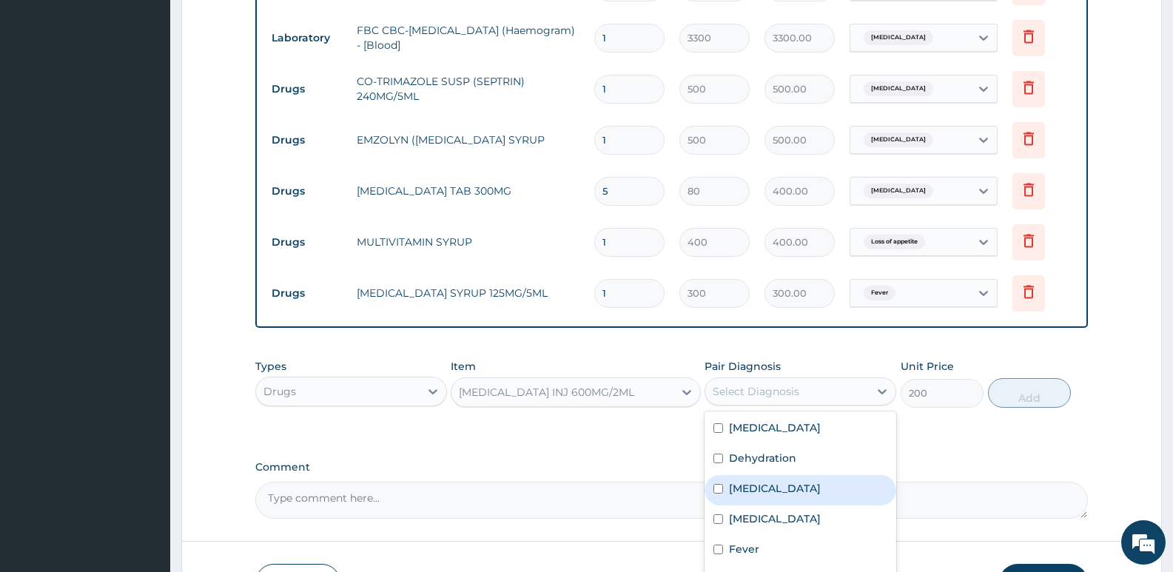
click at [757, 494] on label "Malaria" at bounding box center [775, 488] width 92 height 15
checkbox input "true"
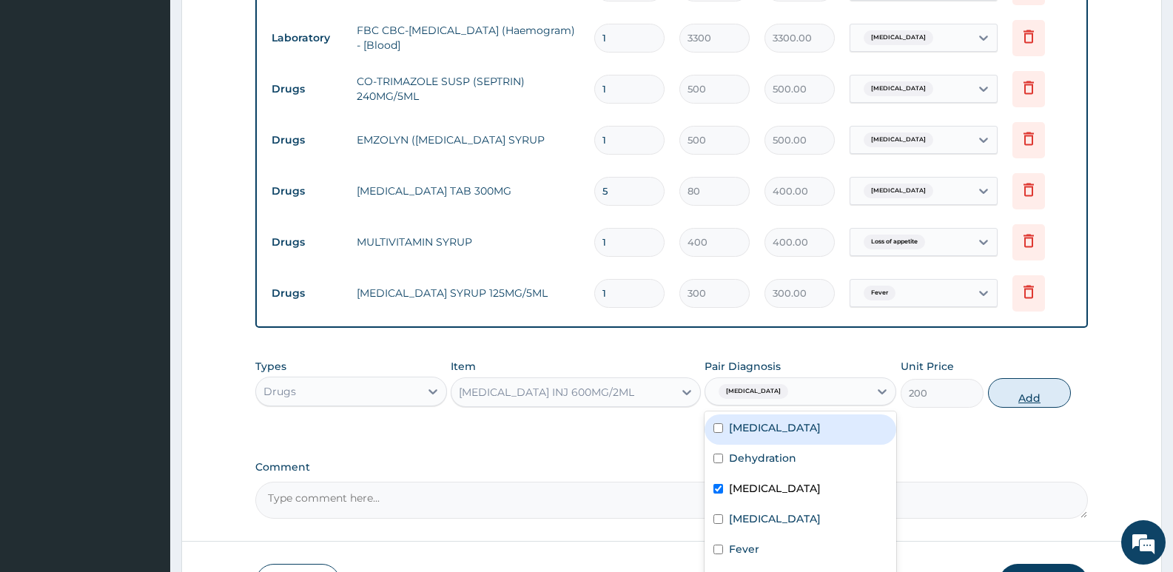
click at [1042, 382] on button "Add" at bounding box center [1029, 393] width 83 height 30
type input "0"
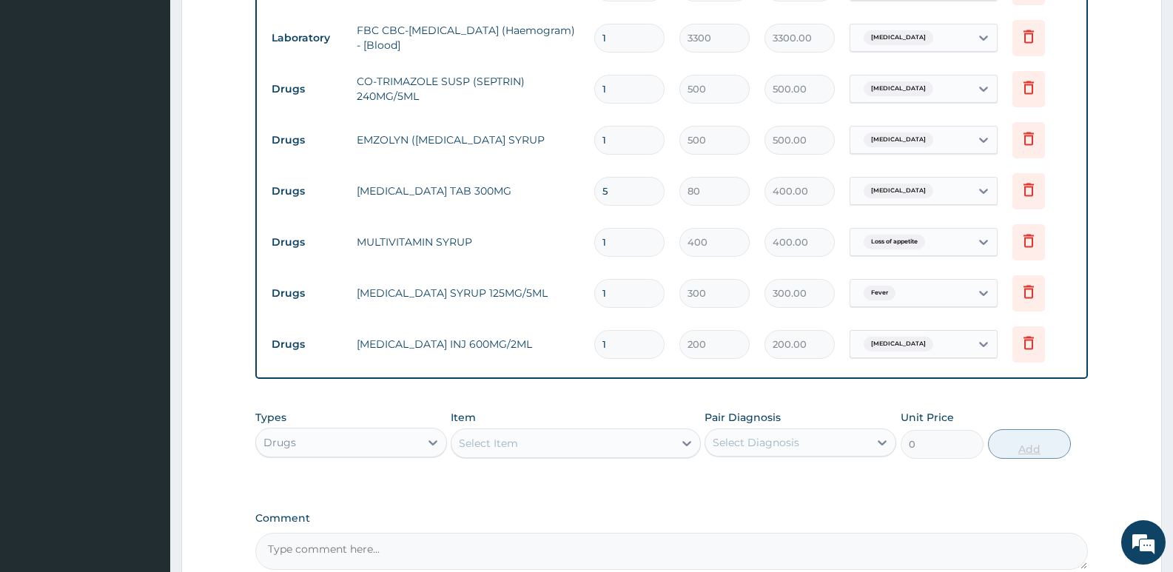
type input "0.00"
type input "2"
type input "400.00"
type input "2"
click at [489, 443] on div "Select Item" at bounding box center [488, 443] width 59 height 15
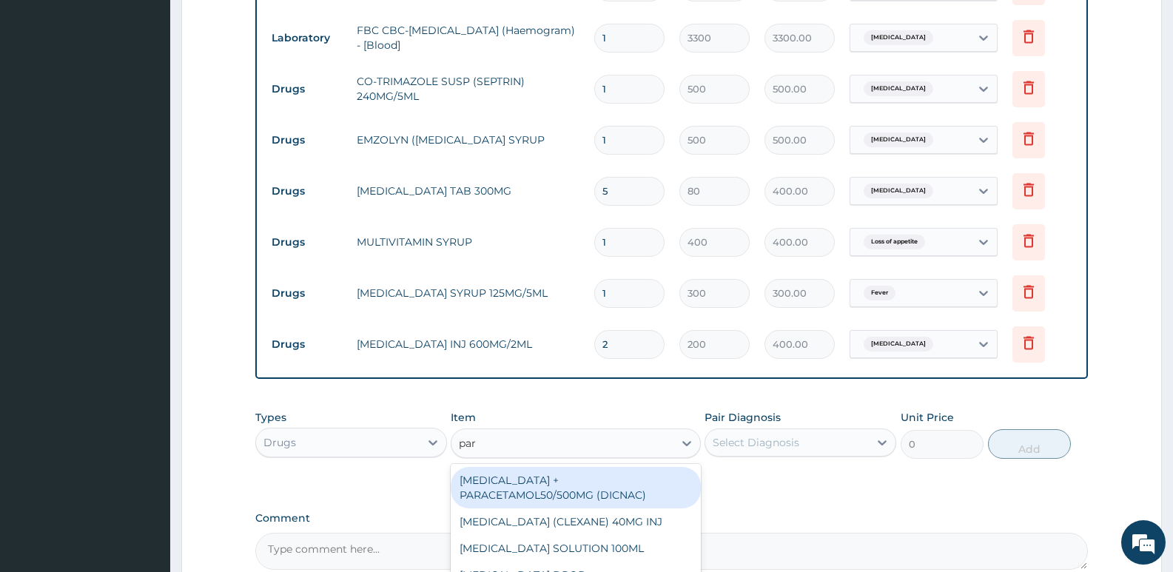
type input "para"
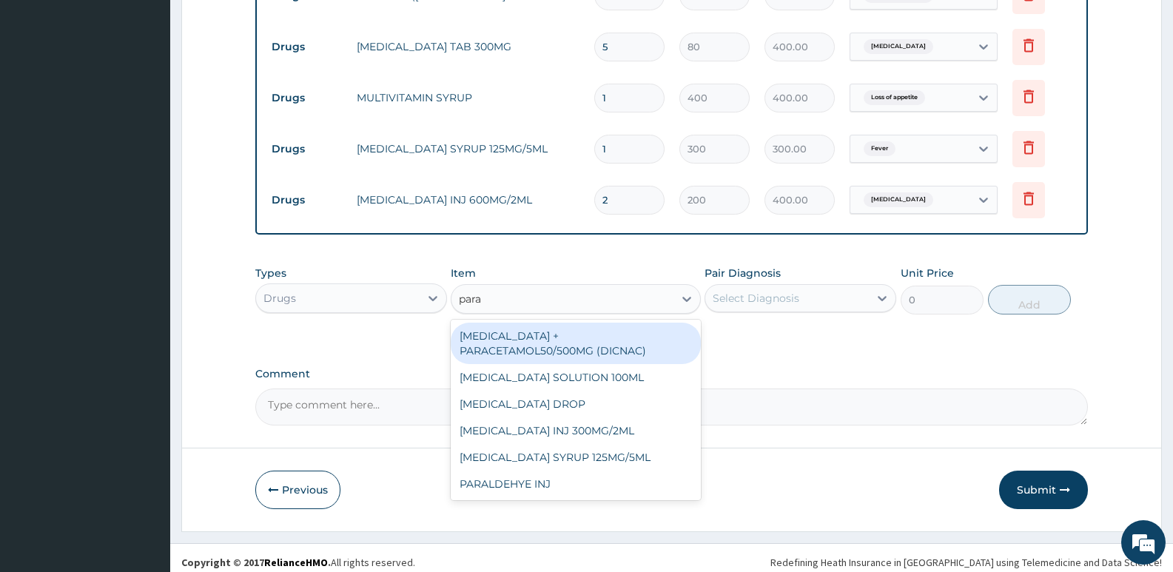
scroll to position [930, 0]
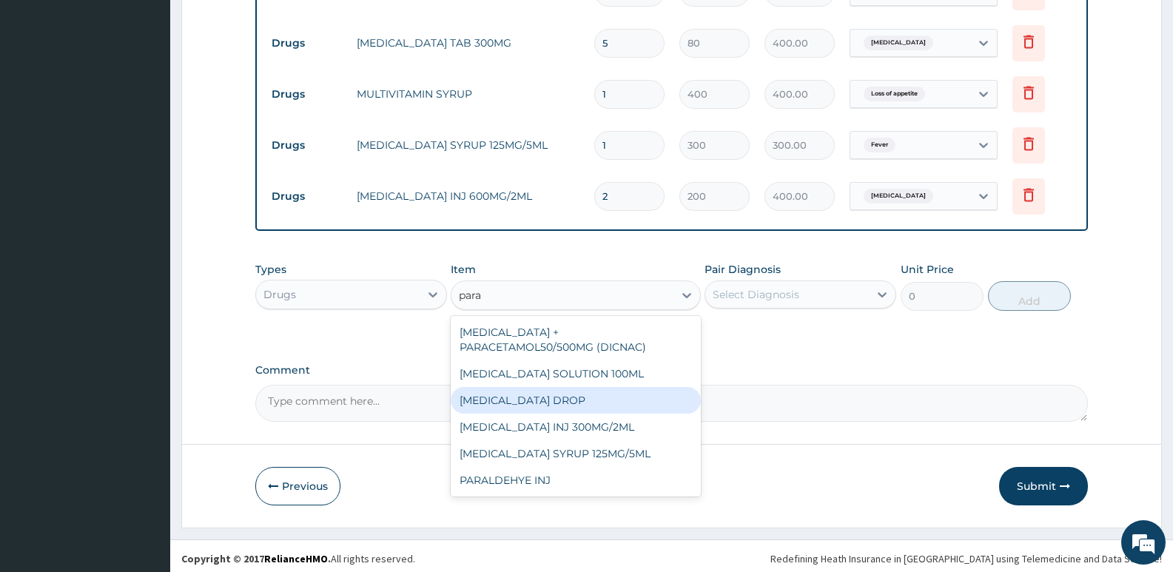
drag, startPoint x: 594, startPoint y: 409, endPoint x: 583, endPoint y: 426, distance: 20.7
click at [596, 410] on div "PARACETAMOL DROP" at bounding box center [575, 400] width 249 height 27
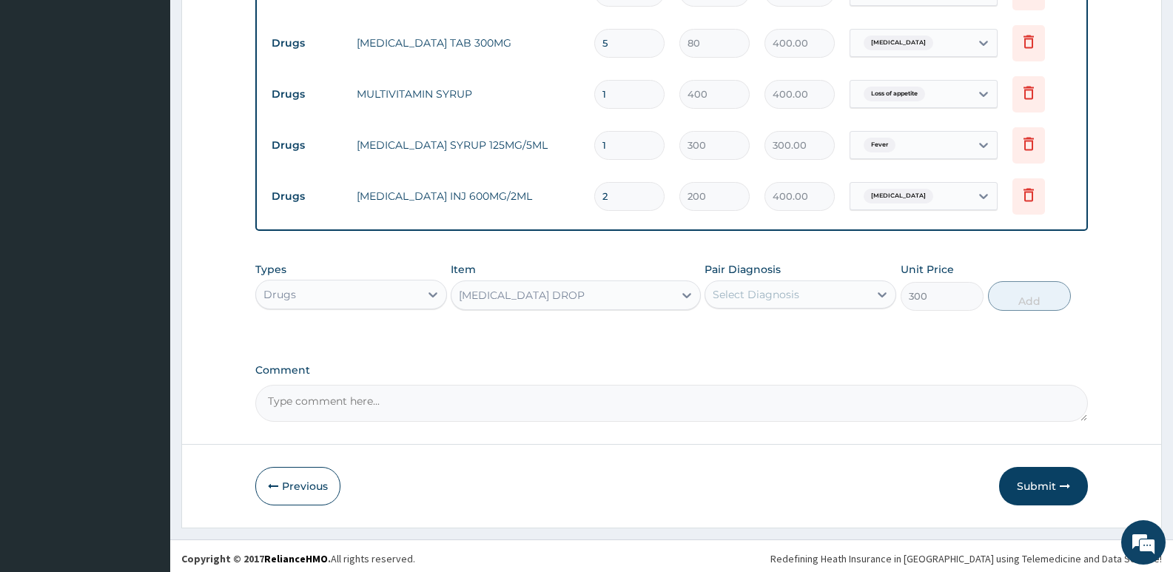
click at [613, 289] on div "PARACETAMOL DROP" at bounding box center [562, 296] width 221 height 24
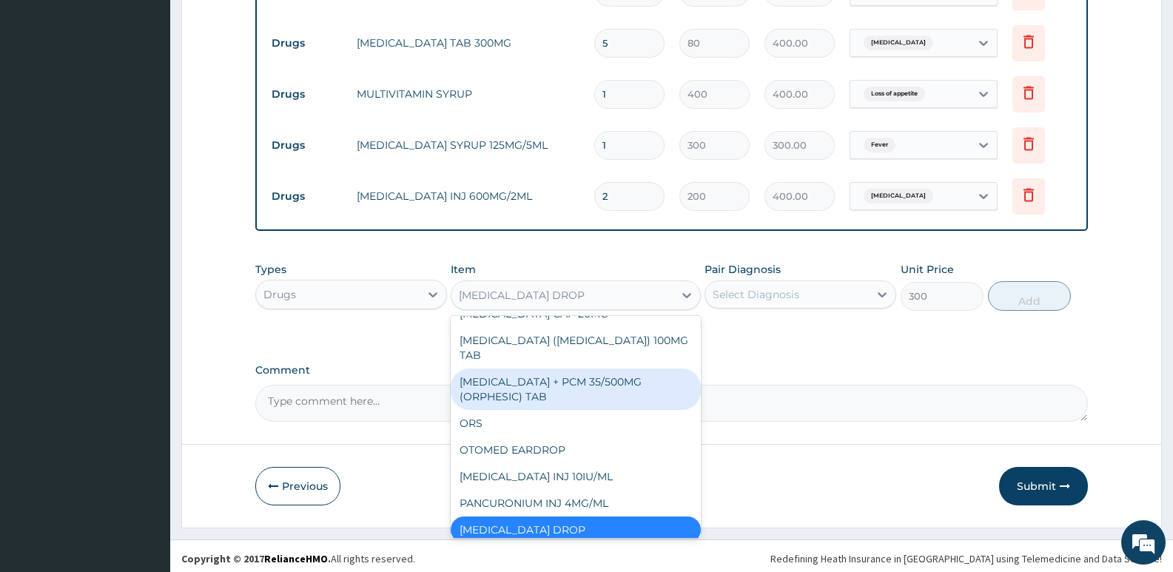
scroll to position [12261, 0]
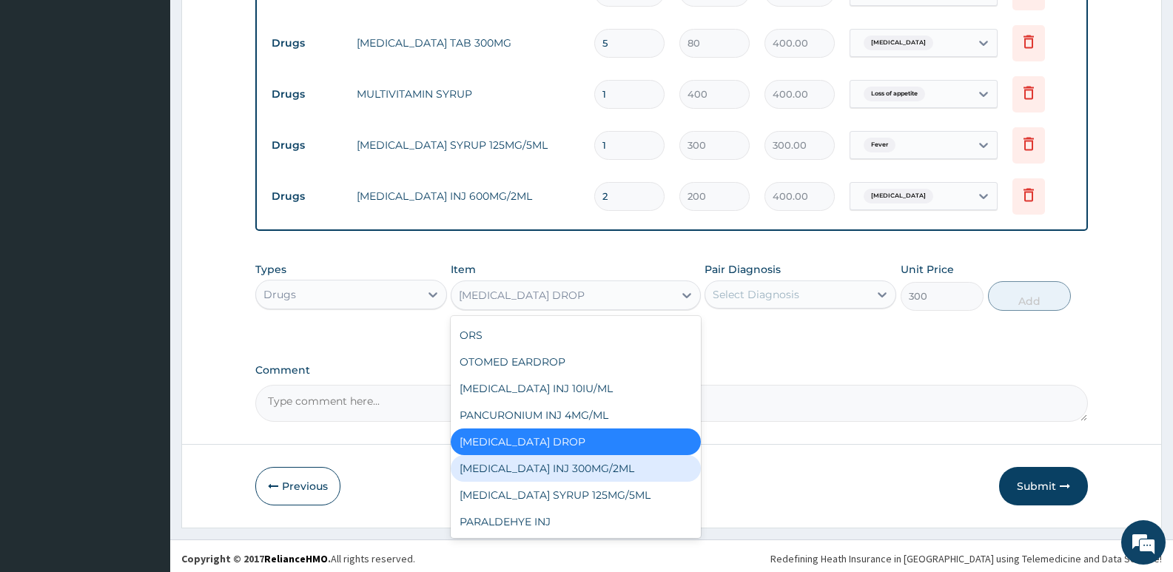
click at [585, 455] on div "PARACETAMOL INJ 300MG/2ML" at bounding box center [575, 468] width 249 height 27
type input "200"
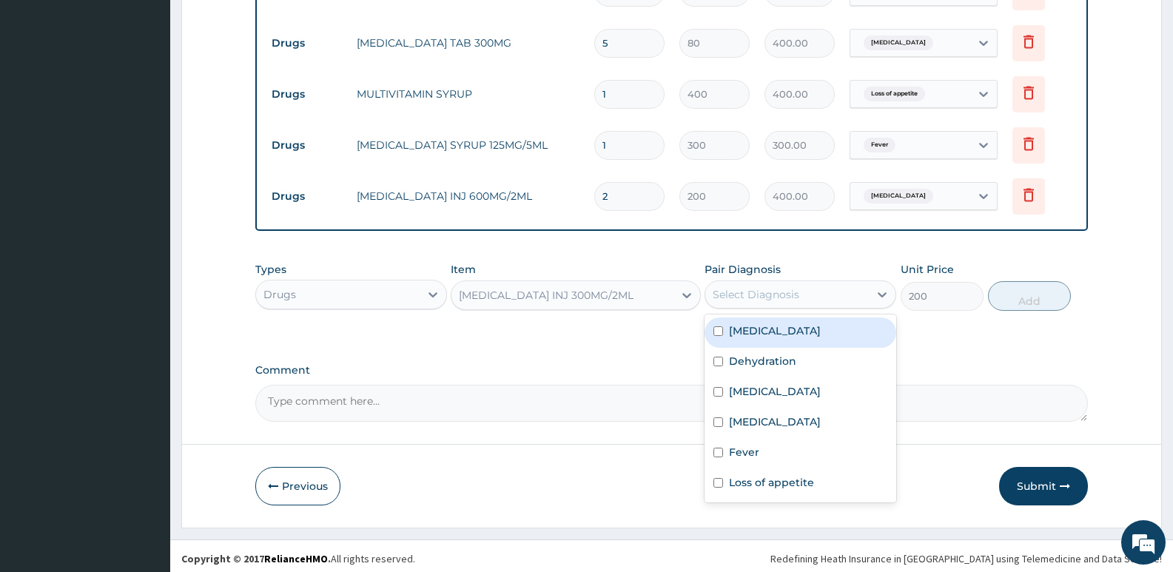
click at [759, 297] on div "Select Diagnosis" at bounding box center [756, 294] width 87 height 15
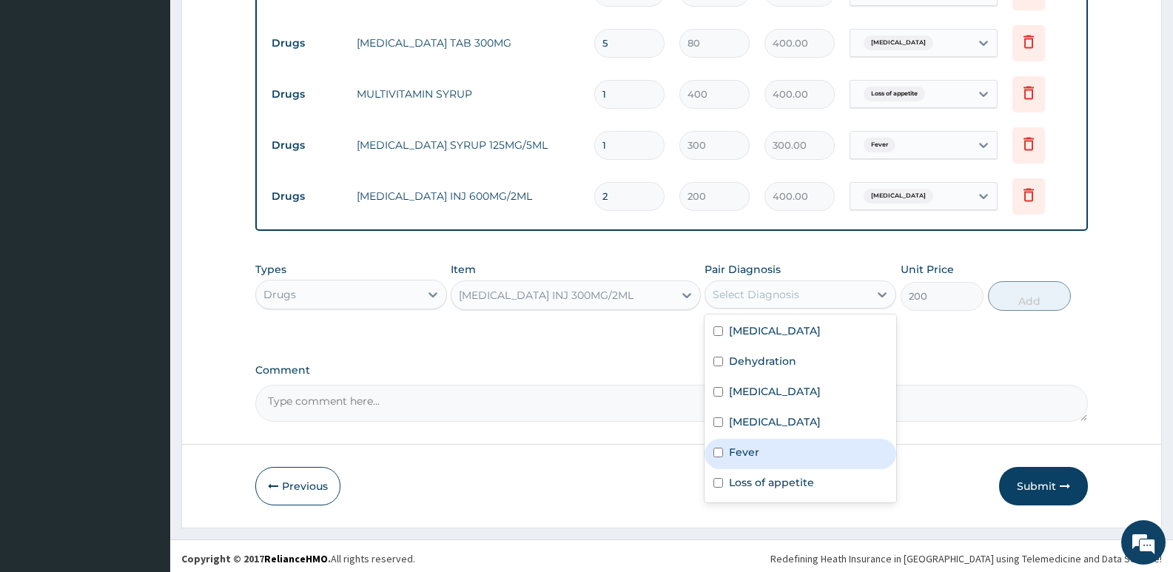
click at [755, 463] on div "Fever" at bounding box center [801, 454] width 192 height 30
checkbox input "true"
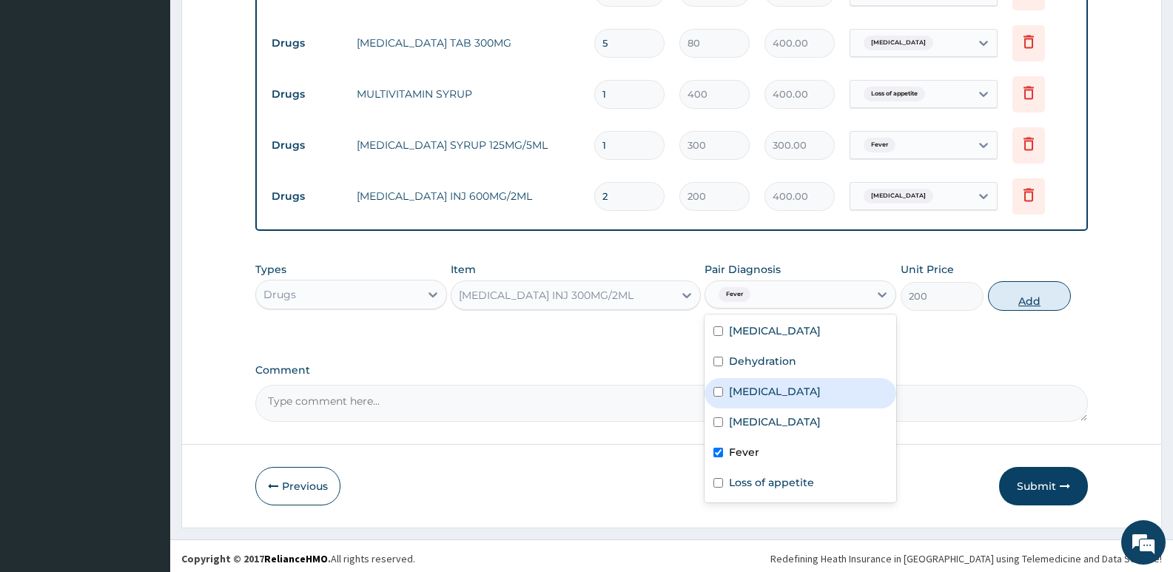
click at [1017, 301] on button "Add" at bounding box center [1029, 296] width 83 height 30
type input "0"
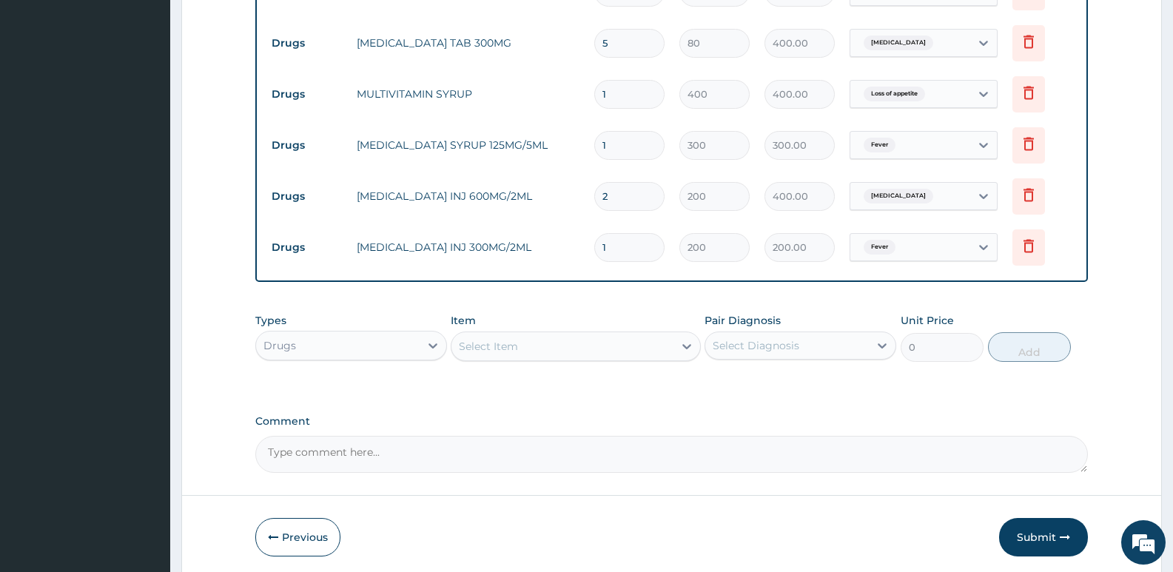
type input "0.00"
type input "2"
type input "400.00"
type input "2"
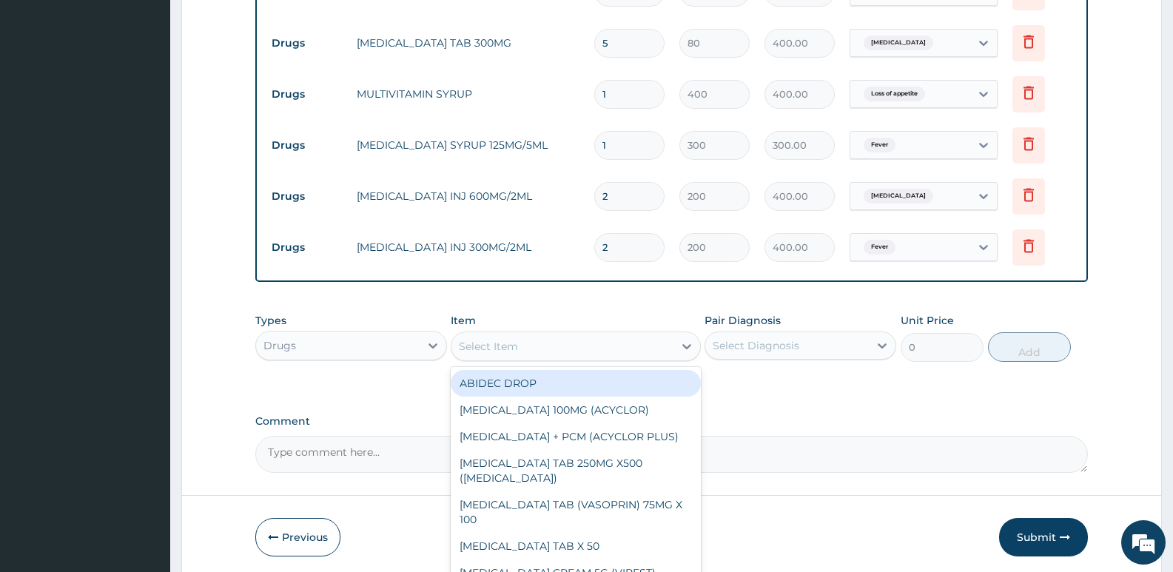
click at [477, 341] on div "Select Item" at bounding box center [488, 346] width 59 height 15
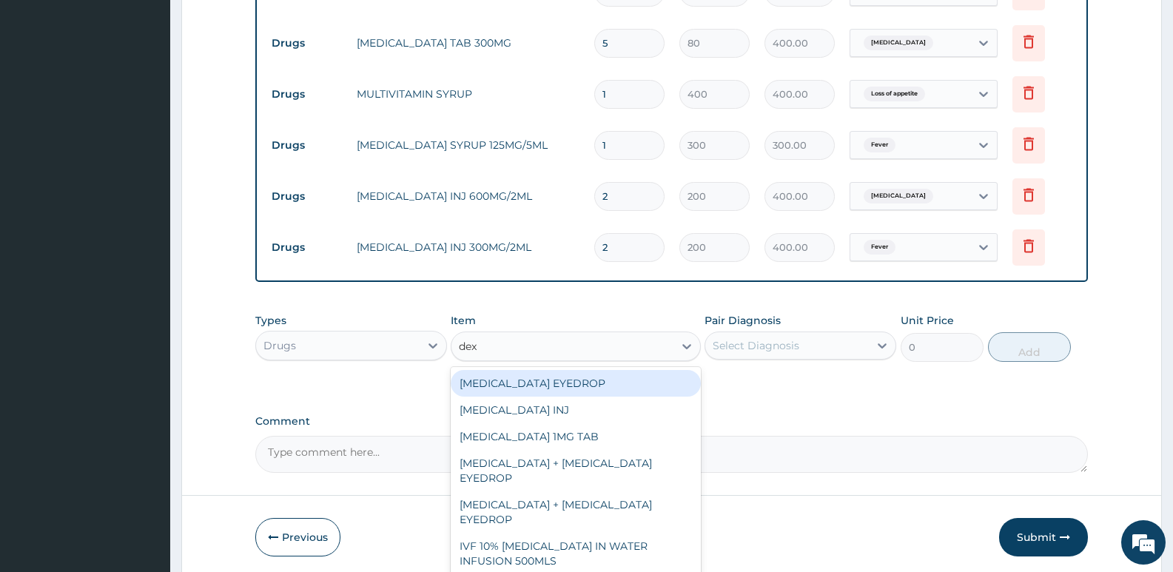
type input "dext"
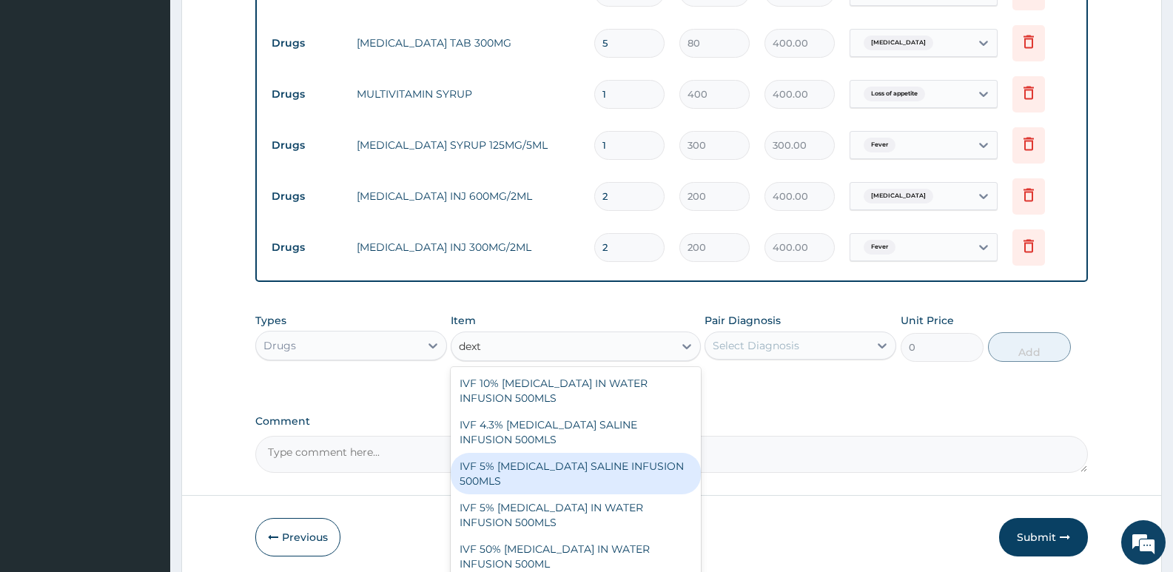
click at [530, 481] on div "IVF 5% DEXTROSE SALINE INFUSION 500MLS" at bounding box center [575, 473] width 249 height 41
type input "1000"
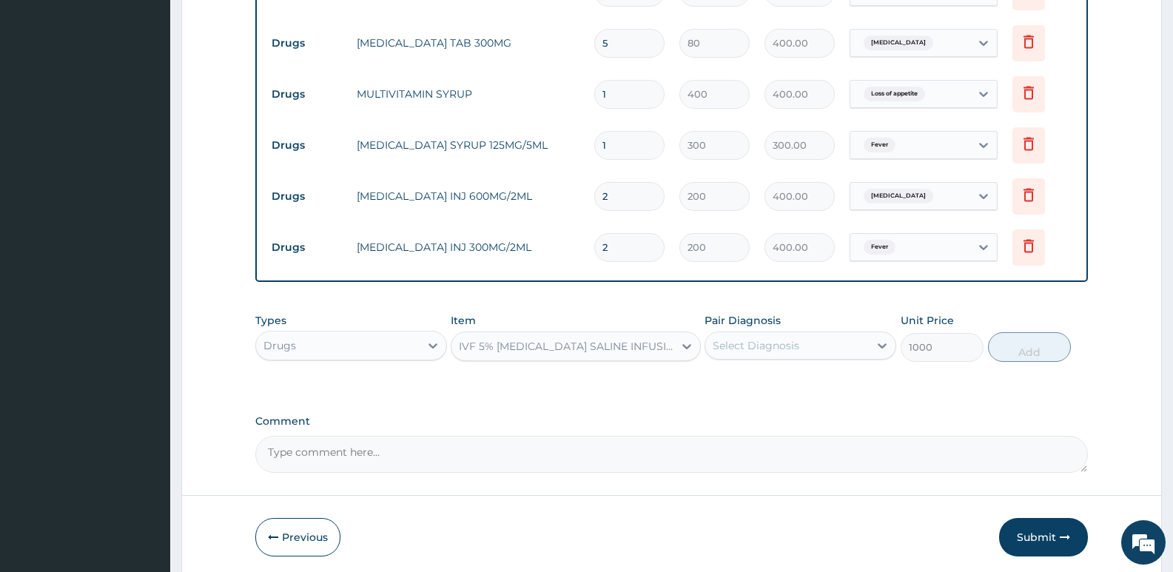
click at [778, 356] on div "Select Diagnosis" at bounding box center [787, 346] width 164 height 24
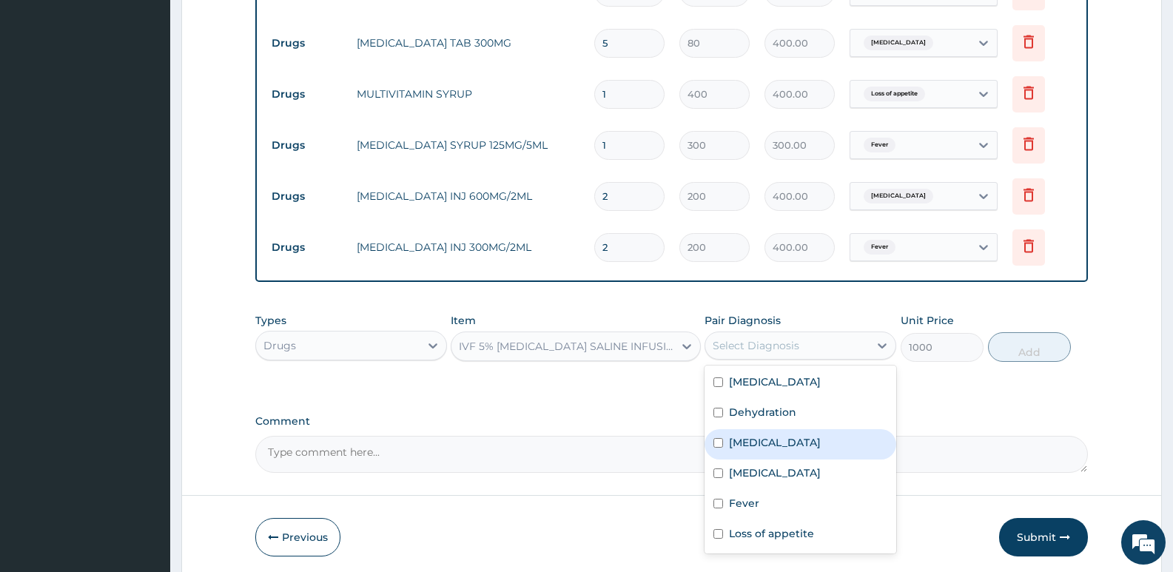
click at [749, 447] on label "Malaria" at bounding box center [775, 442] width 92 height 15
checkbox input "true"
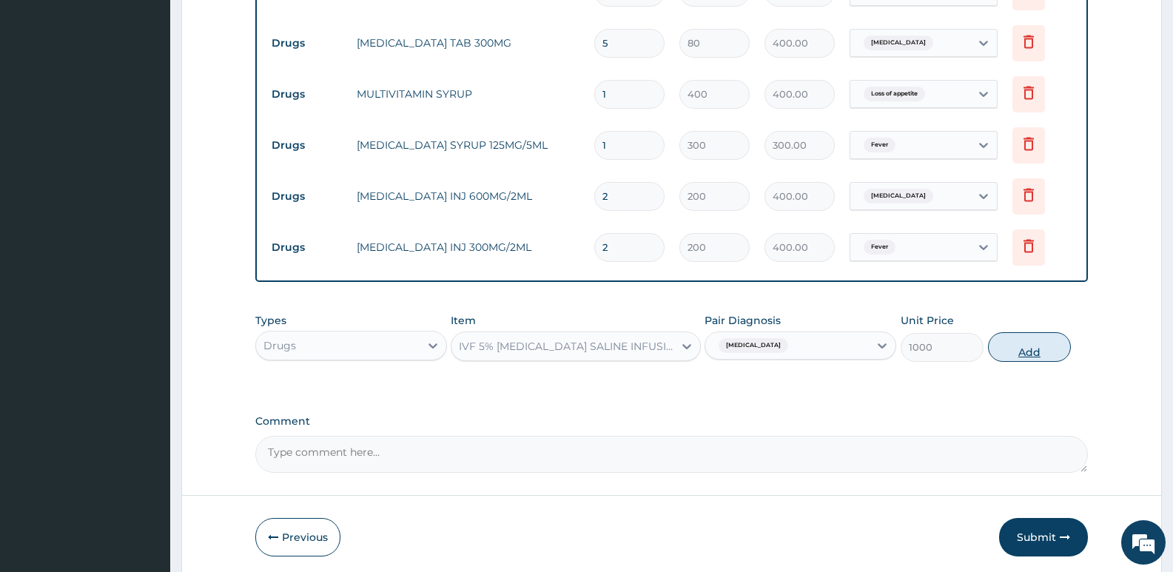
click at [1030, 355] on button "Add" at bounding box center [1029, 347] width 83 height 30
type input "0"
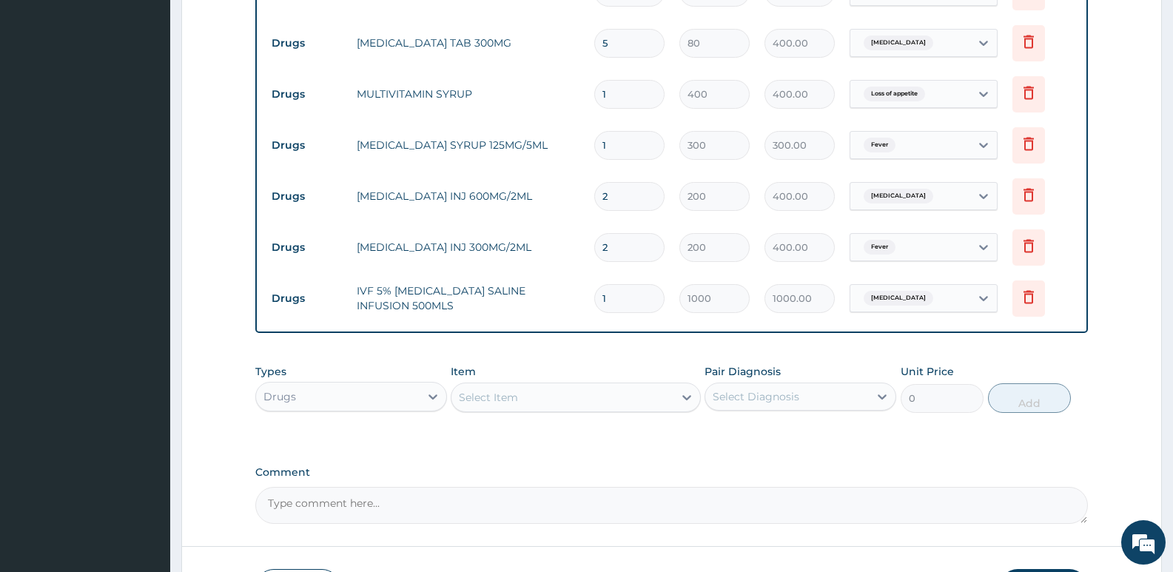
click at [532, 398] on div "Select Item" at bounding box center [562, 398] width 221 height 24
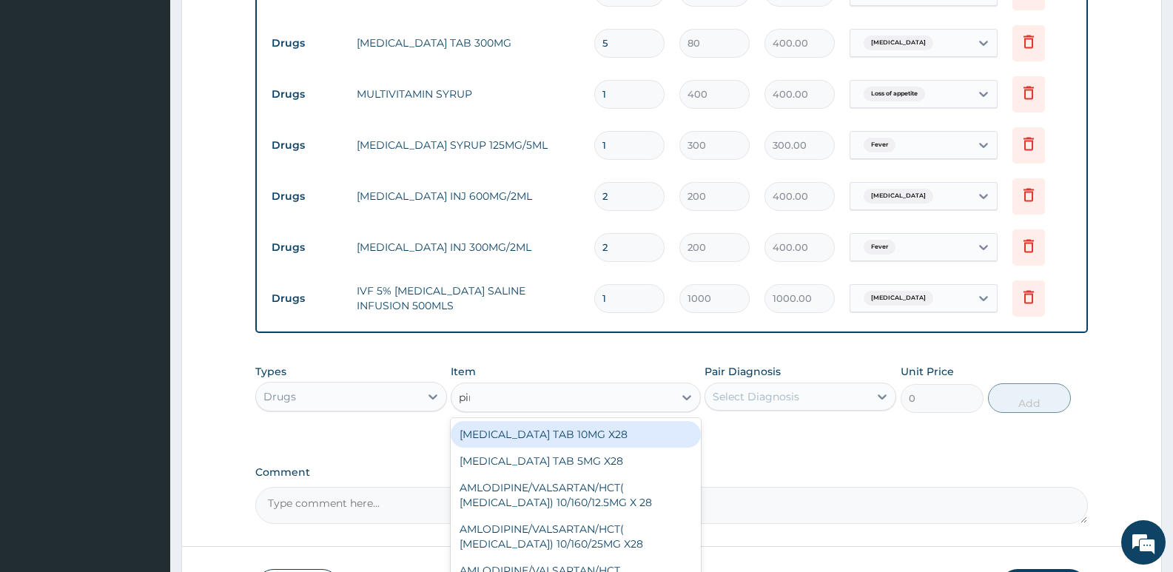
type input "piri"
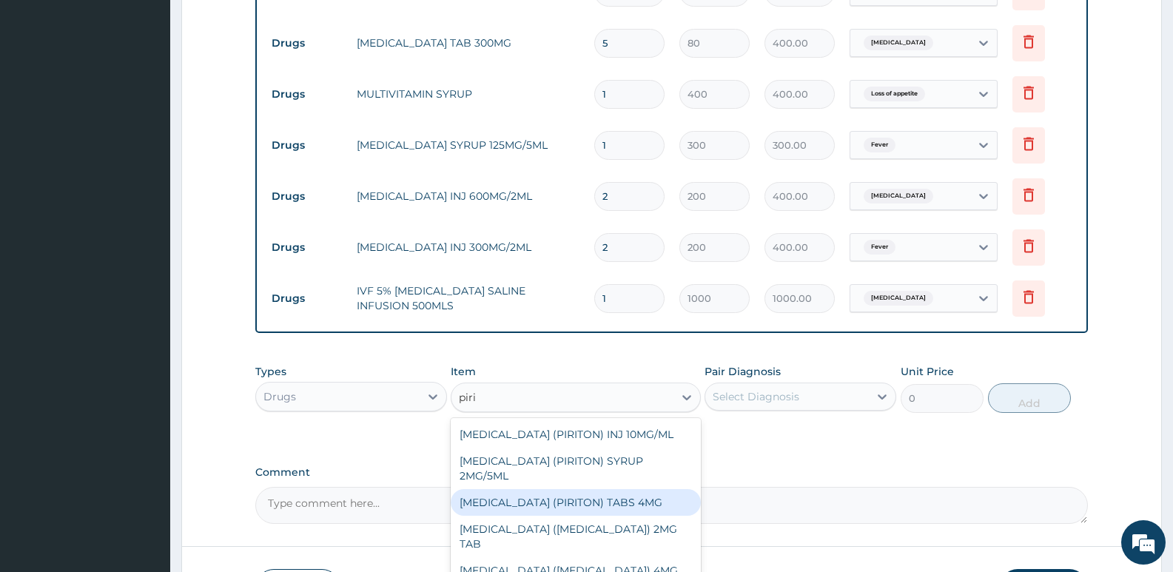
click at [594, 514] on div "CHLORPHENIRAMINE (PIRITON) TABS 4MG" at bounding box center [575, 502] width 249 height 27
type input "10"
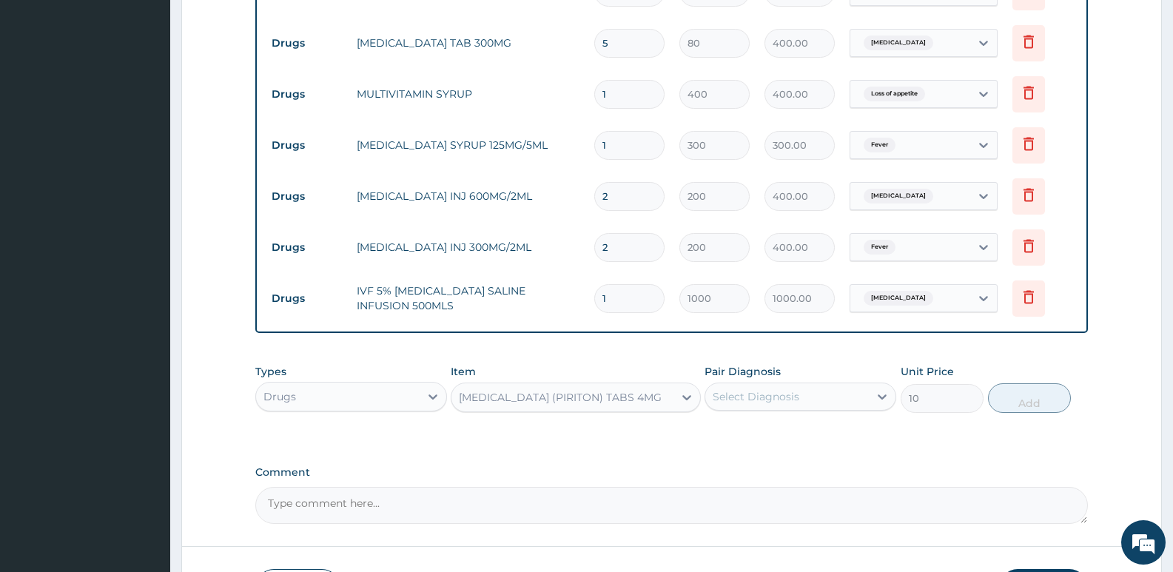
click at [773, 376] on label "Pair Diagnosis" at bounding box center [743, 371] width 76 height 15
click at [762, 392] on div "Select Diagnosis" at bounding box center [756, 396] width 87 height 15
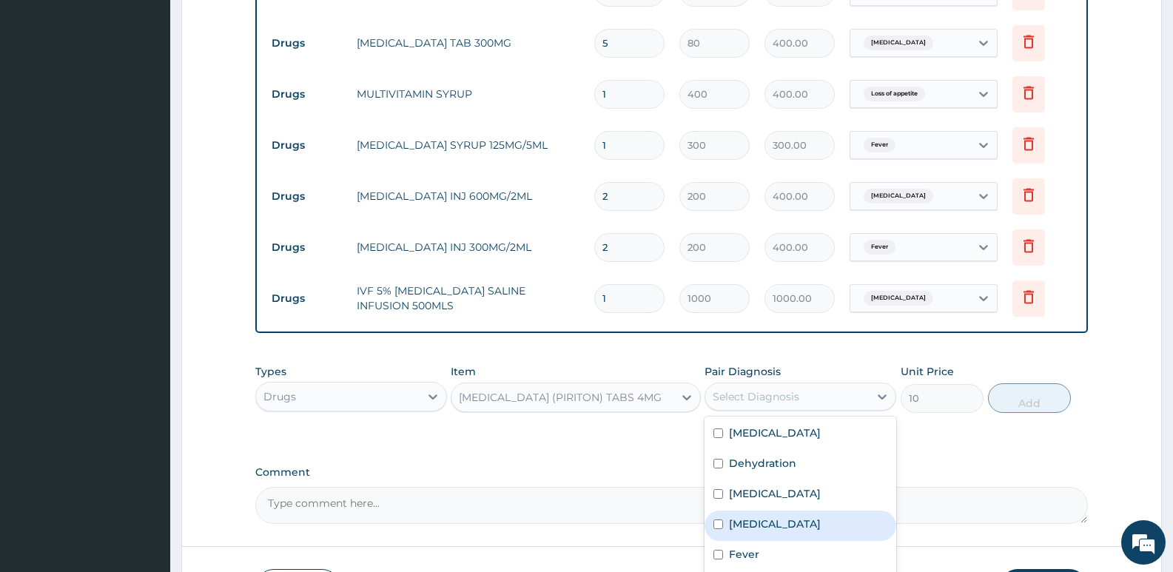
click at [755, 526] on label "Upper respiratory infection" at bounding box center [775, 524] width 92 height 15
checkbox input "true"
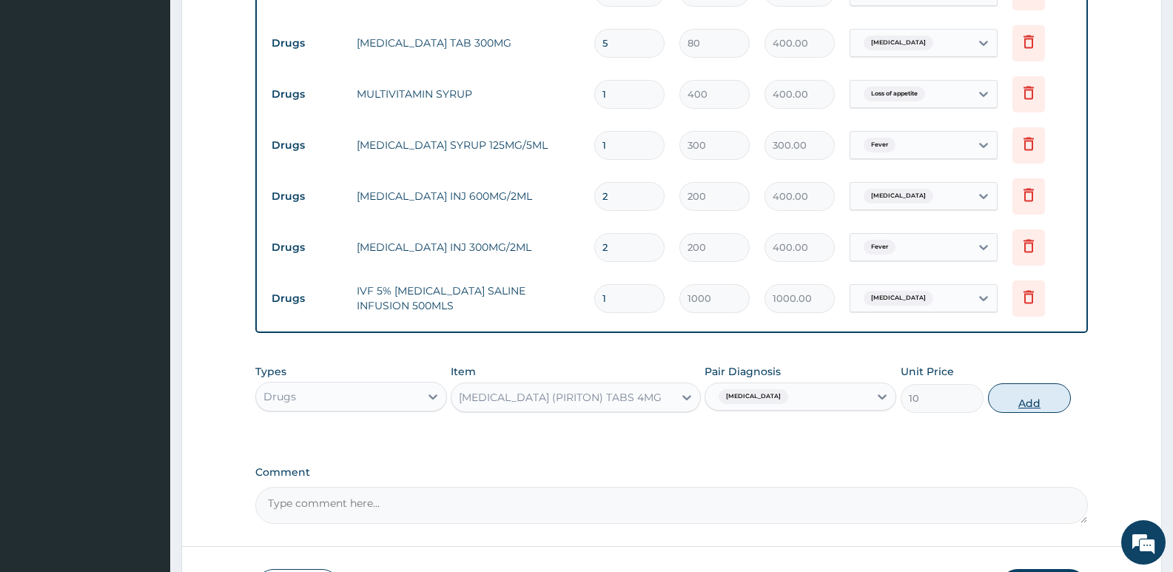
click at [1010, 400] on button "Add" at bounding box center [1029, 398] width 83 height 30
type input "0"
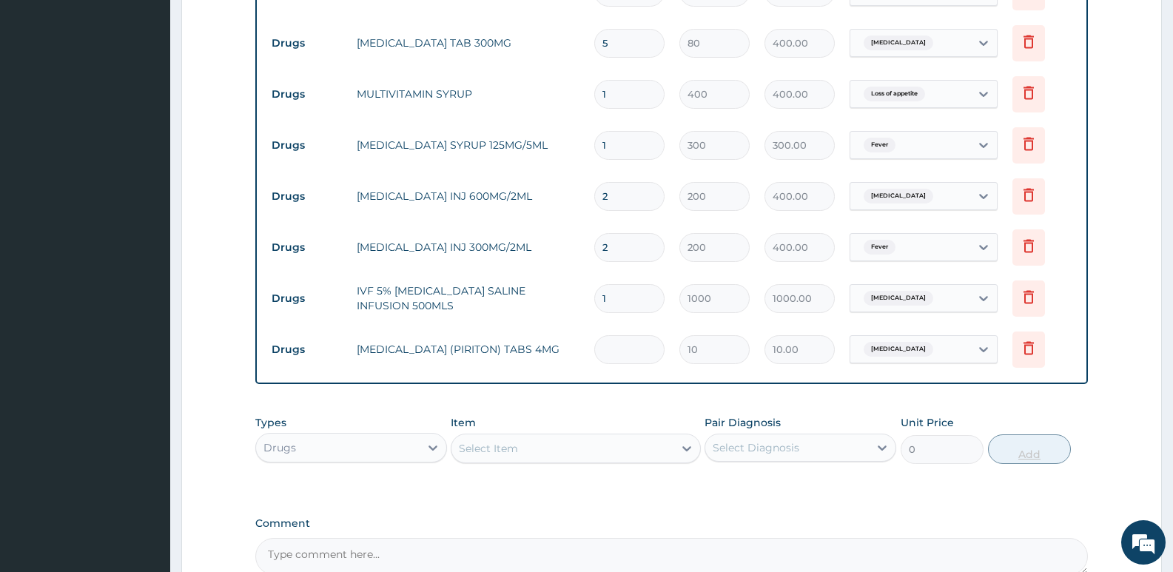
type input "0.00"
type input "6"
type input "60.00"
type input "6"
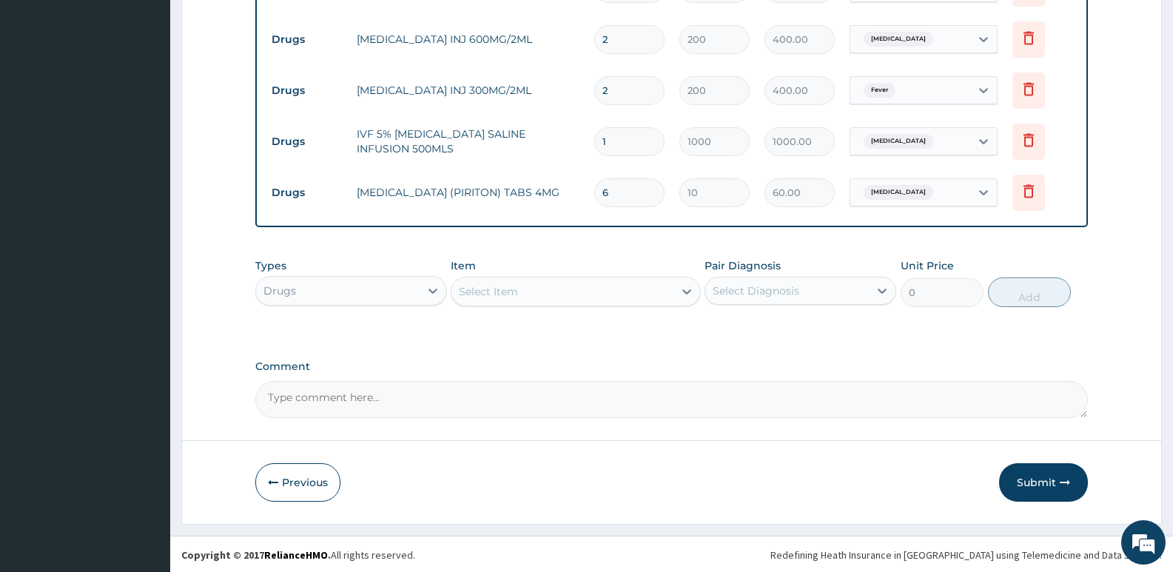
scroll to position [1089, 0]
click at [1024, 484] on button "Submit" at bounding box center [1043, 481] width 89 height 38
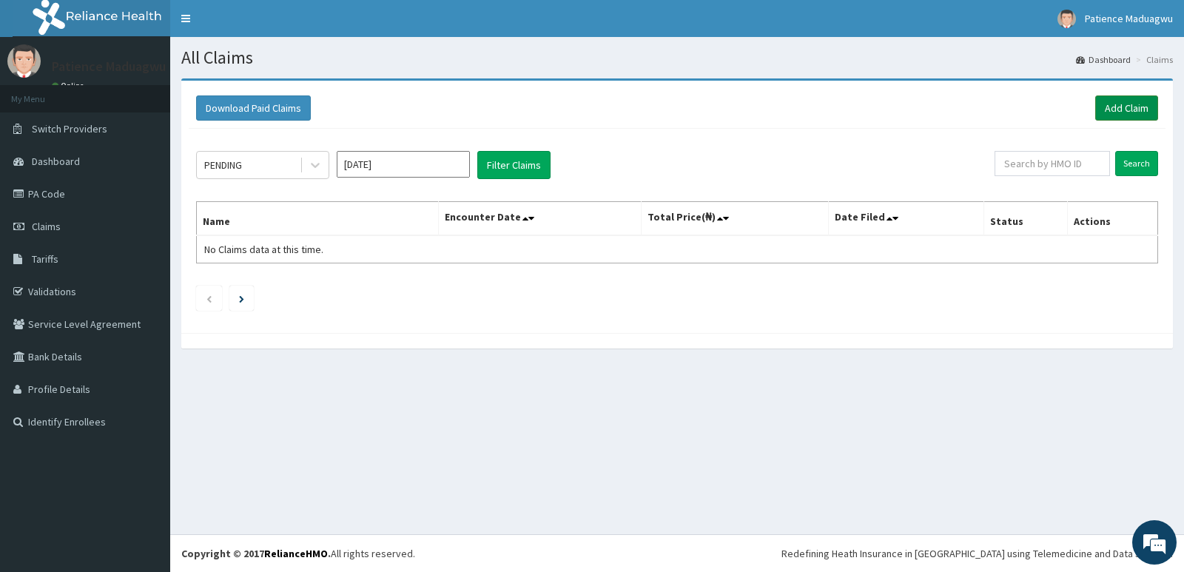
click at [1136, 97] on link "Add Claim" at bounding box center [1127, 107] width 63 height 25
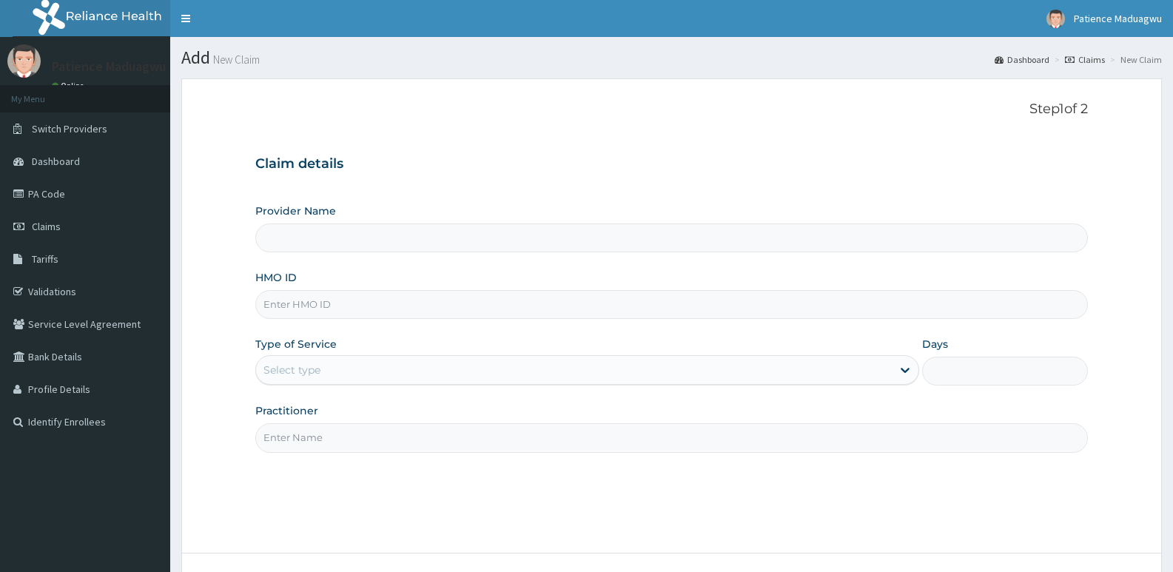
click at [323, 310] on input "HMO ID" at bounding box center [671, 304] width 833 height 29
paste input "PRS/10492/A"
type input "PRS/10492/A"
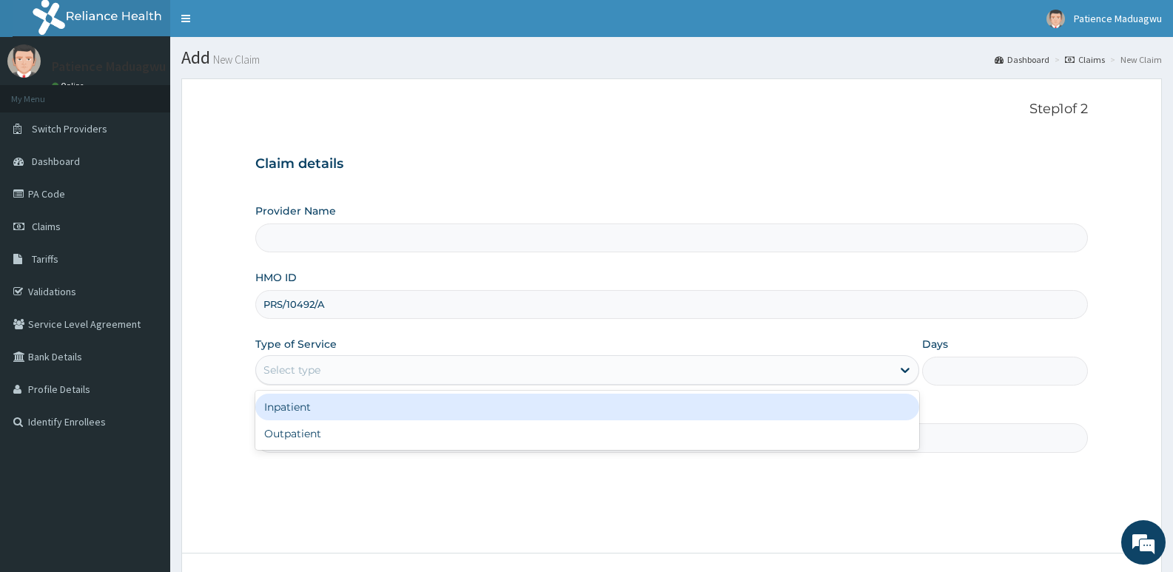
click at [316, 369] on div "Select type" at bounding box center [292, 370] width 57 height 15
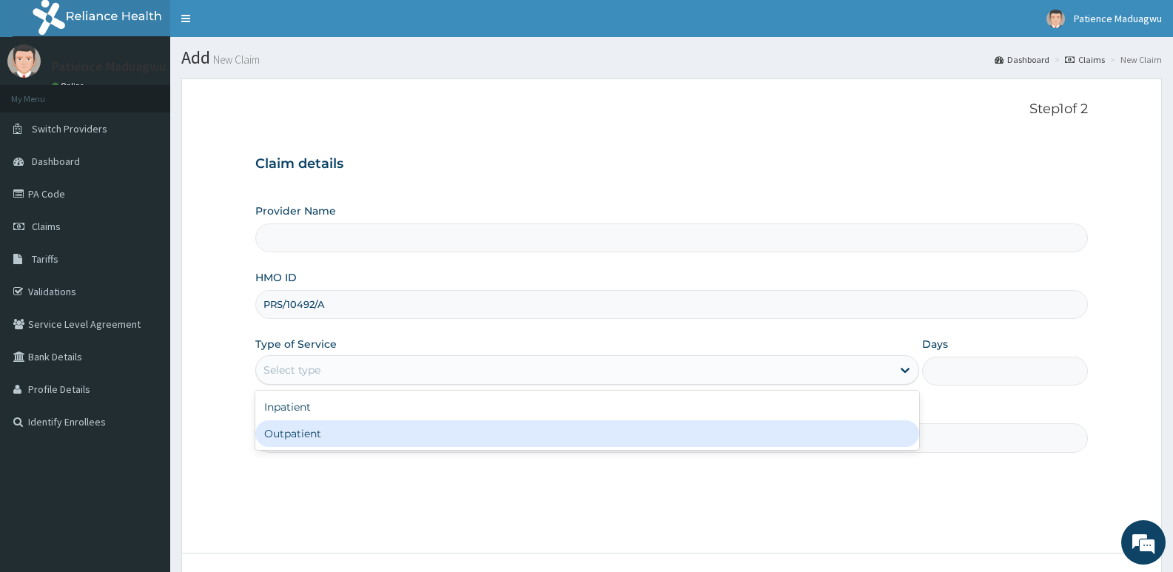
type input "Faleti Medical Centre"
click at [310, 446] on div "Outpatient" at bounding box center [586, 433] width 663 height 27
type input "1"
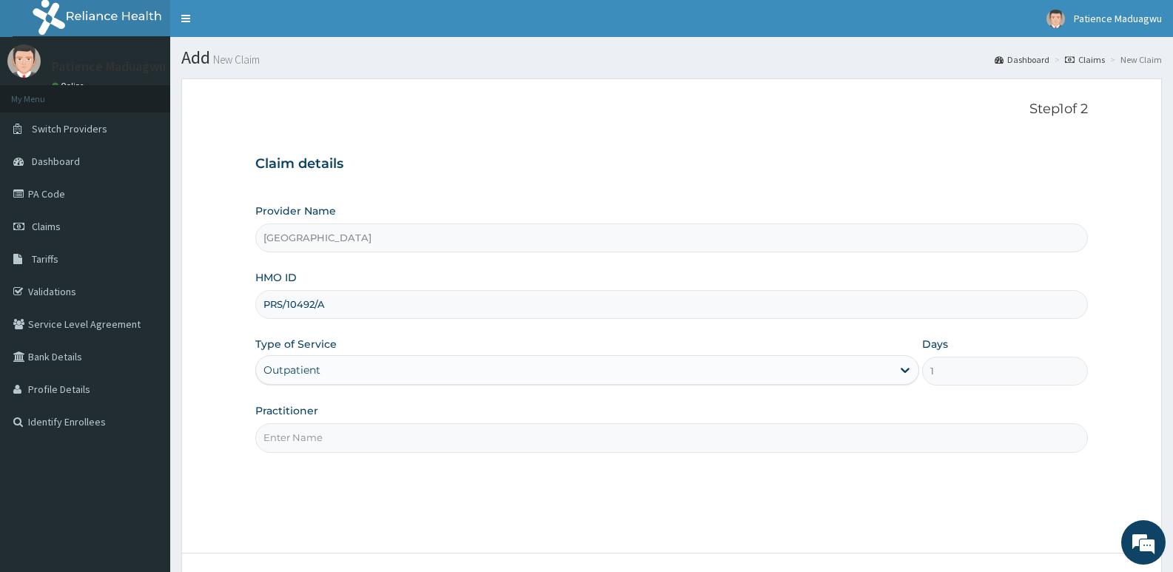
click at [294, 433] on input "Practitioner" at bounding box center [671, 437] width 833 height 29
type input "Dr Faleti"
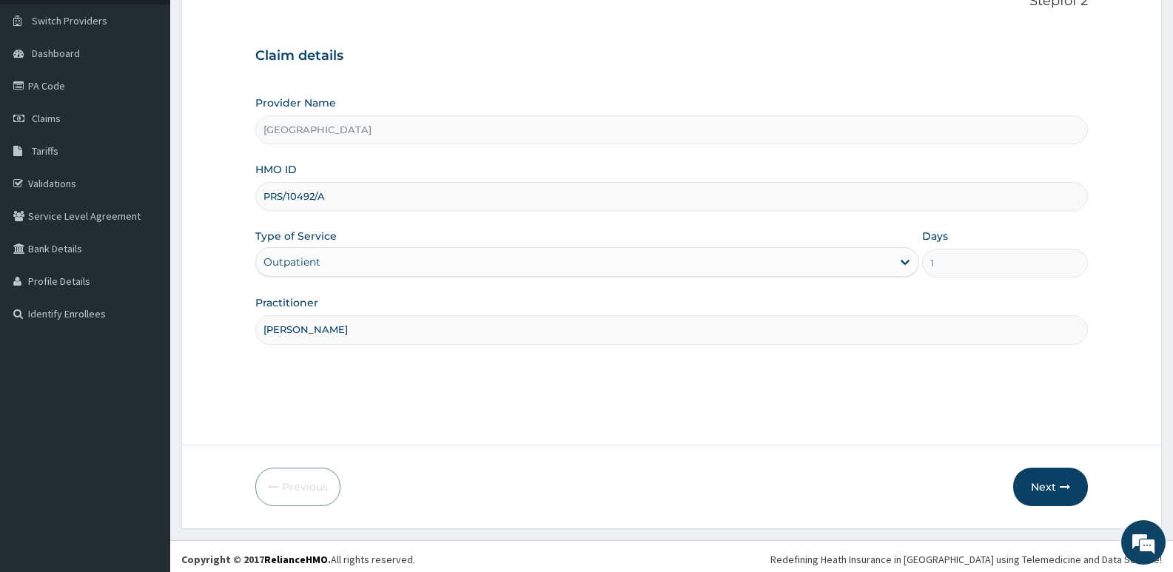
scroll to position [114, 0]
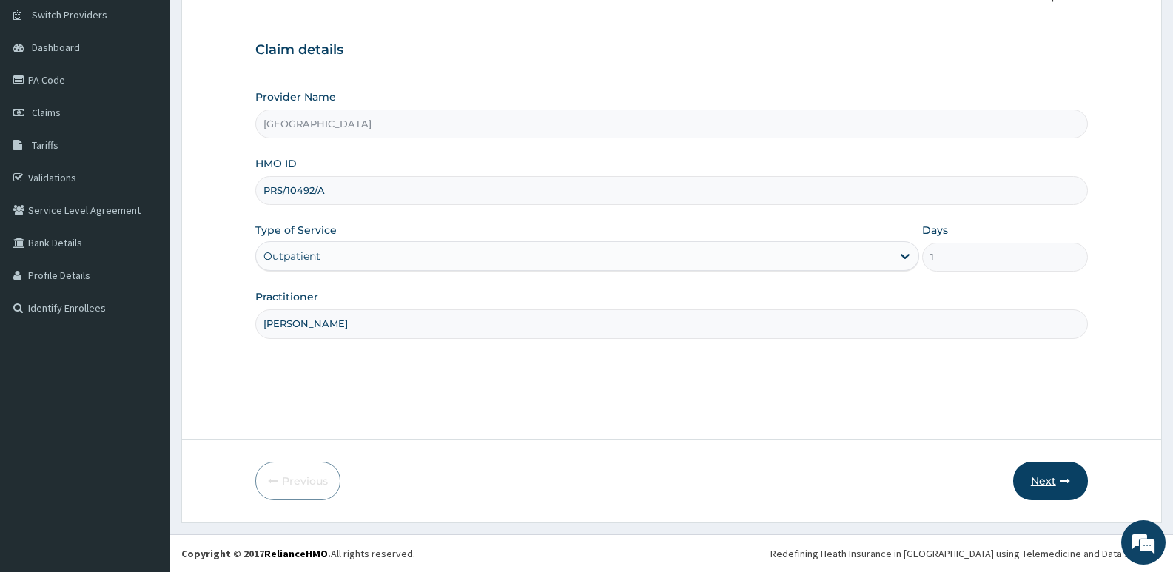
click at [1037, 487] on button "Next" at bounding box center [1050, 481] width 75 height 38
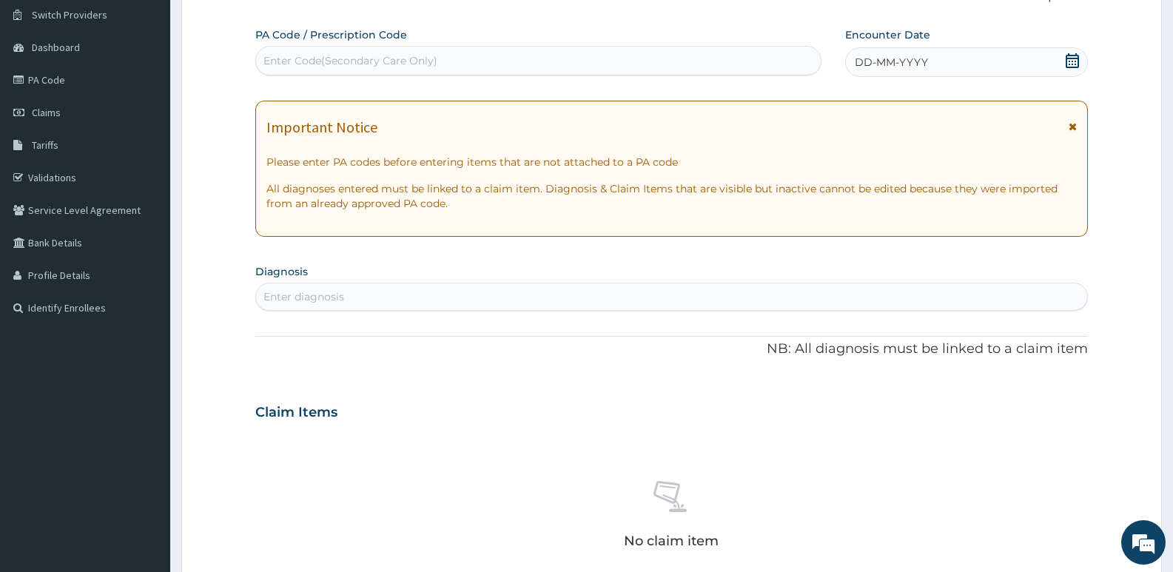
click at [371, 75] on div "Enter Code(Secondary Care Only)" at bounding box center [538, 61] width 566 height 30
paste input "PA/E9BB16"
type input "PA/E9BB16"
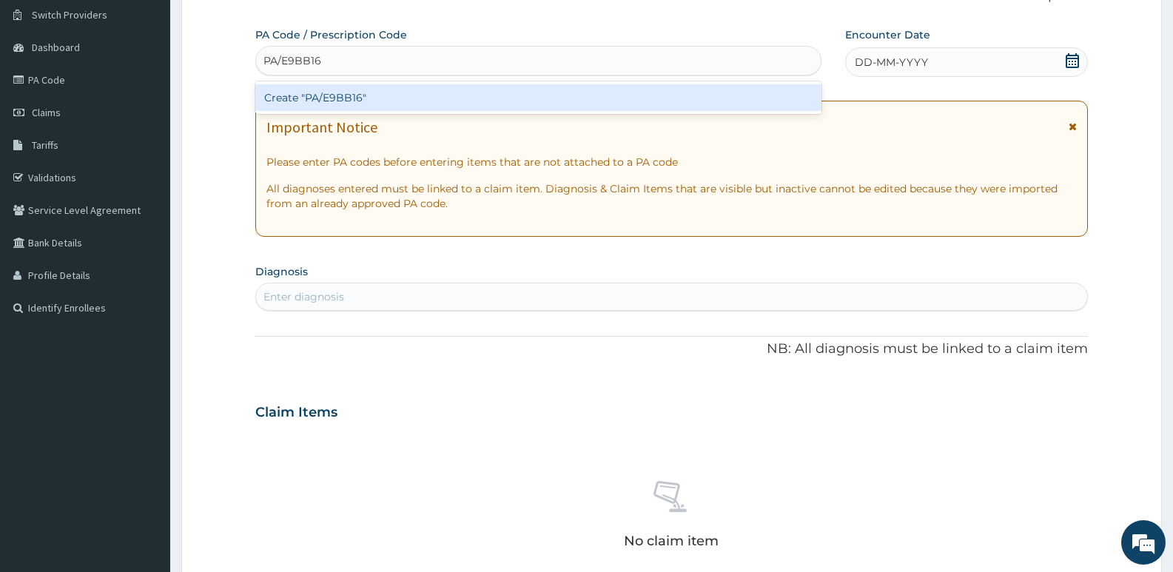
click at [373, 87] on div "Create "PA/E9BB16"" at bounding box center [538, 97] width 566 height 27
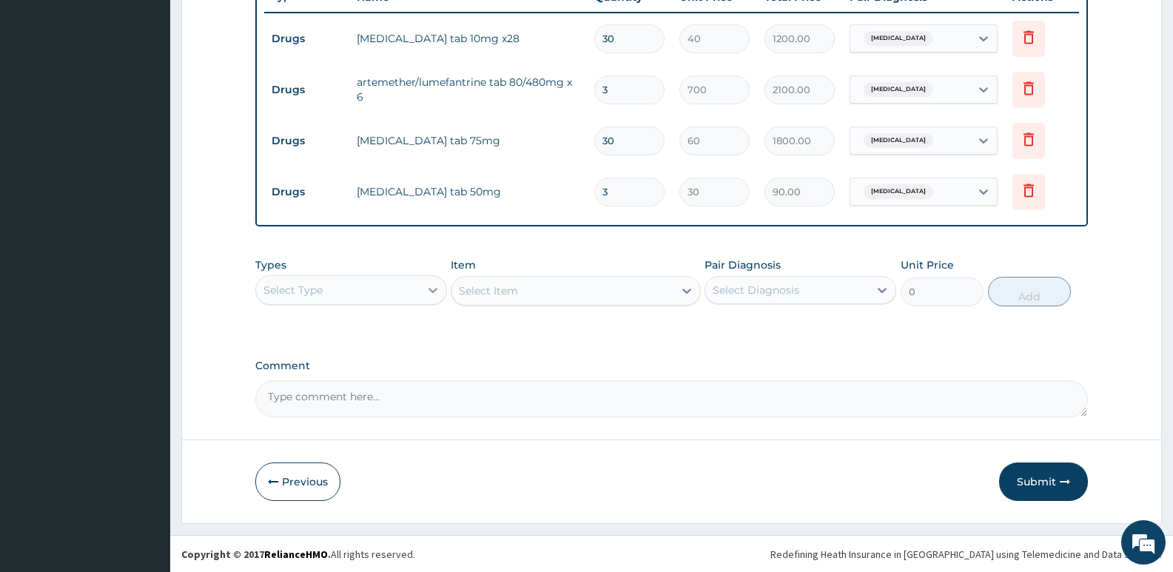
scroll to position [578, 0]
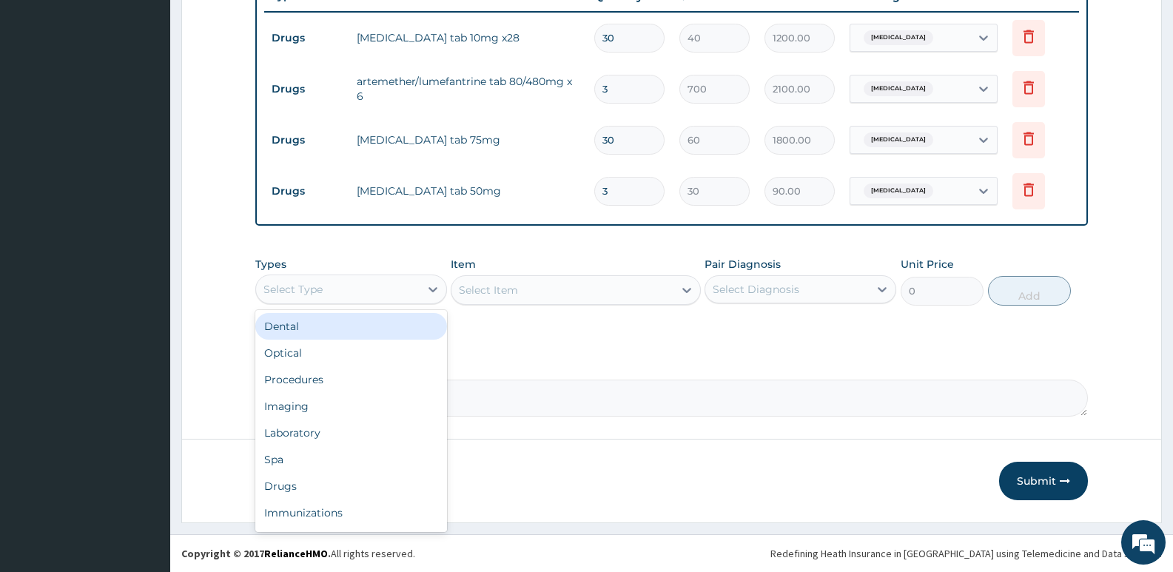
click at [415, 284] on div "Select Type" at bounding box center [338, 290] width 164 height 24
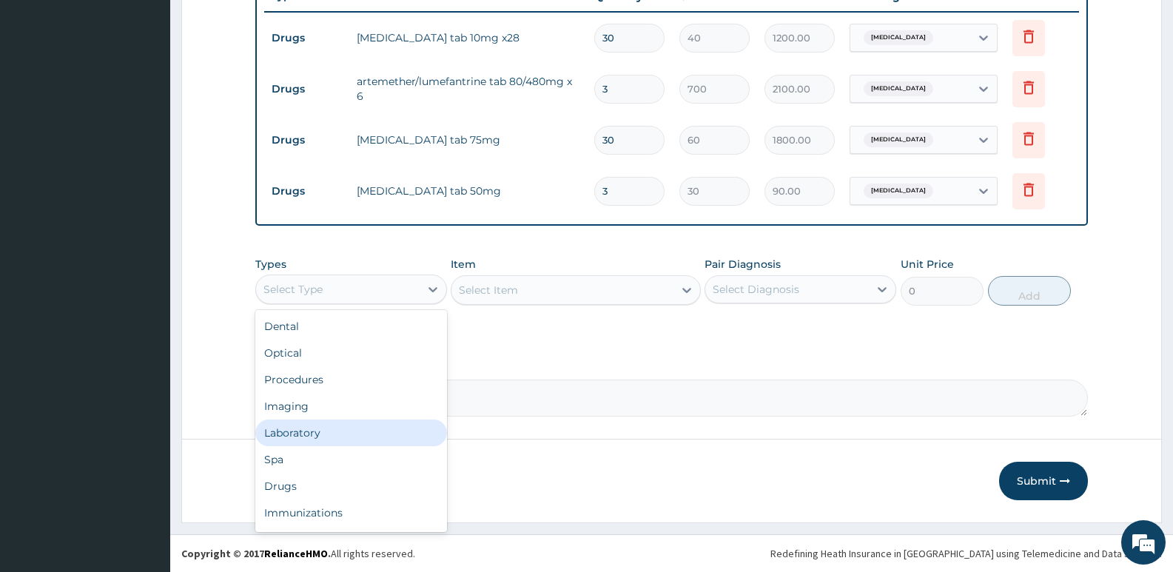
click at [312, 429] on div "Laboratory" at bounding box center [351, 433] width 192 height 27
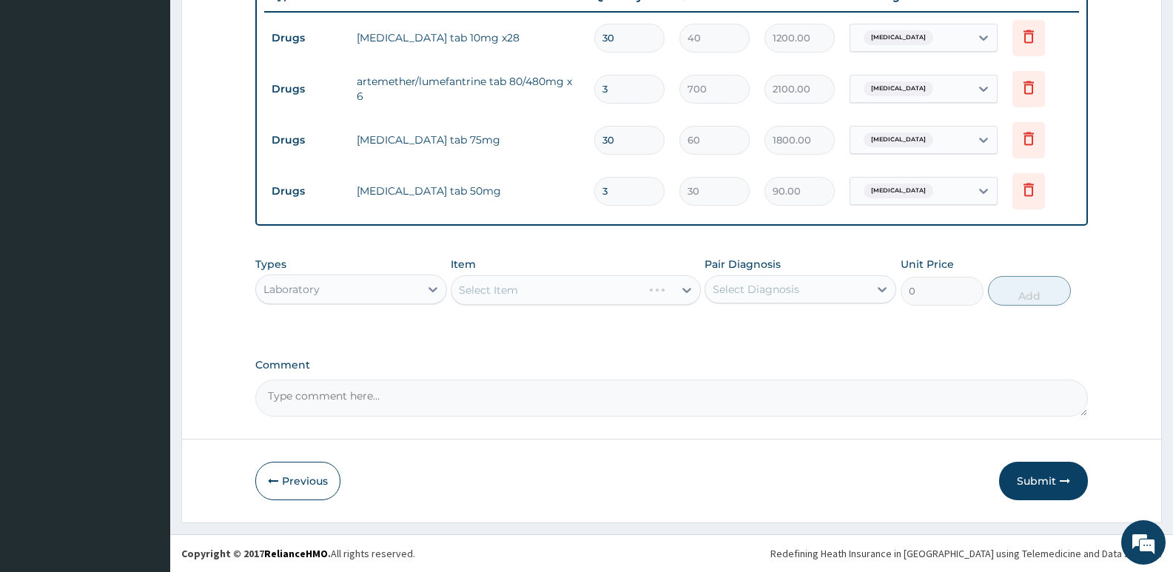
click at [507, 288] on div "Select Item" at bounding box center [575, 290] width 249 height 30
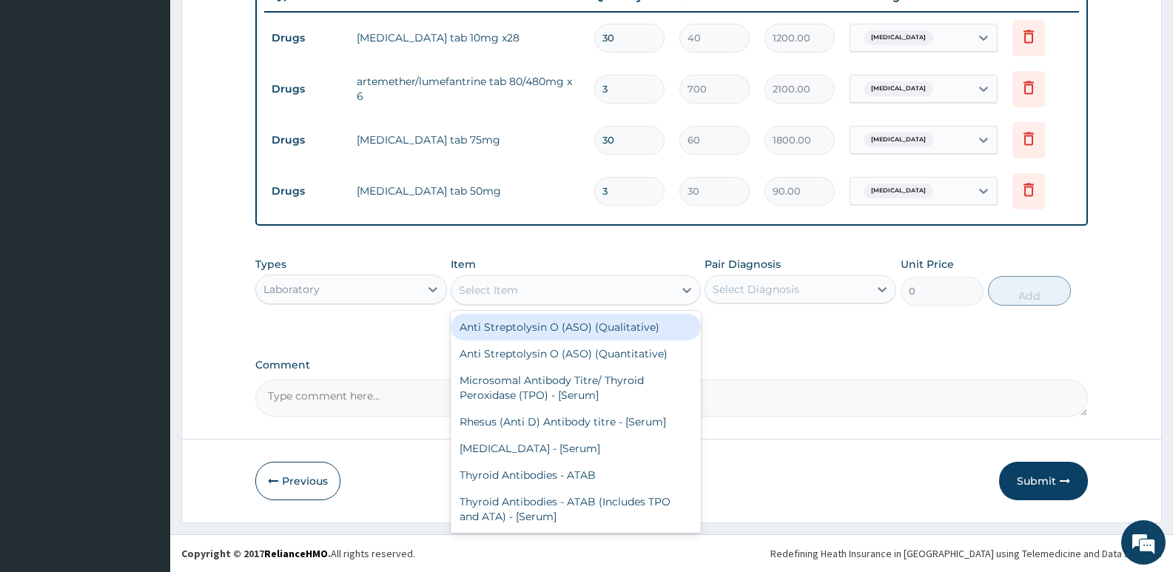
click at [504, 287] on div "Select Item" at bounding box center [488, 290] width 59 height 15
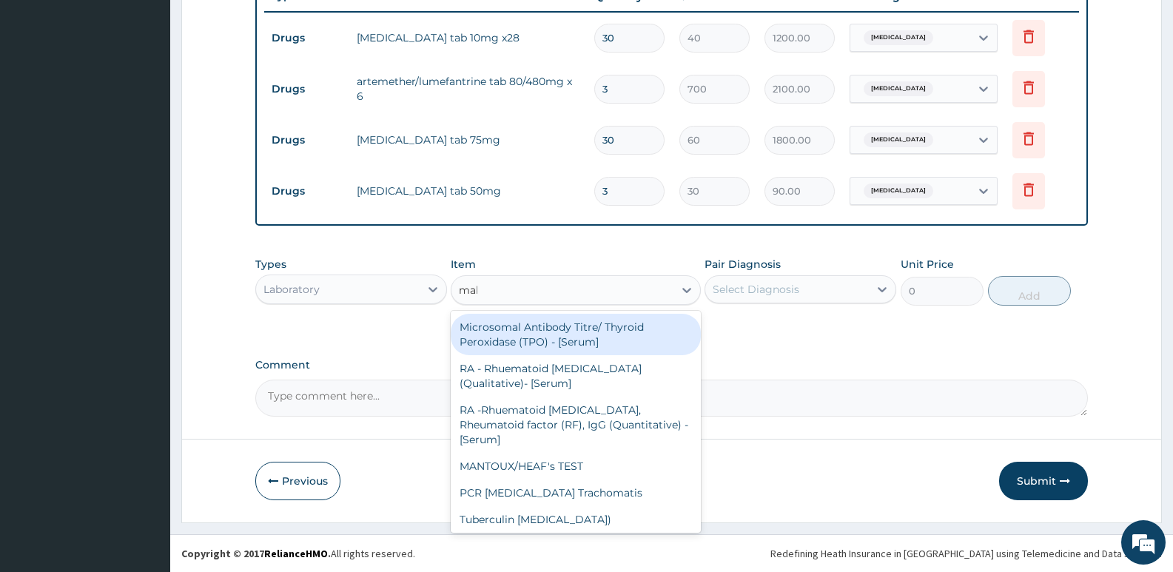
type input "mala"
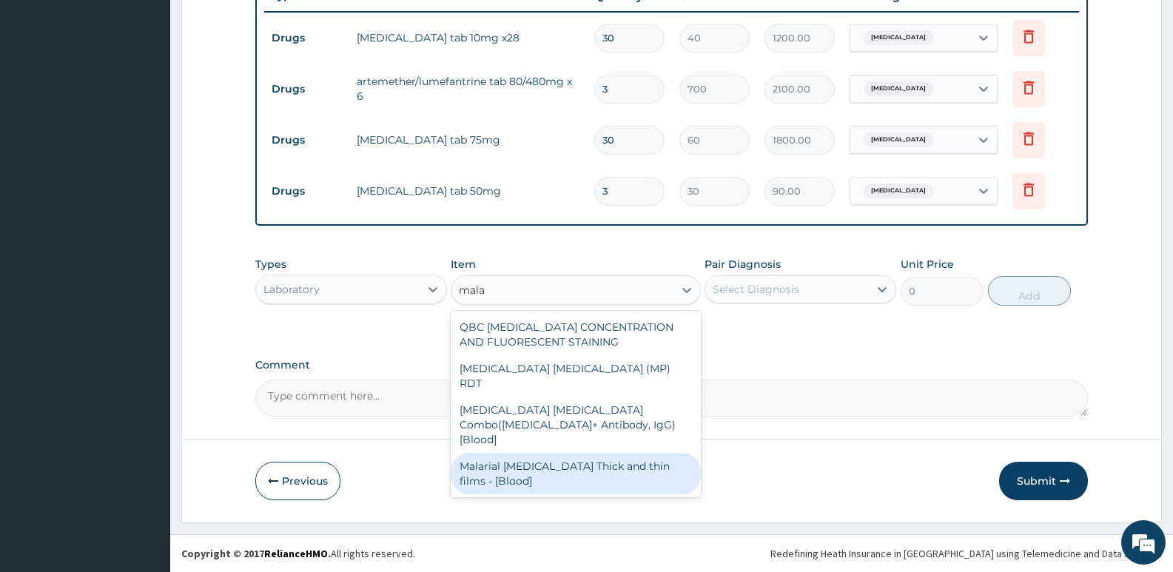
click at [500, 453] on div "Malarial Parasite Thick and thin films - [Blood]" at bounding box center [575, 473] width 249 height 41
type input "1650"
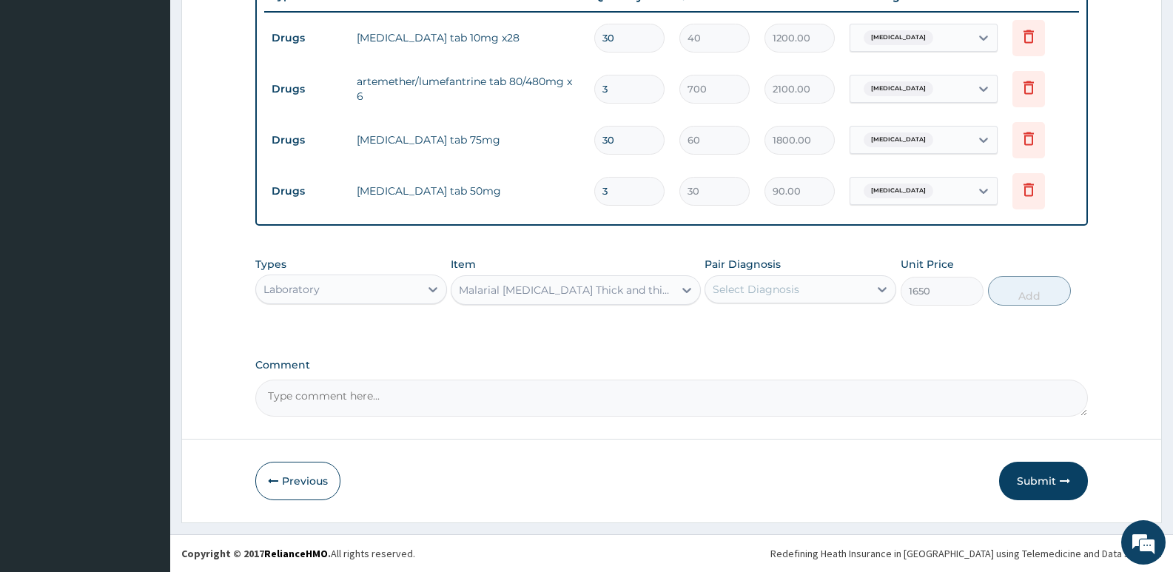
click at [787, 298] on div "Select Diagnosis" at bounding box center [787, 290] width 164 height 24
click at [761, 363] on label "Malaria" at bounding box center [775, 356] width 92 height 15
checkbox input "true"
click at [1029, 285] on button "Add" at bounding box center [1029, 291] width 83 height 30
type input "0"
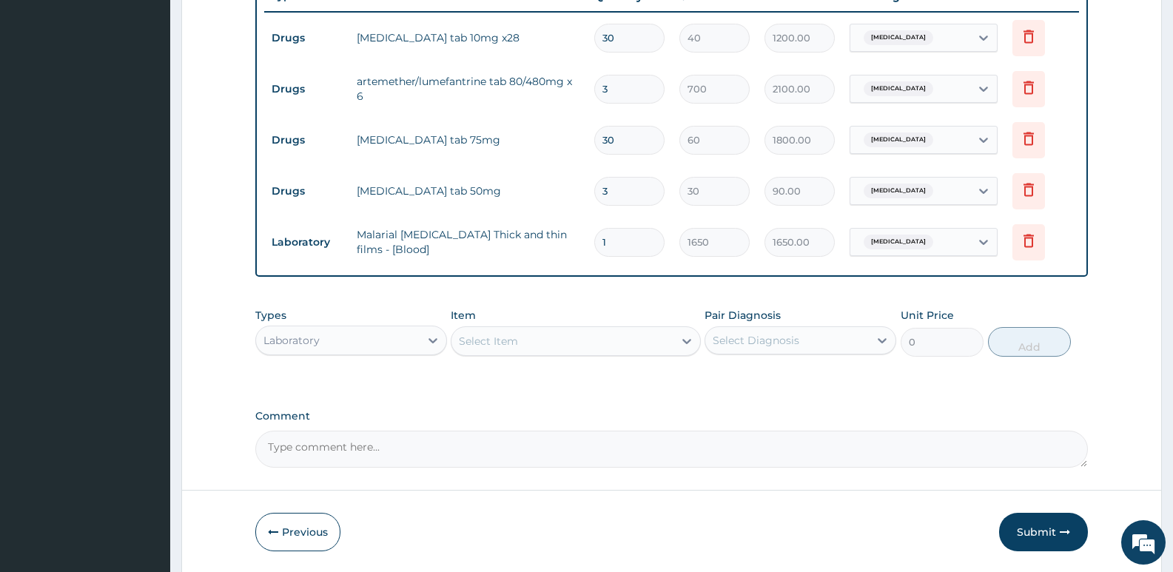
scroll to position [282, 0]
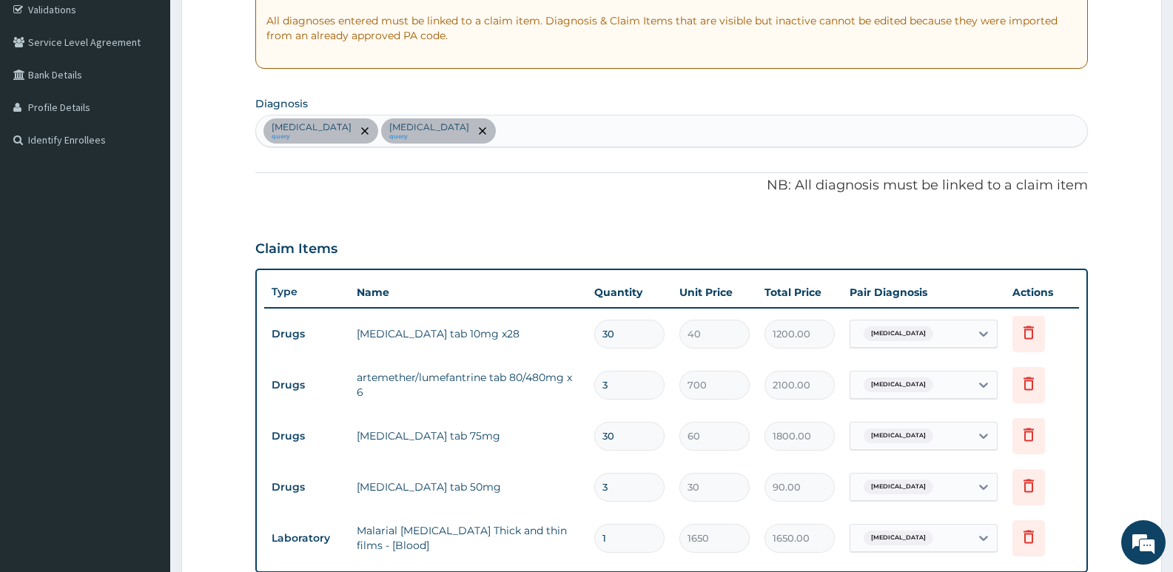
click at [514, 137] on div "Essential hypertension query Malaria query" at bounding box center [671, 130] width 831 height 31
type input "seps"
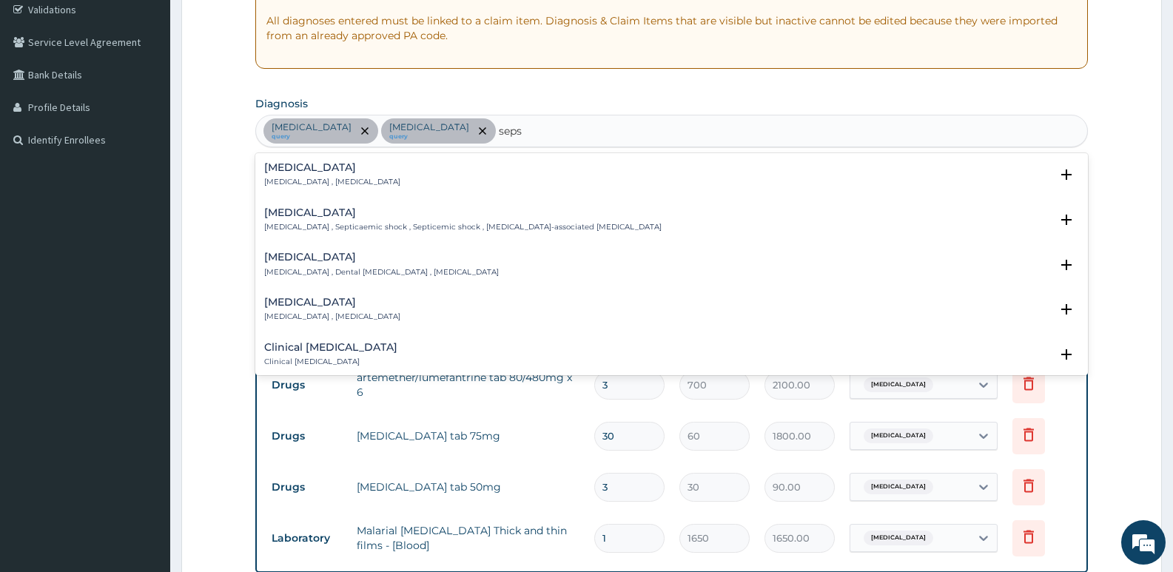
click at [321, 177] on p "Systemic infection , Sepsis" at bounding box center [332, 182] width 136 height 10
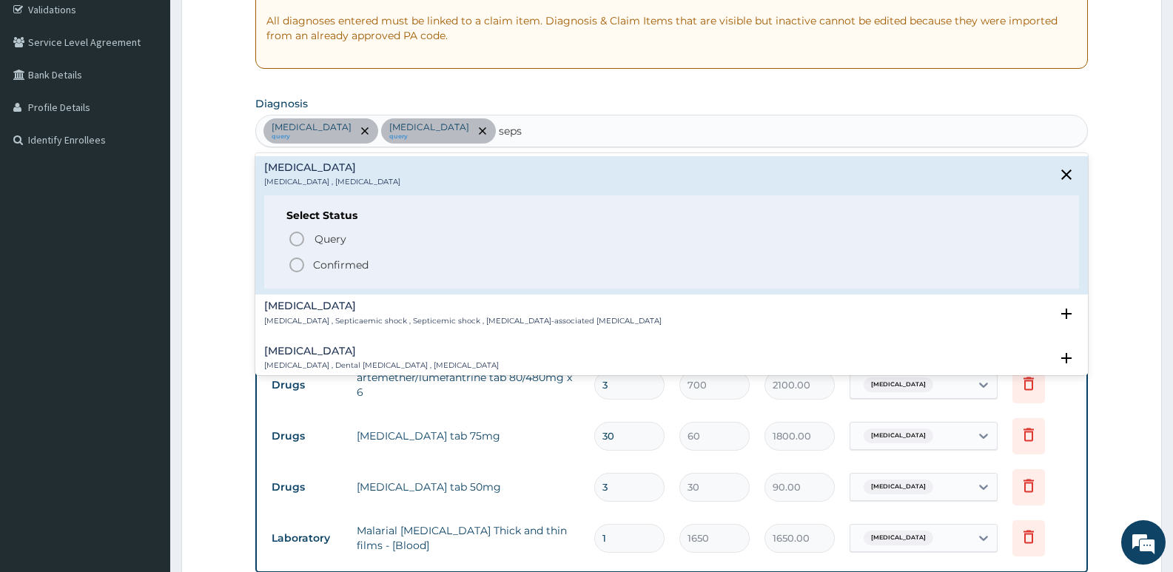
click at [298, 266] on icon "status option filled" at bounding box center [297, 265] width 18 height 18
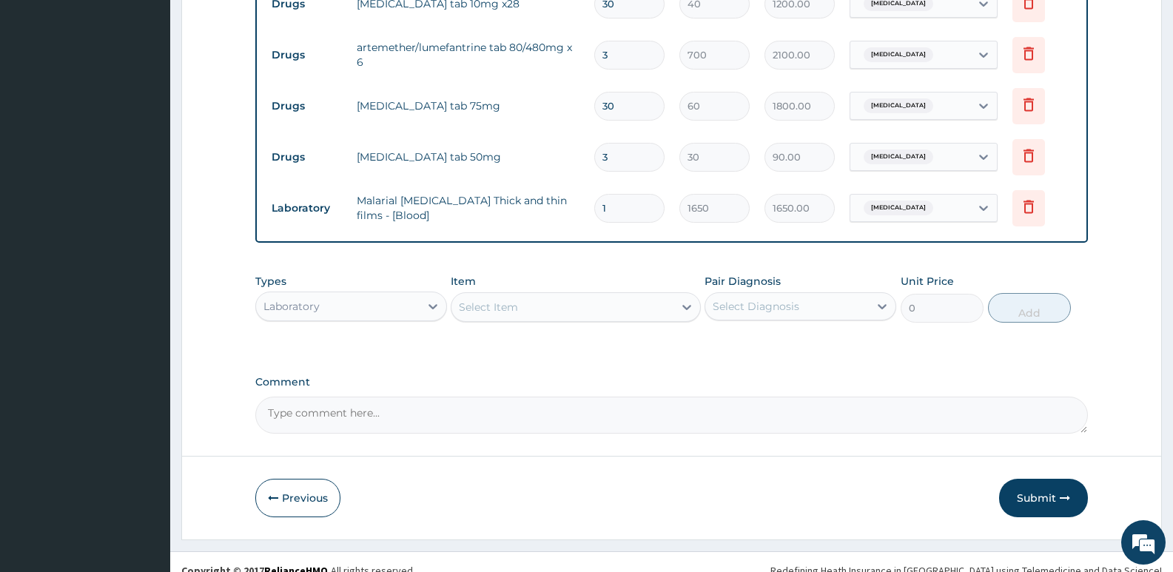
scroll to position [629, 0]
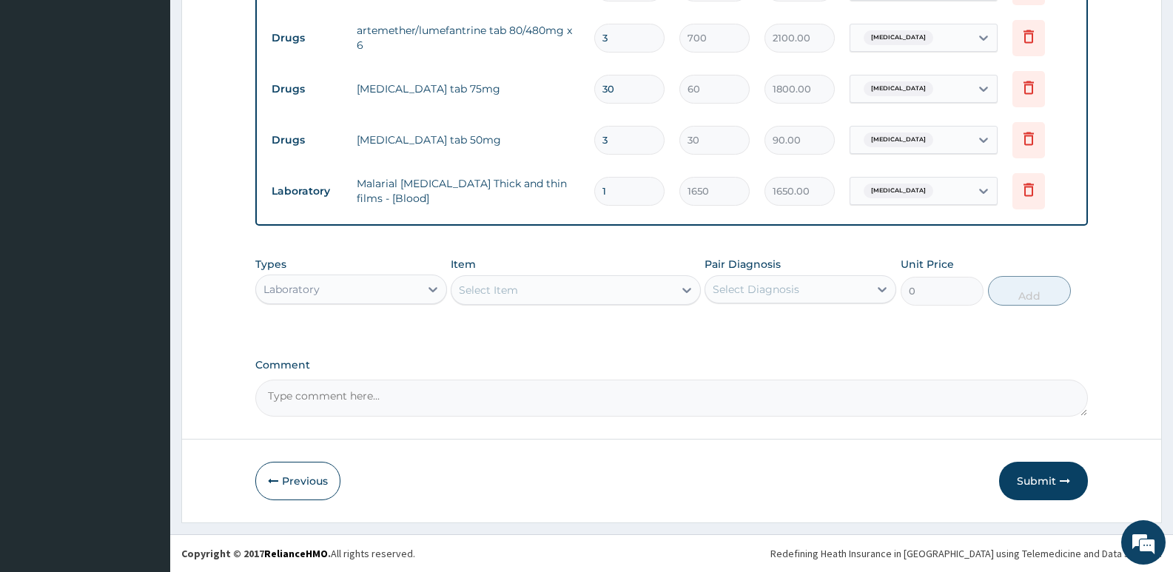
click at [488, 291] on div "Select Item" at bounding box center [488, 290] width 59 height 15
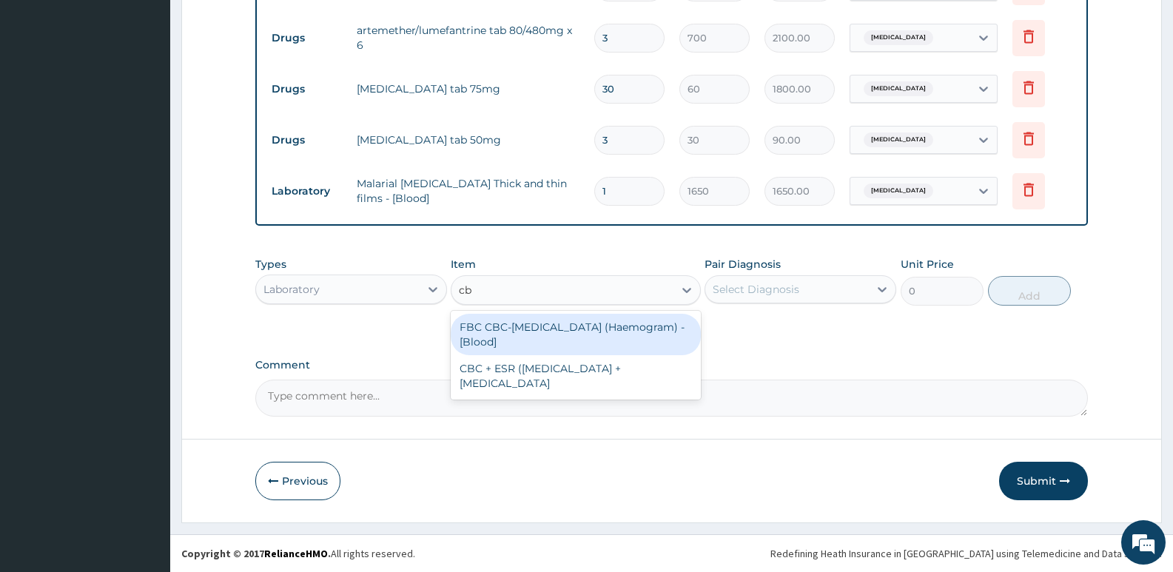
type input "cbc"
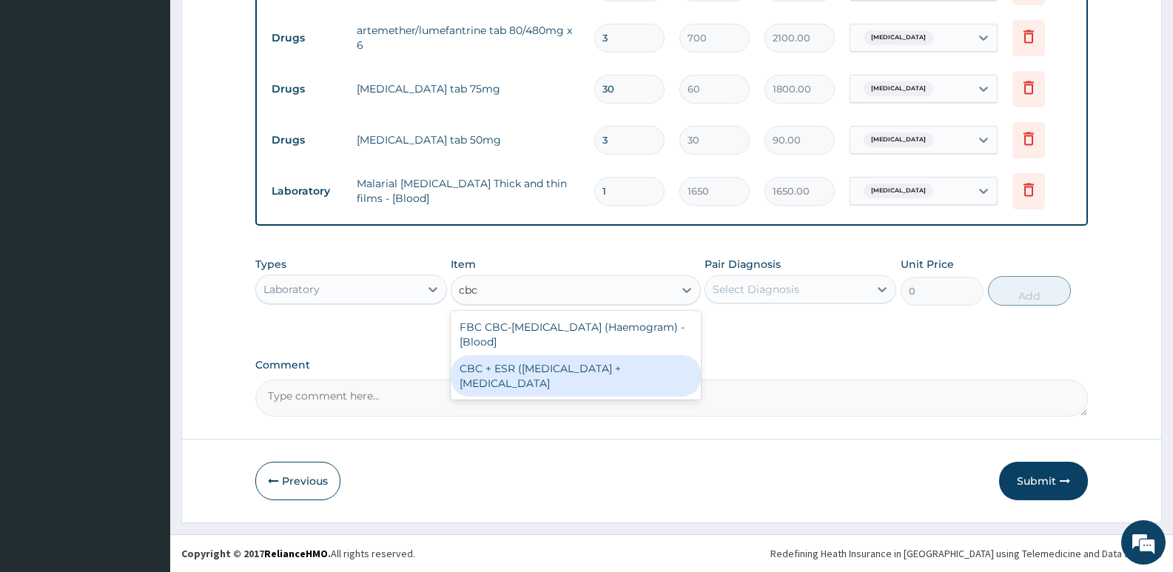
click at [493, 361] on div "CBC + ESR (Complete Blood Count + Erythrocyte Sedimentation Rate" at bounding box center [575, 375] width 249 height 41
type input "3850"
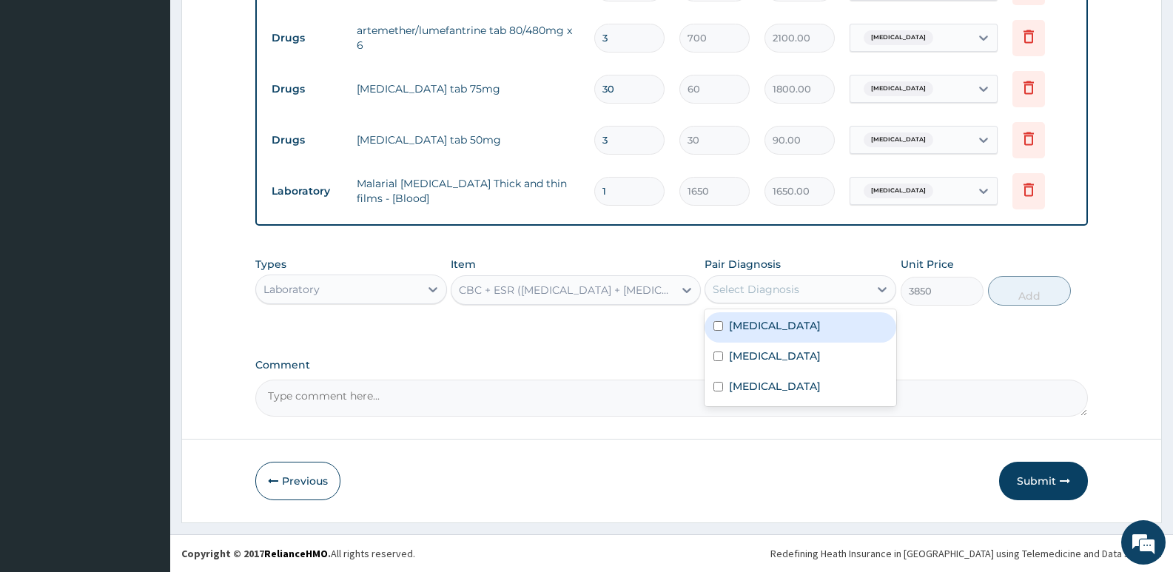
click at [770, 284] on div "Select Diagnosis" at bounding box center [756, 289] width 87 height 15
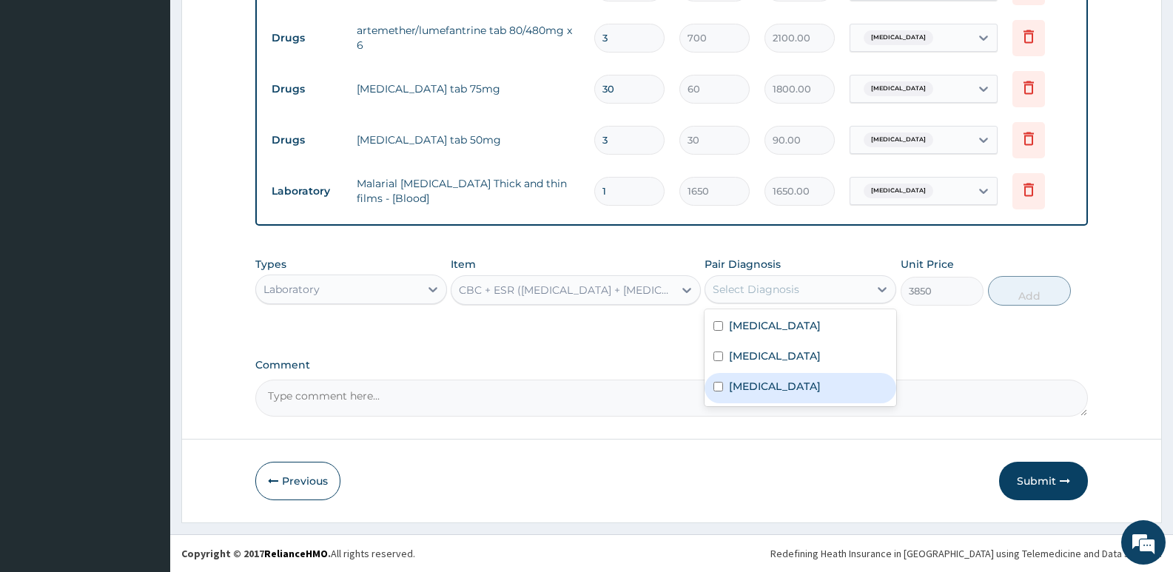
click at [754, 376] on div "Sepsis" at bounding box center [801, 388] width 192 height 30
checkbox input "true"
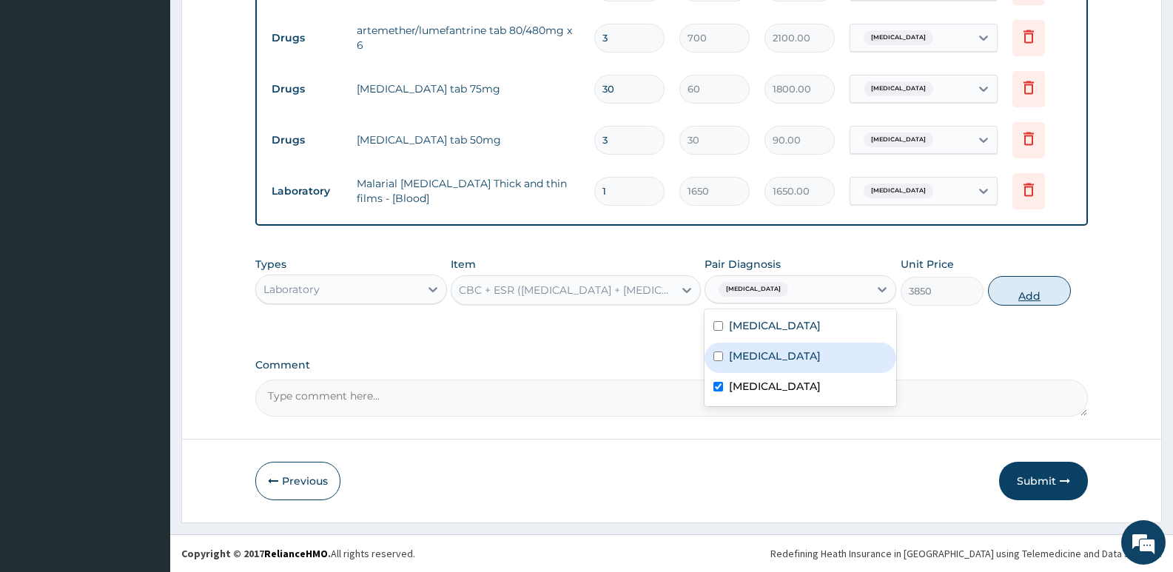
click at [1024, 289] on button "Add" at bounding box center [1029, 291] width 83 height 30
type input "0"
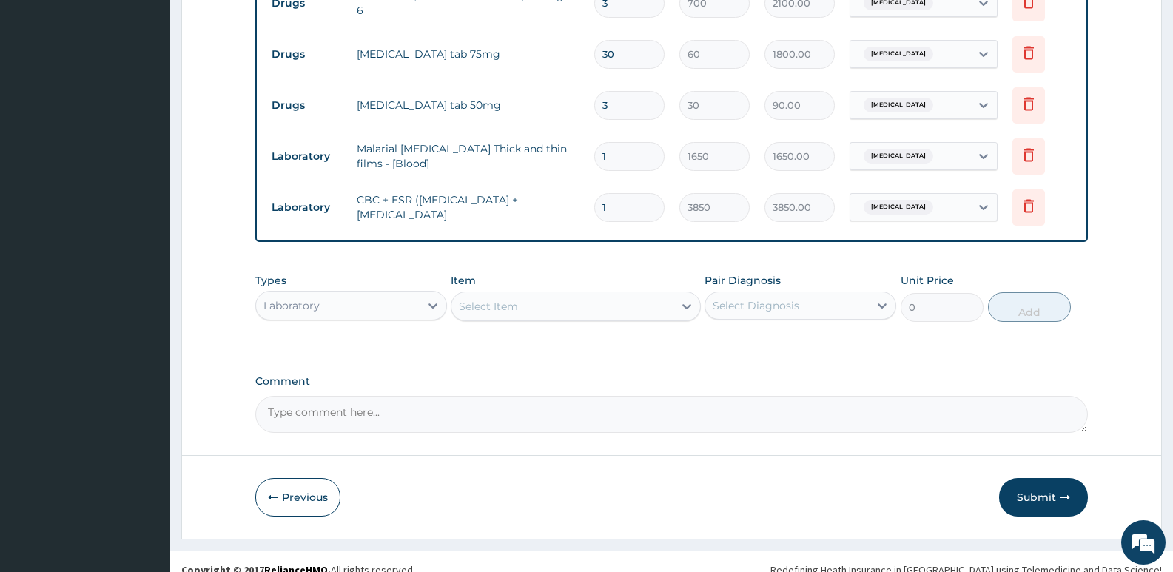
scroll to position [680, 0]
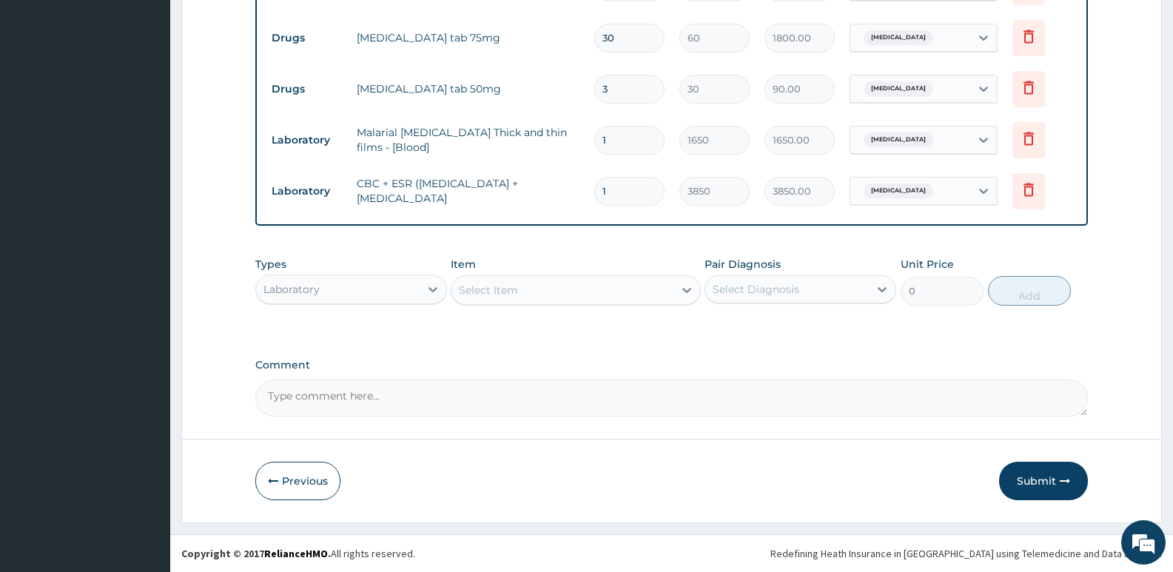
click at [348, 292] on div "Laboratory" at bounding box center [338, 290] width 164 height 24
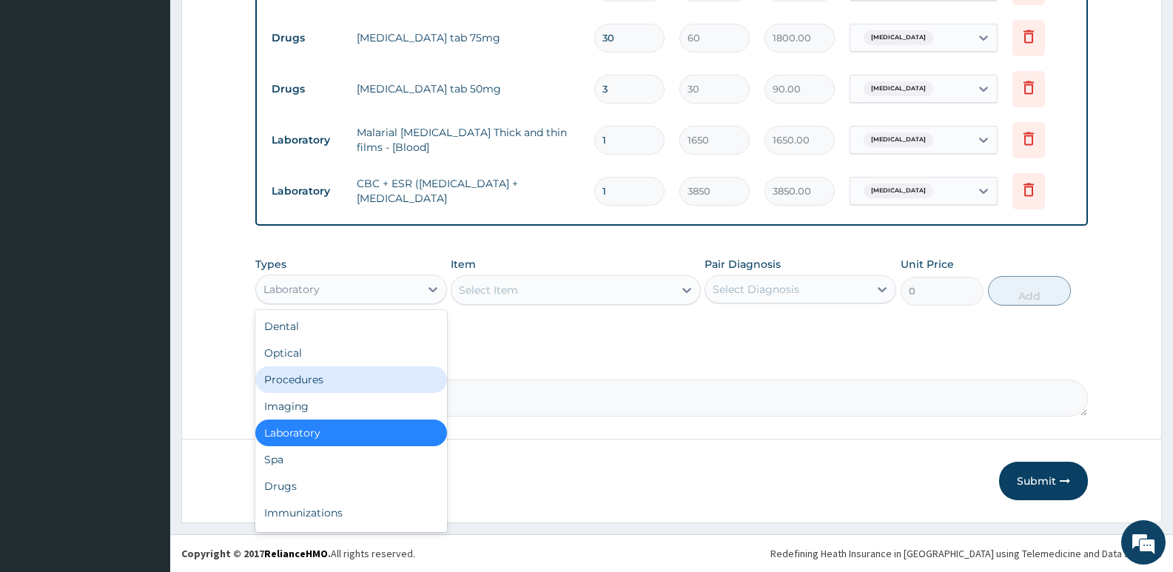
click at [307, 377] on div "Procedures" at bounding box center [351, 379] width 192 height 27
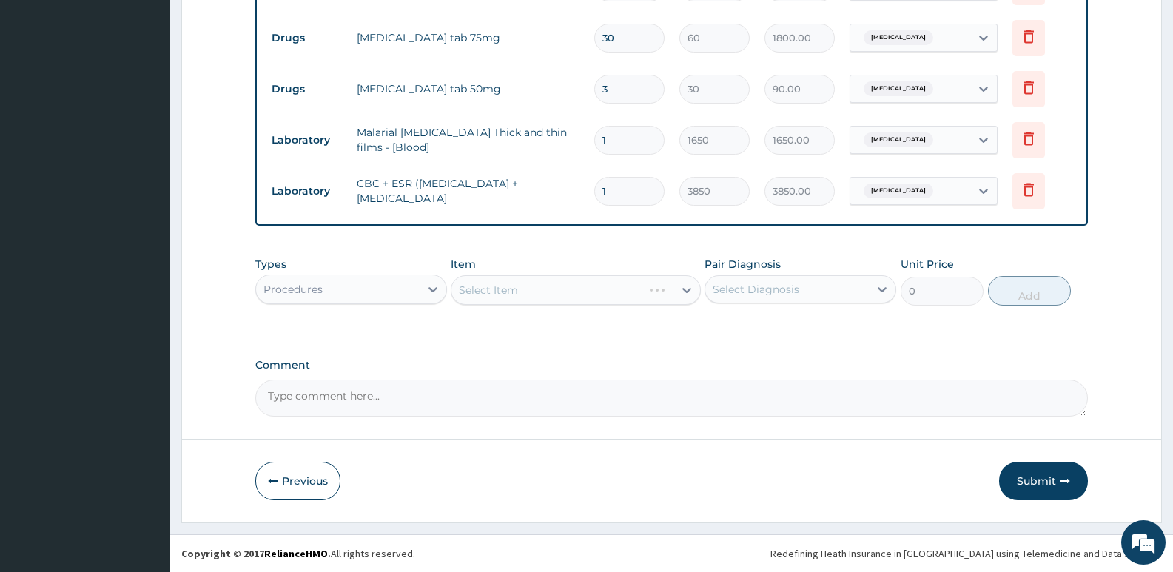
click at [564, 288] on div "Select Item" at bounding box center [575, 290] width 249 height 30
click at [506, 291] on div "Select Item" at bounding box center [488, 290] width 59 height 15
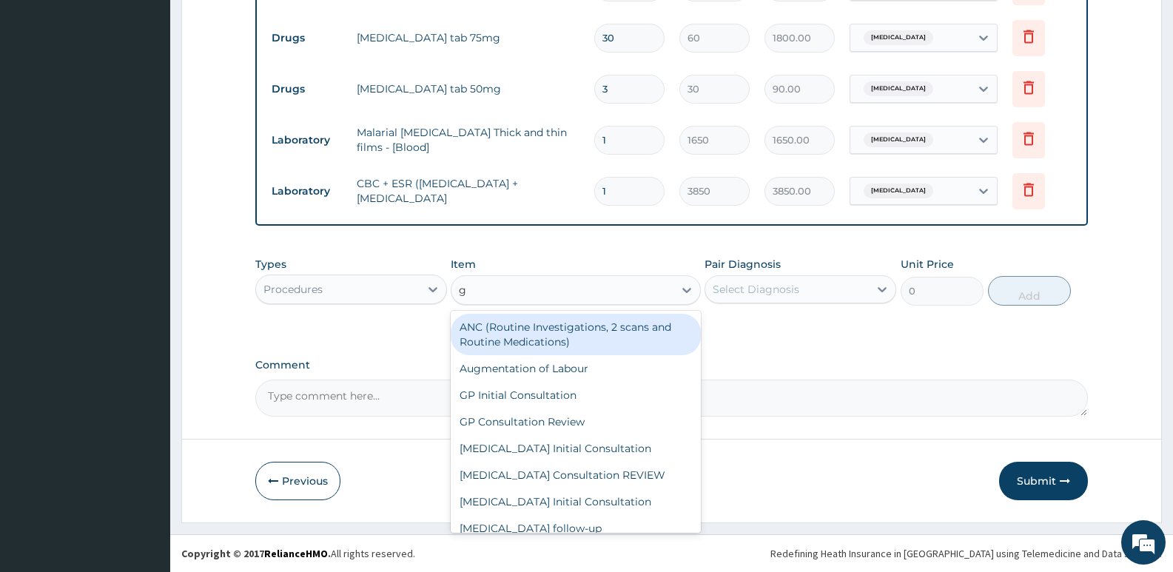
type input "gp"
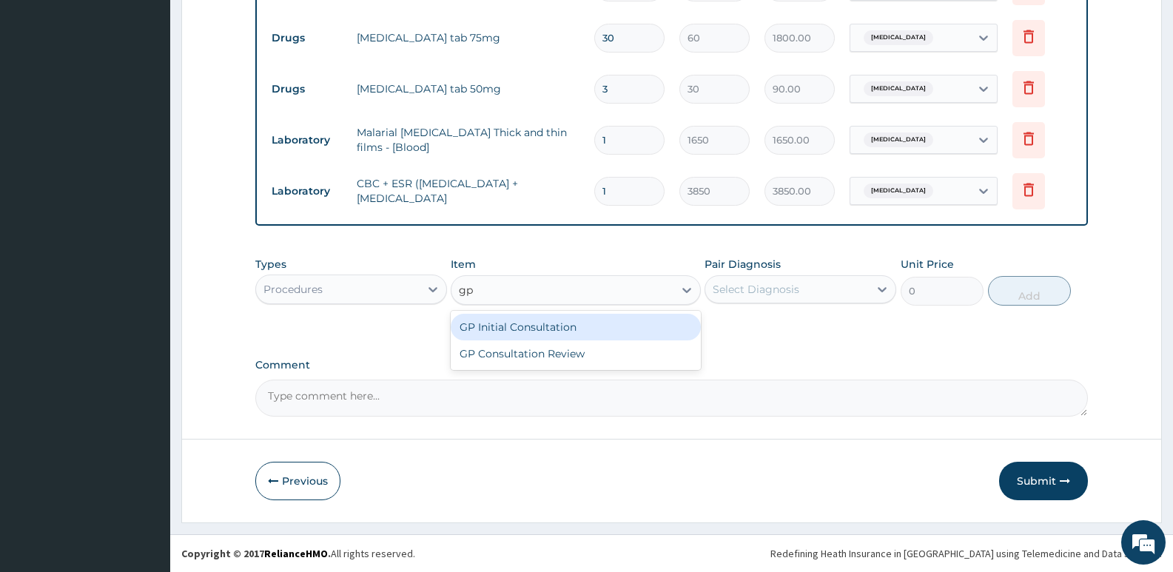
click at [515, 329] on div "GP Initial Consultation" at bounding box center [575, 327] width 249 height 27
type input "2500"
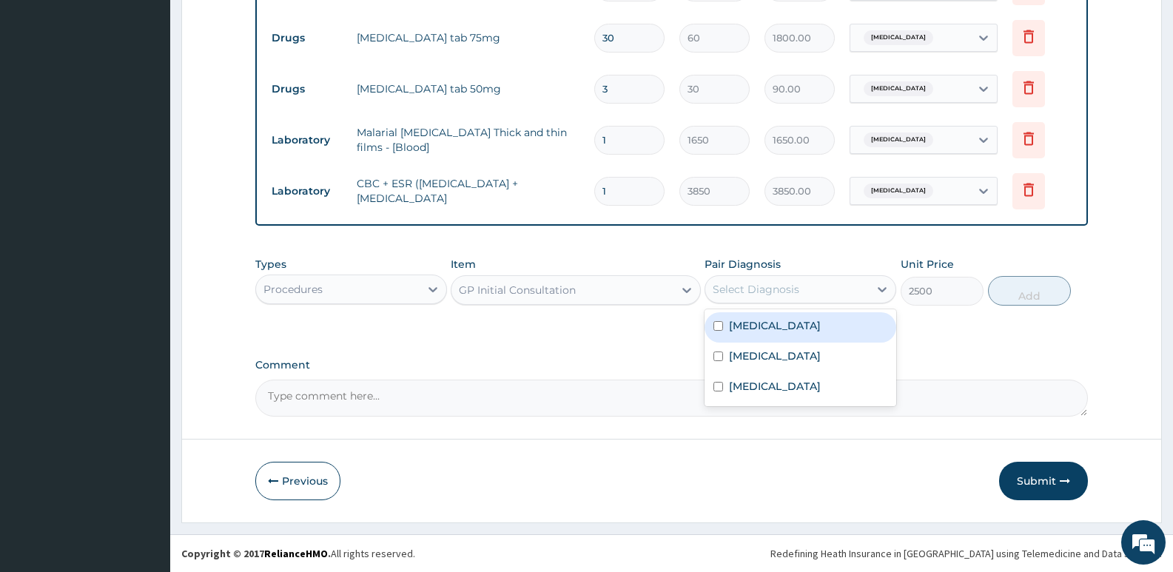
click at [788, 295] on div "Select Diagnosis" at bounding box center [756, 289] width 87 height 15
click at [769, 323] on label "Essential hypertension" at bounding box center [775, 325] width 92 height 15
checkbox input "true"
click at [1012, 287] on button "Add" at bounding box center [1029, 291] width 83 height 30
type input "0"
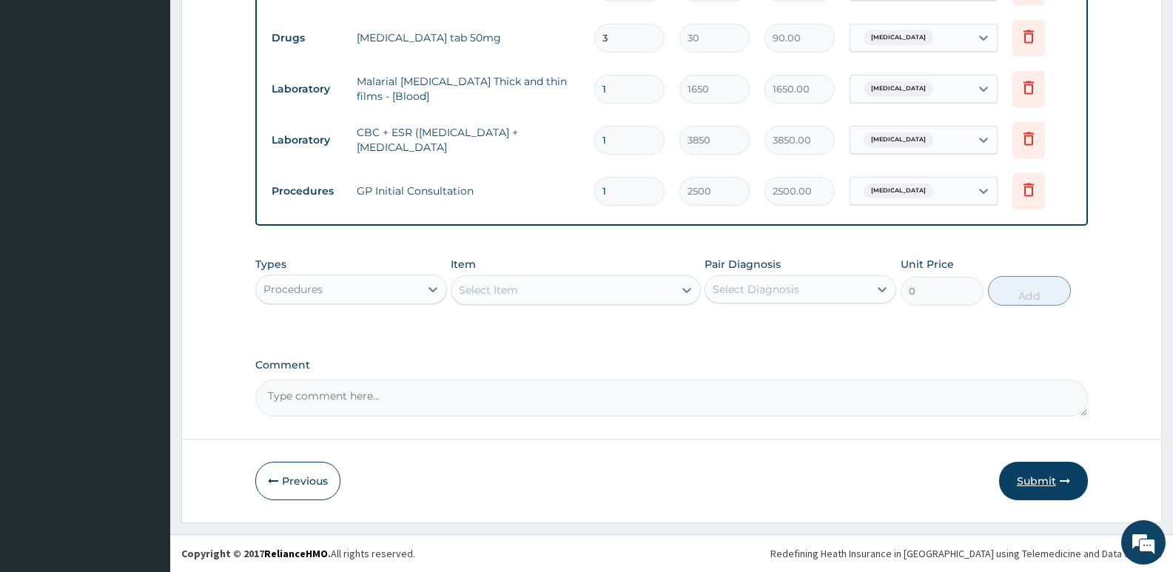
click at [1025, 477] on button "Submit" at bounding box center [1043, 481] width 89 height 38
